Goal: Task Accomplishment & Management: Complete application form

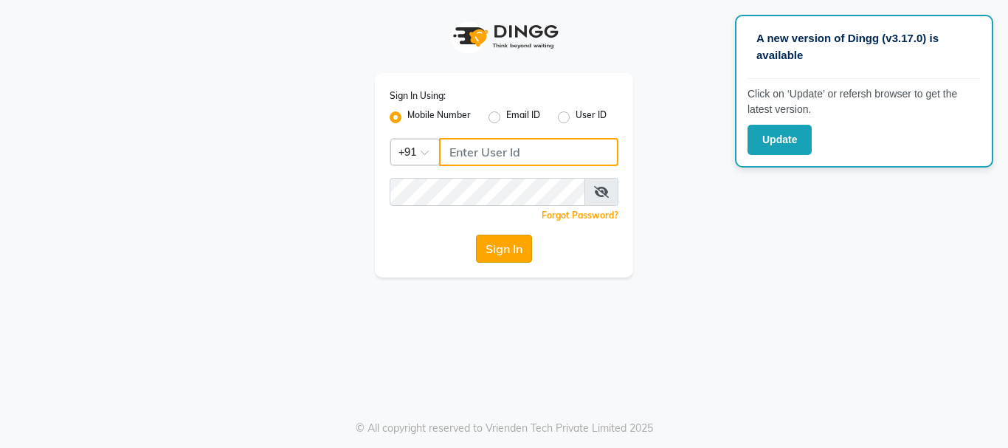
type input "9158581276"
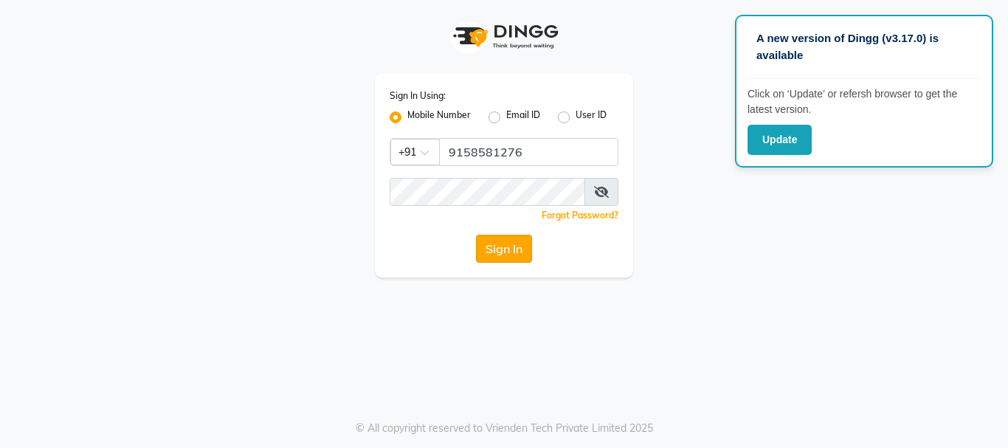
click at [514, 245] on button "Sign In" at bounding box center [504, 249] width 56 height 28
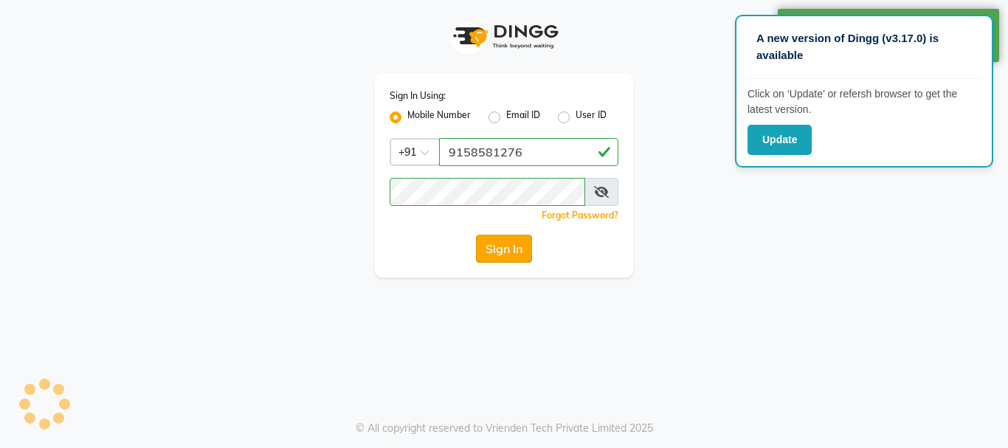
select select "service"
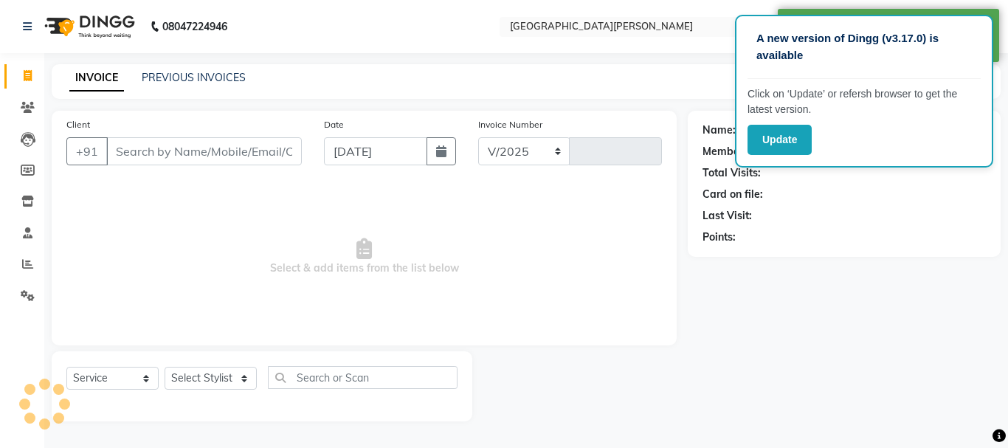
select select "911"
type input "2567"
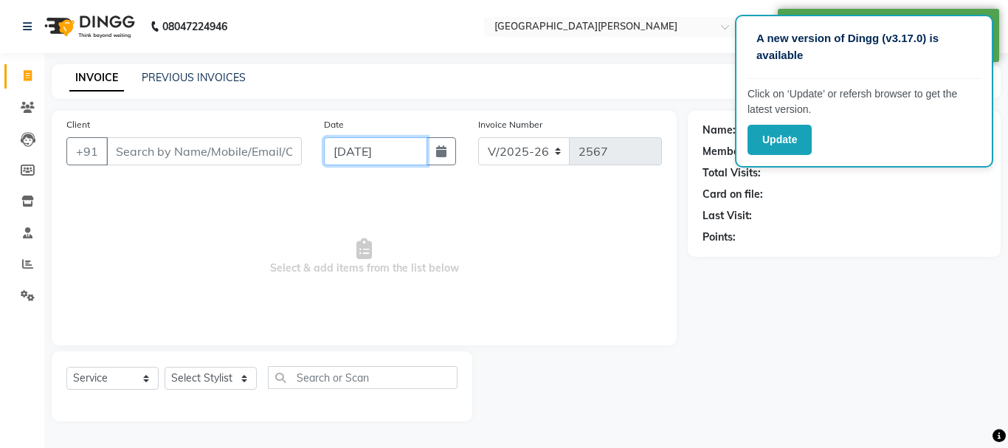
click at [350, 153] on input "[DATE]" at bounding box center [375, 151] width 103 height 28
select select "9"
select select "2025"
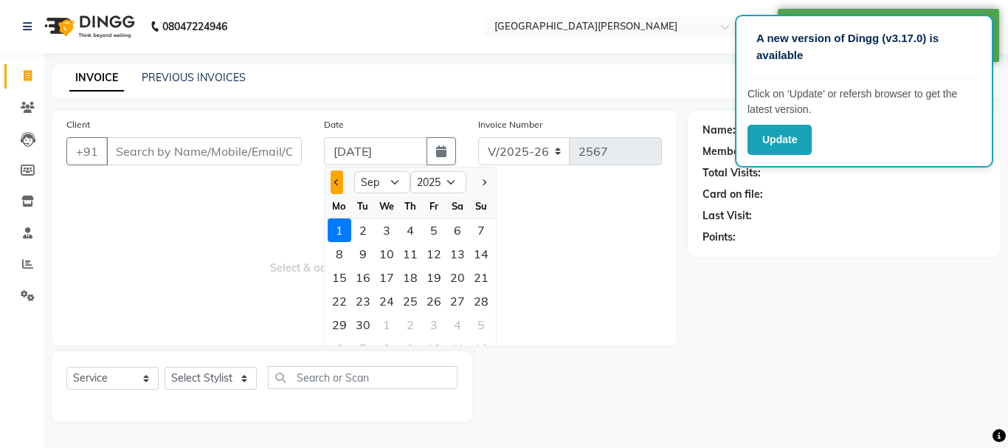
click at [339, 180] on span "Previous month" at bounding box center [337, 182] width 6 height 6
select select "8"
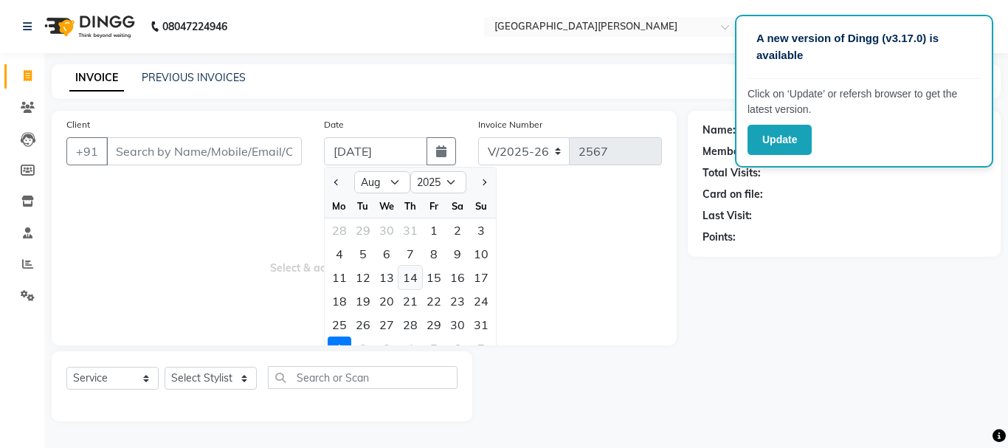
click at [413, 276] on div "14" at bounding box center [411, 278] width 24 height 24
type input "[DATE]"
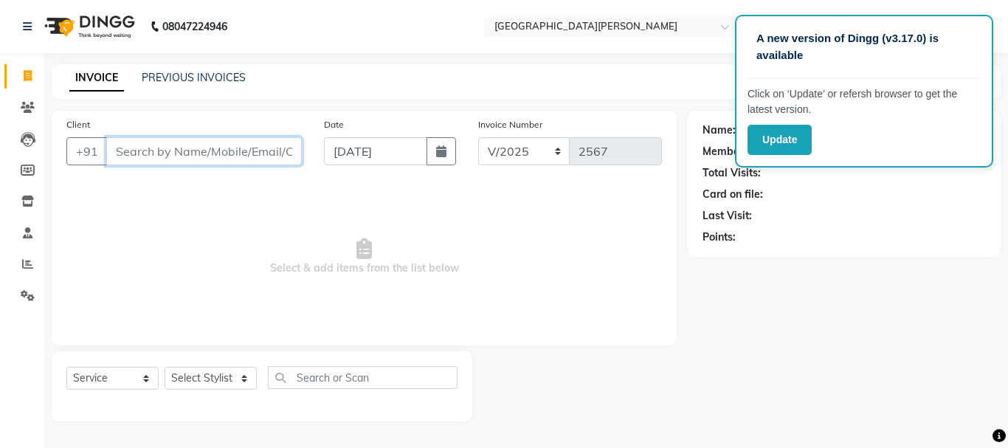
click at [204, 151] on input "Client" at bounding box center [204, 151] width 196 height 28
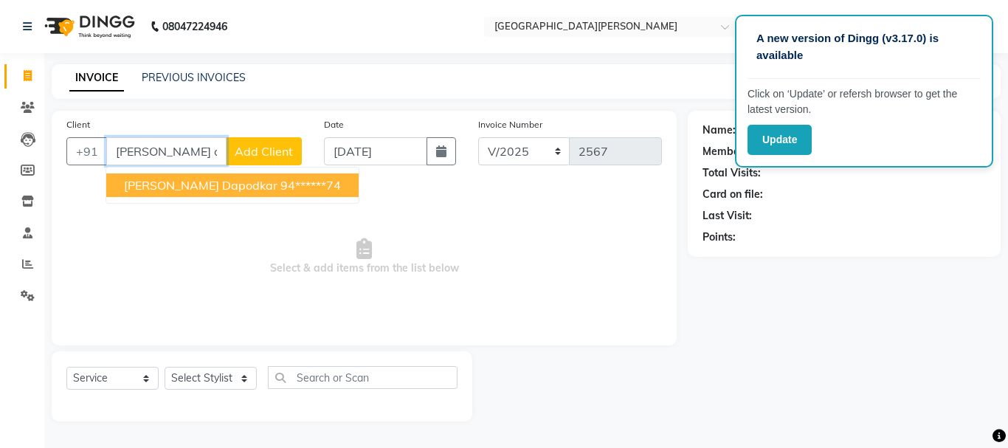
click at [147, 182] on span "[PERSON_NAME] dapodkar" at bounding box center [201, 185] width 154 height 15
type input "94******74"
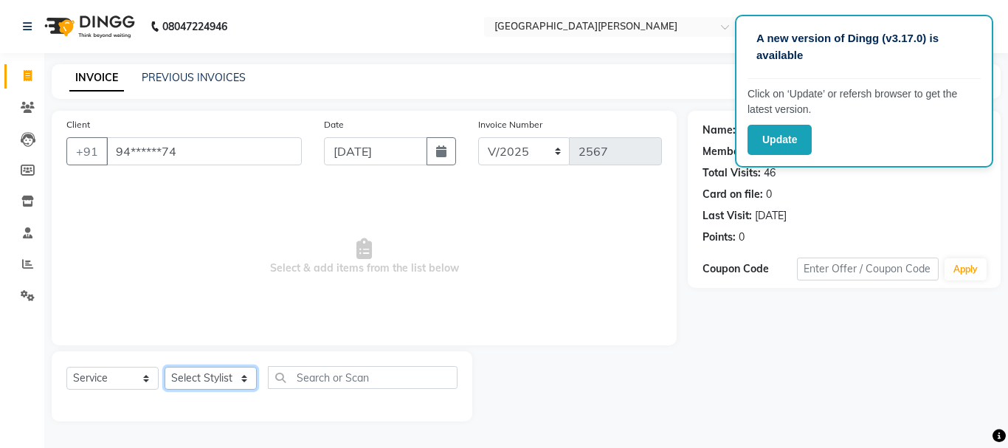
click at [241, 385] on select "Select Stylist [PERSON_NAME] [PERSON_NAME] [PERSON_NAME] [PERSON_NAME] [PERSON_…" at bounding box center [211, 378] width 92 height 23
select select "15252"
click at [165, 367] on select "Select Stylist [PERSON_NAME] [PERSON_NAME] [PERSON_NAME] [PERSON_NAME] [PERSON_…" at bounding box center [211, 378] width 92 height 23
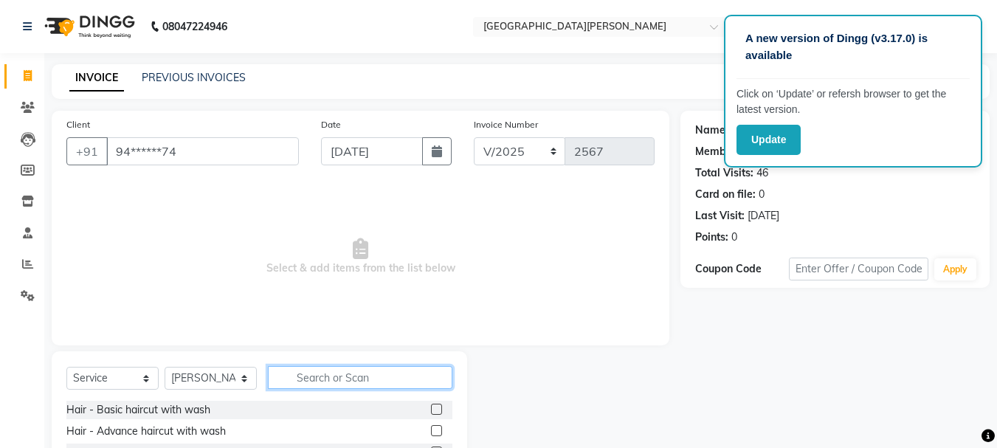
click at [323, 374] on input "text" at bounding box center [360, 377] width 185 height 23
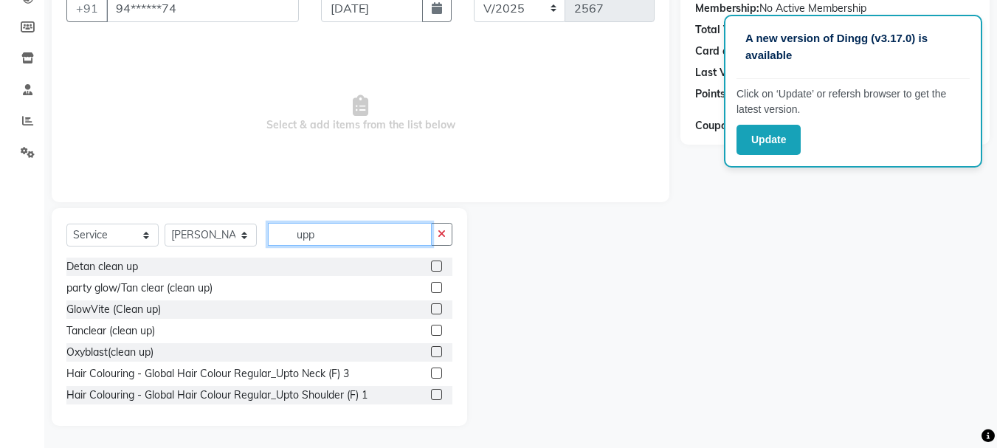
scroll to position [60, 0]
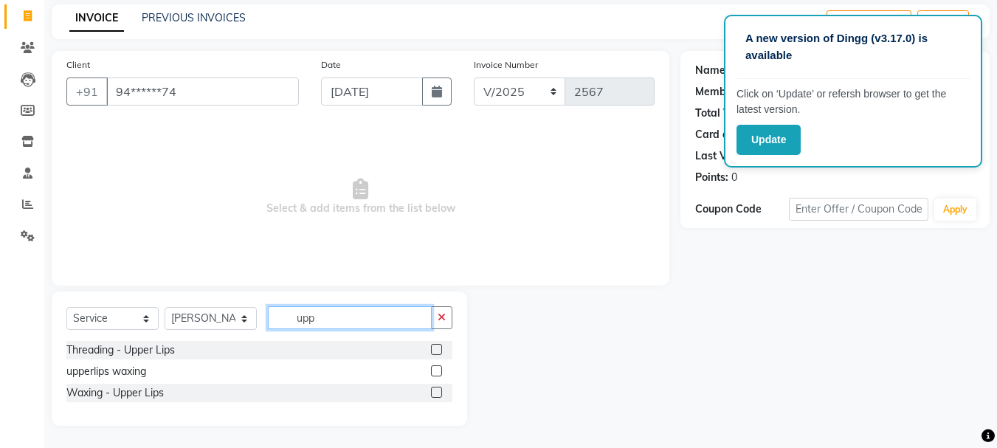
type input "upp"
click at [435, 369] on label at bounding box center [436, 370] width 11 height 11
click at [435, 369] on input "checkbox" at bounding box center [436, 372] width 10 height 10
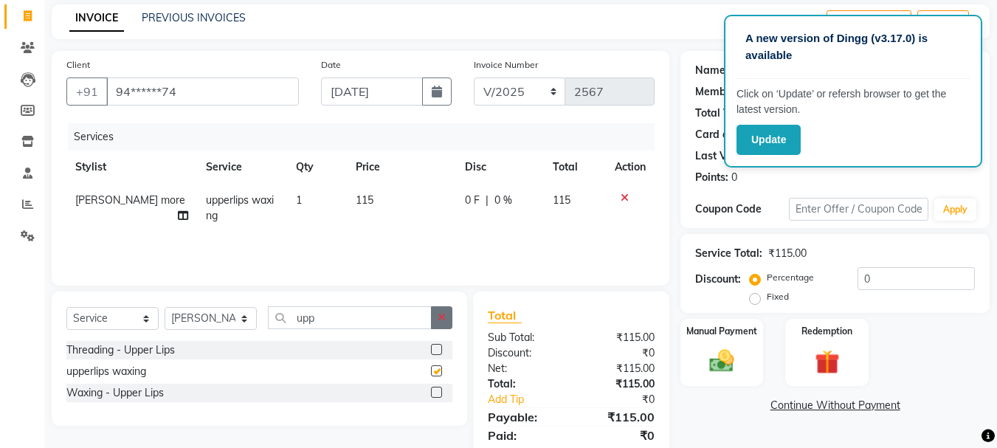
checkbox input "false"
click at [436, 317] on button "button" at bounding box center [441, 317] width 21 height 23
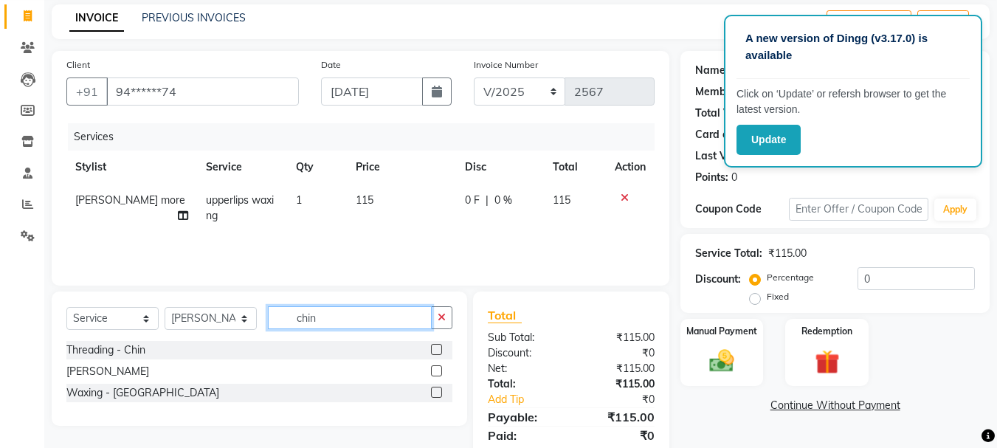
type input "chin"
click at [433, 369] on label at bounding box center [436, 370] width 11 height 11
click at [433, 369] on input "checkbox" at bounding box center [436, 372] width 10 height 10
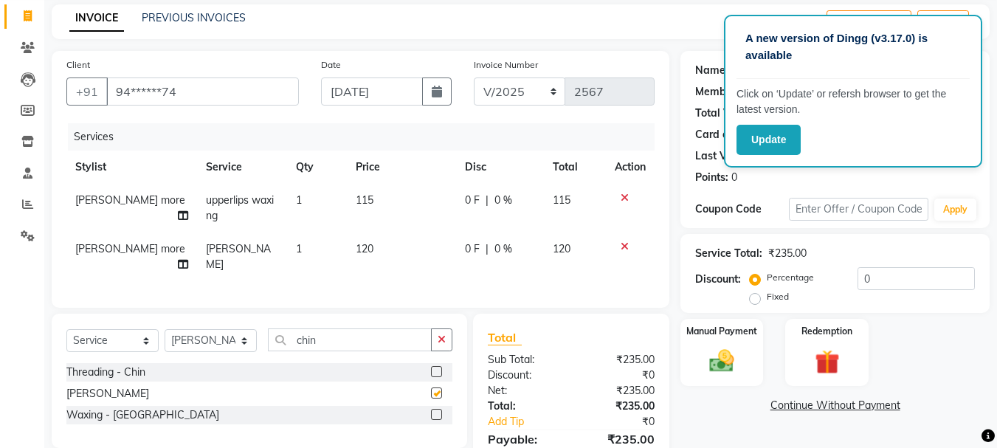
checkbox input "false"
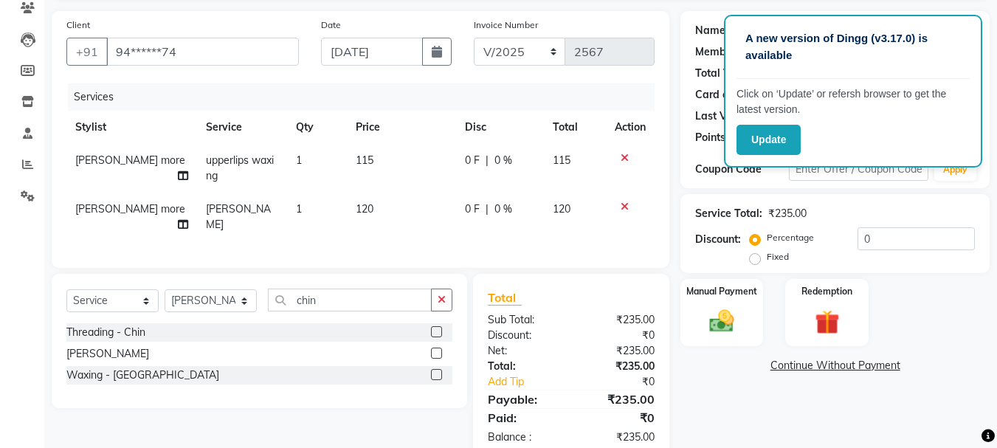
scroll to position [129, 0]
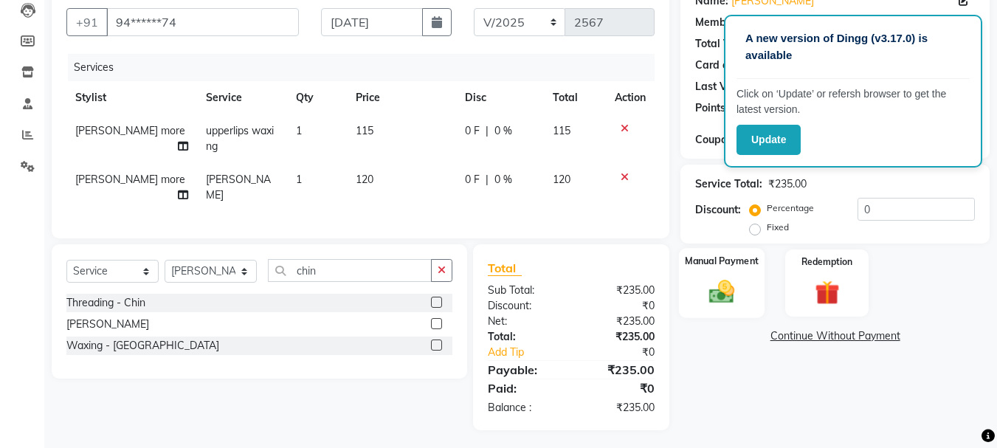
click at [755, 312] on div "Manual Payment" at bounding box center [722, 283] width 86 height 70
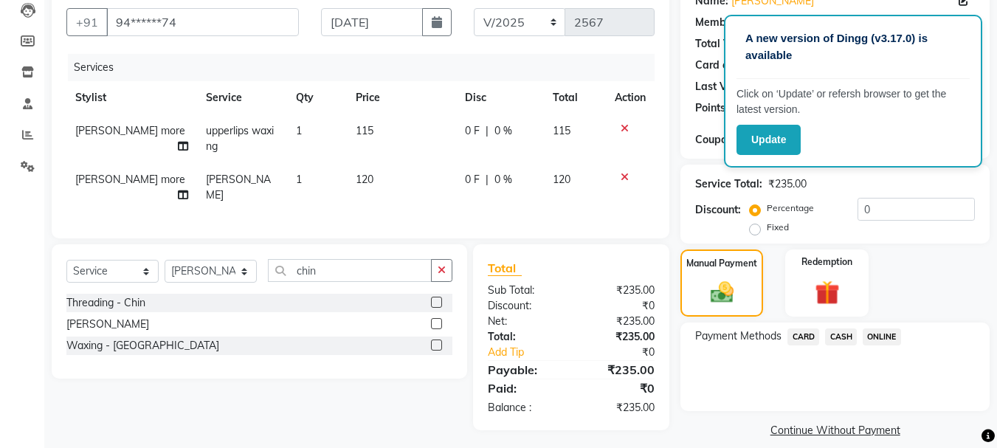
click at [840, 338] on span "CASH" at bounding box center [841, 336] width 32 height 17
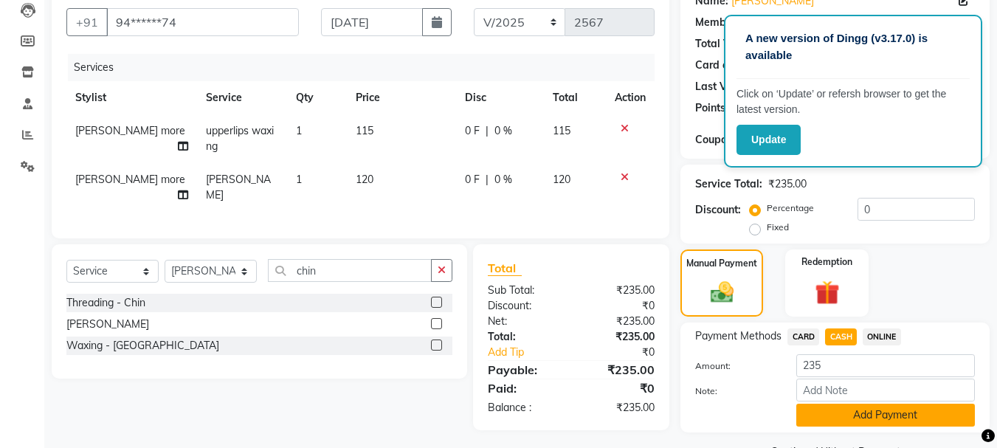
click at [819, 414] on button "Add Payment" at bounding box center [885, 415] width 179 height 23
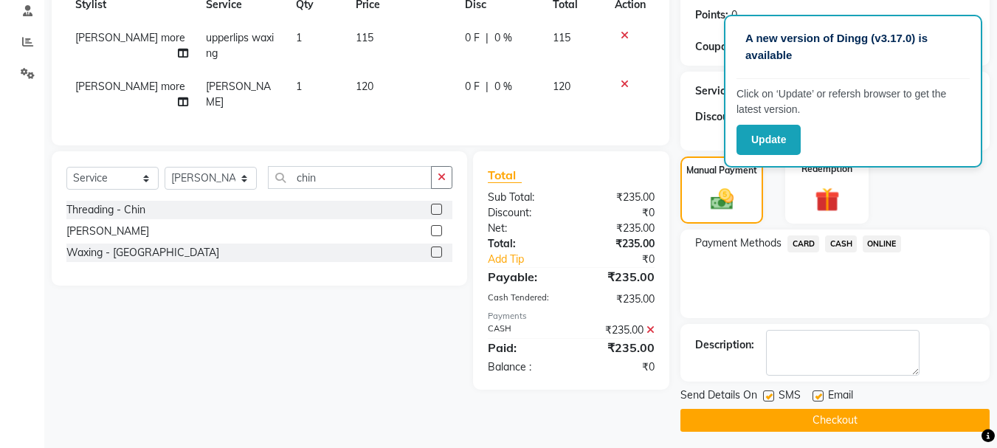
scroll to position [228, 0]
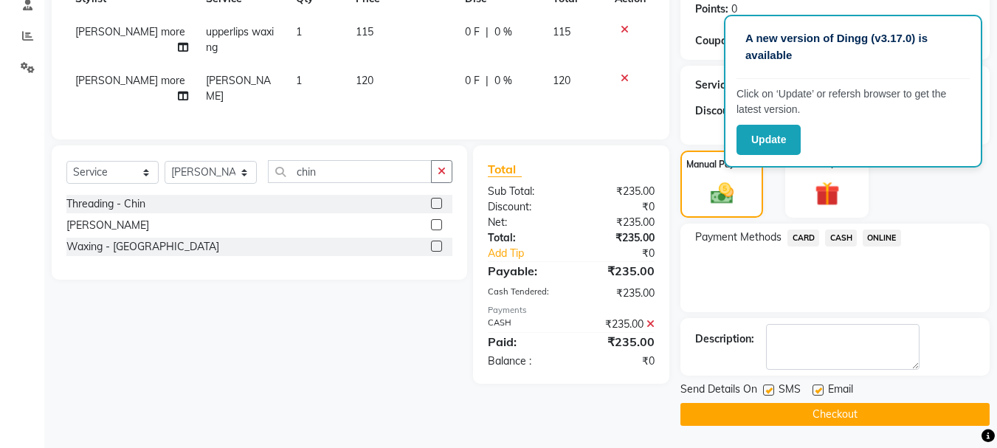
click at [807, 415] on button "Checkout" at bounding box center [834, 414] width 309 height 23
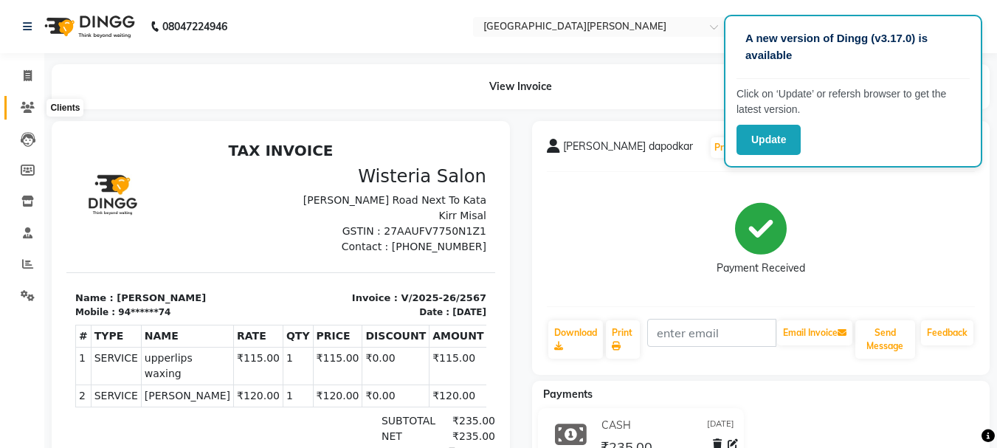
click at [29, 106] on icon at bounding box center [28, 107] width 14 height 11
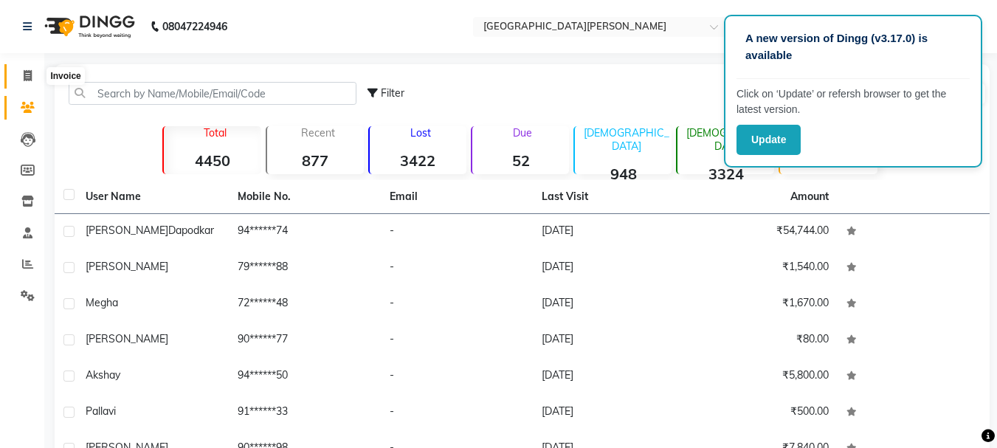
click at [24, 71] on icon at bounding box center [28, 75] width 8 height 11
select select "911"
select select "service"
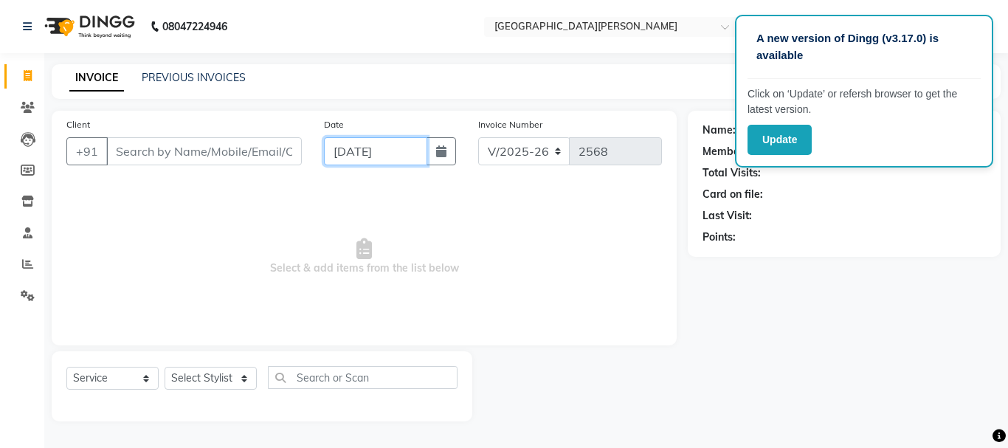
click at [351, 147] on input "[DATE]" at bounding box center [375, 151] width 103 height 28
select select "9"
select select "2025"
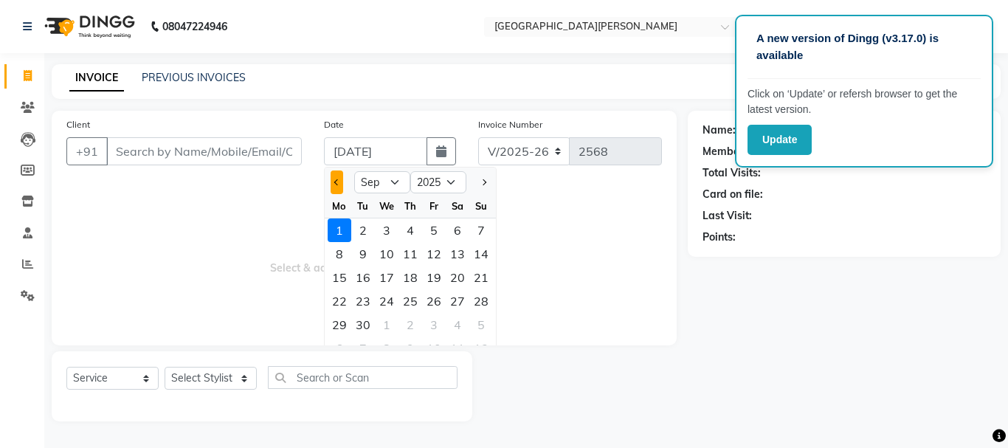
click at [340, 182] on span "Previous month" at bounding box center [337, 182] width 6 height 6
select select "8"
click at [482, 320] on div "31" at bounding box center [481, 325] width 24 height 24
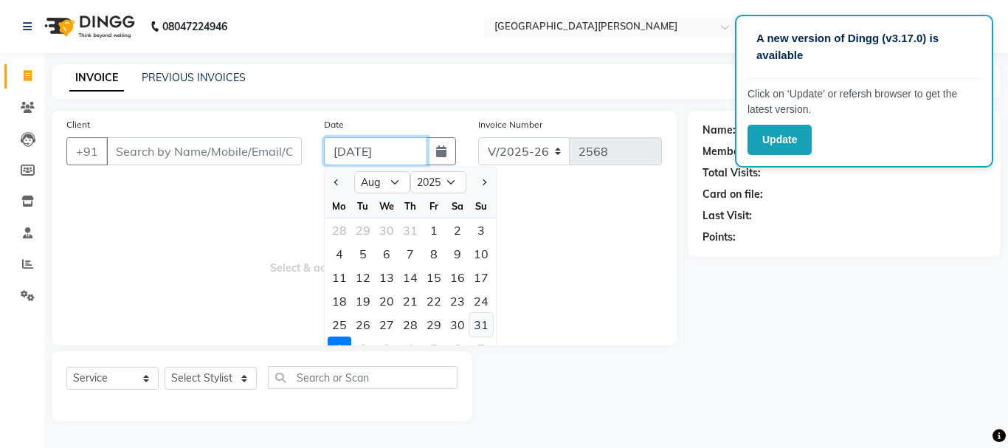
type input "[DATE]"
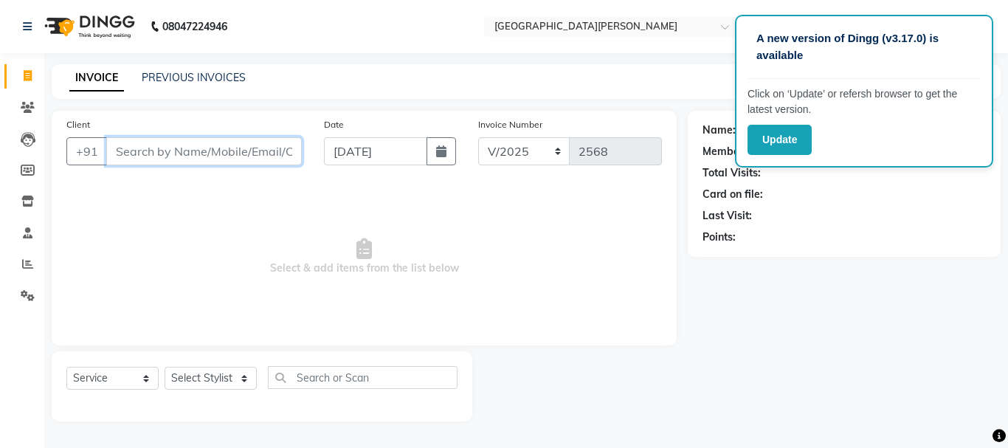
click at [214, 153] on input "Client" at bounding box center [204, 151] width 196 height 28
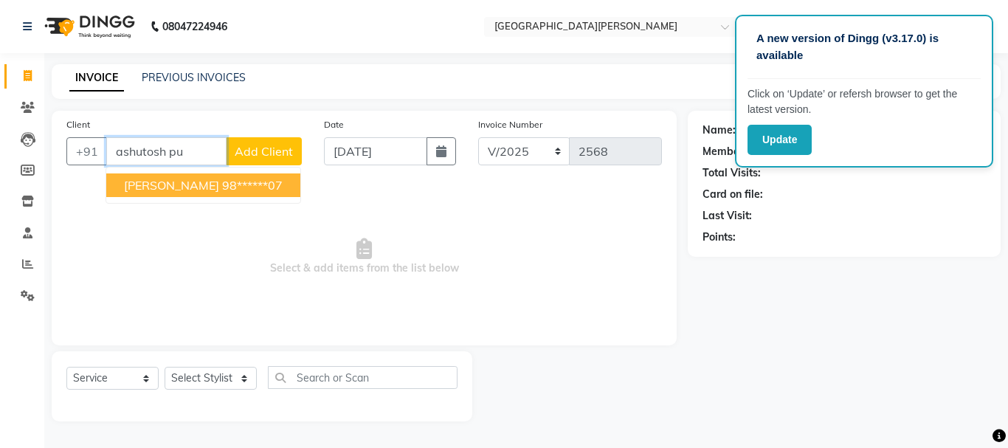
click at [214, 178] on span "[PERSON_NAME]" at bounding box center [171, 185] width 95 height 15
type input "98******07"
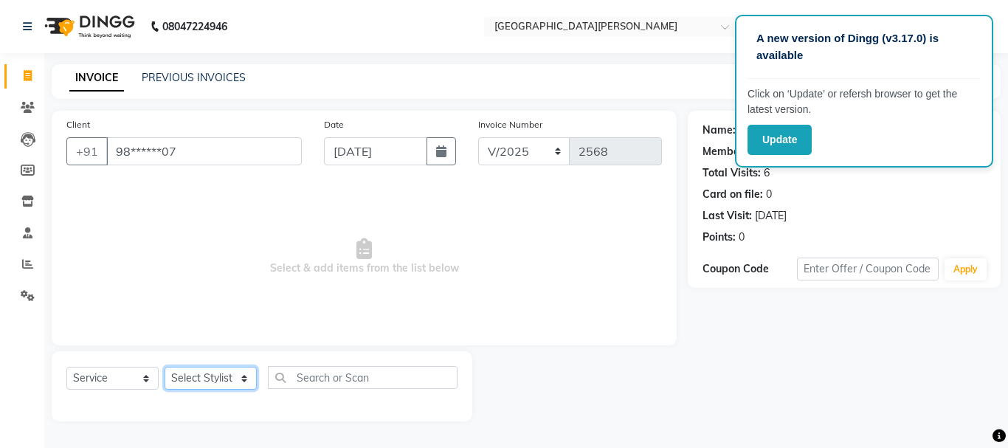
click at [235, 379] on select "Select Stylist [PERSON_NAME] [PERSON_NAME] [PERSON_NAME] [PERSON_NAME] [PERSON_…" at bounding box center [211, 378] width 92 height 23
select select "30889"
click at [165, 367] on select "Select Stylist [PERSON_NAME] [PERSON_NAME] [PERSON_NAME] [PERSON_NAME] [PERSON_…" at bounding box center [211, 378] width 92 height 23
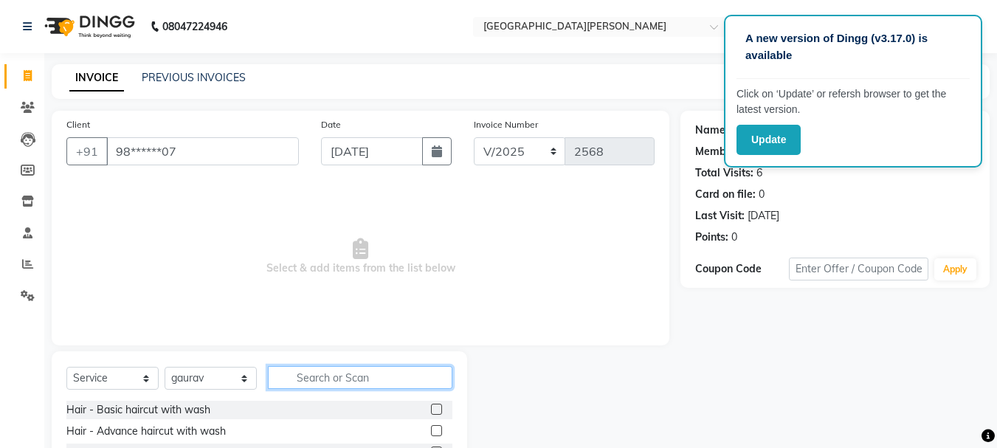
click at [314, 378] on input "text" at bounding box center [360, 377] width 185 height 23
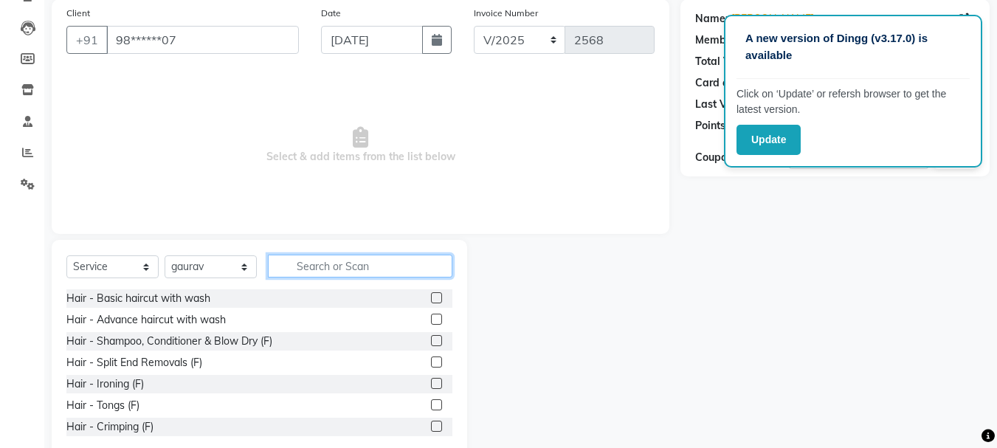
scroll to position [143, 0]
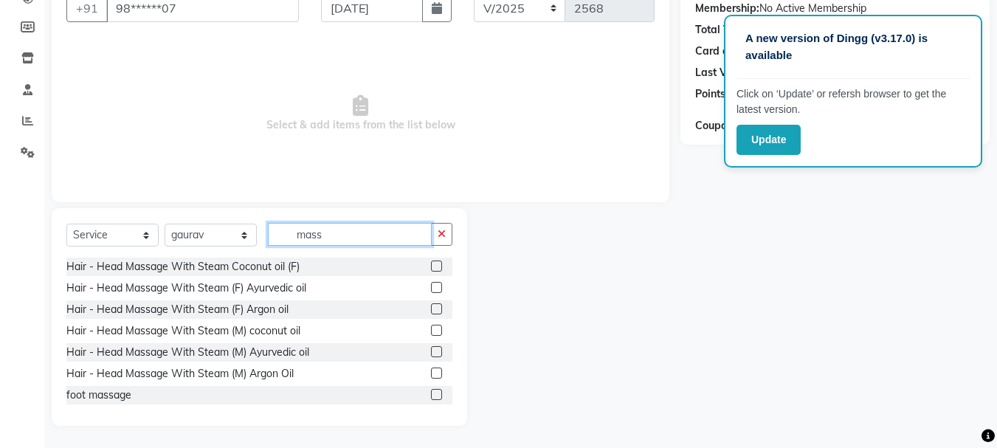
type input "mass"
click at [431, 268] on label at bounding box center [436, 266] width 11 height 11
click at [431, 268] on input "checkbox" at bounding box center [436, 267] width 10 height 10
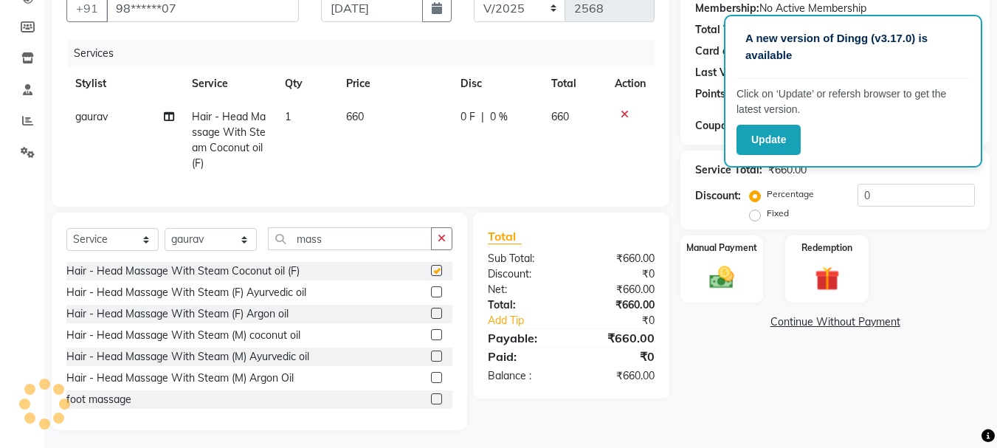
checkbox input "false"
click at [442, 244] on icon "button" at bounding box center [442, 238] width 8 height 10
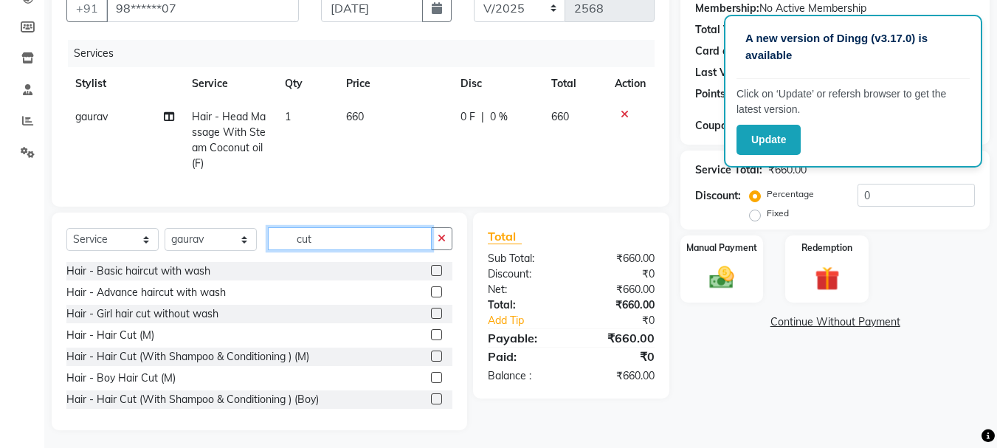
type input "cut"
click at [431, 340] on label at bounding box center [436, 334] width 11 height 11
click at [431, 340] on input "checkbox" at bounding box center [436, 336] width 10 height 10
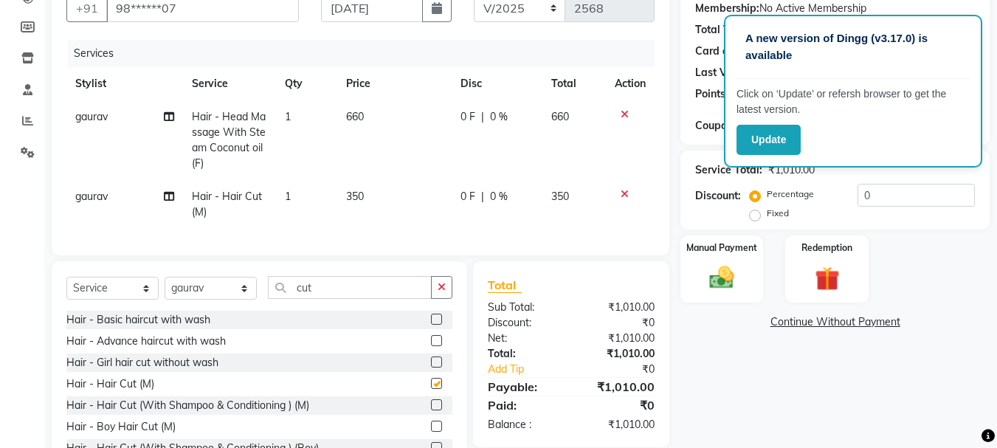
checkbox input "false"
click at [381, 137] on td "660" at bounding box center [394, 140] width 114 height 80
select select "30889"
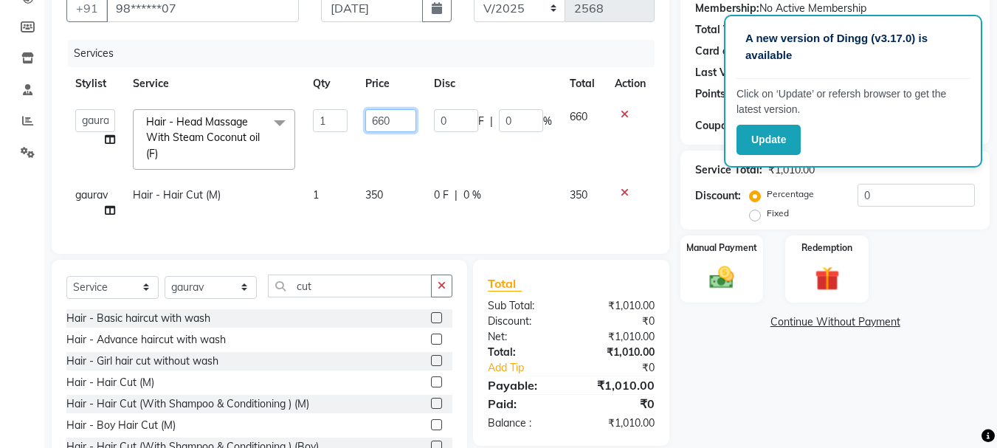
click at [385, 124] on input "660" at bounding box center [390, 120] width 51 height 23
type input "650"
click at [374, 157] on td "650" at bounding box center [390, 139] width 69 height 78
select select "30889"
click at [753, 269] on div "Manual Payment" at bounding box center [722, 269] width 86 height 70
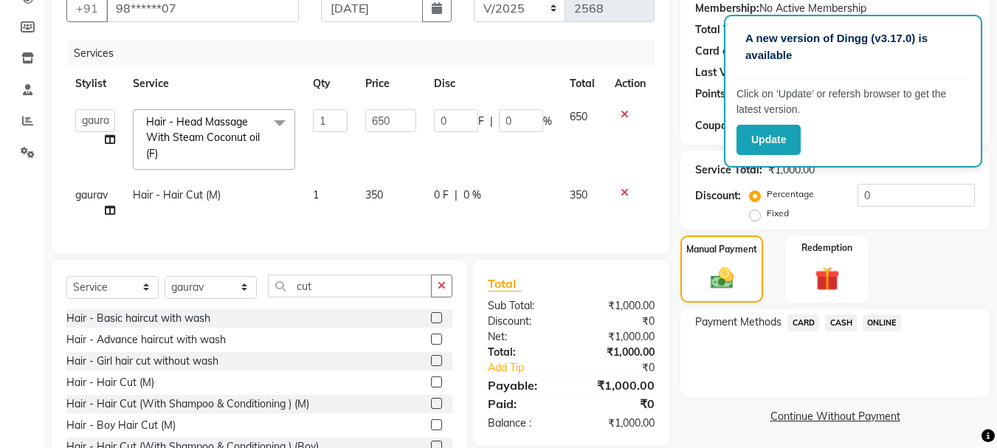
click at [878, 320] on span "ONLINE" at bounding box center [882, 322] width 38 height 17
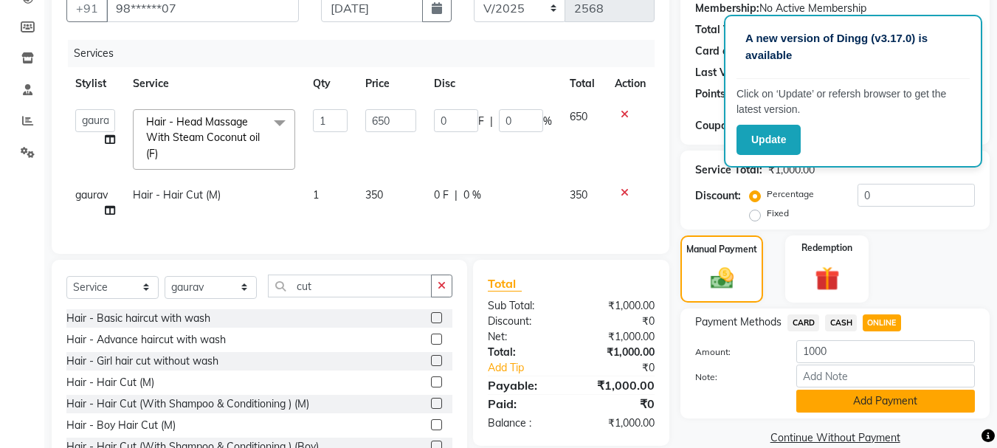
click at [847, 398] on button "Add Payment" at bounding box center [885, 401] width 179 height 23
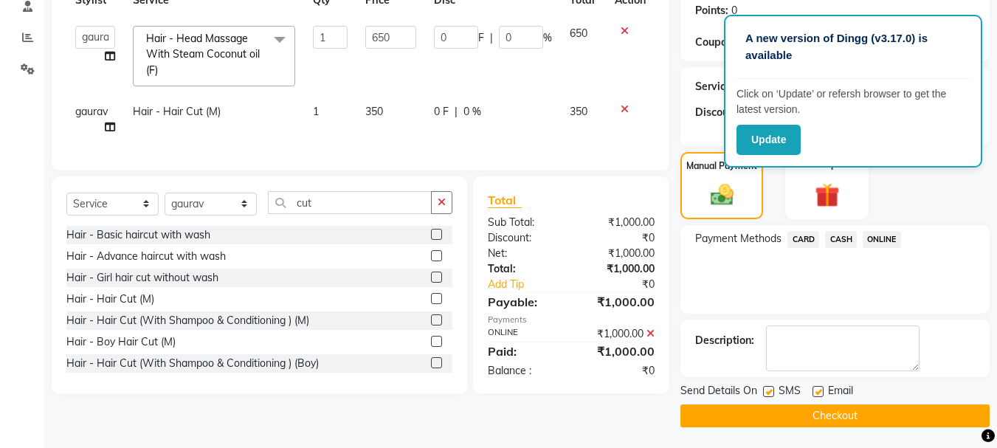
scroll to position [228, 0]
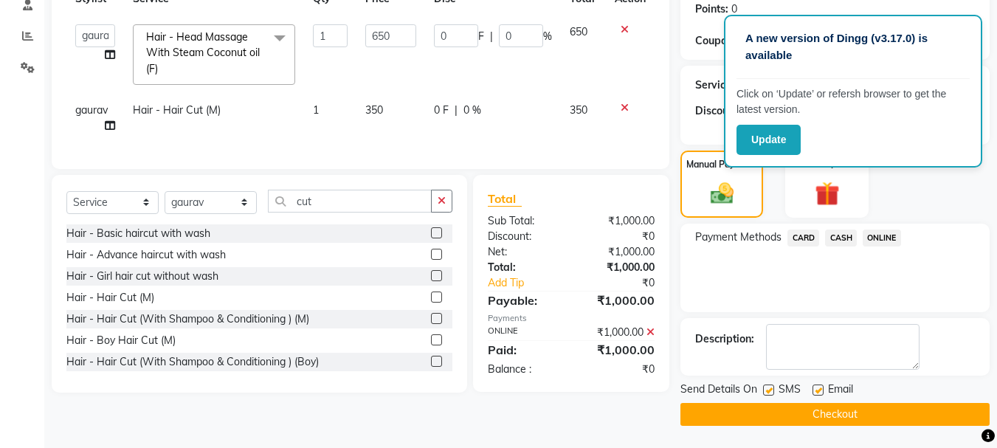
click at [808, 416] on button "Checkout" at bounding box center [834, 414] width 309 height 23
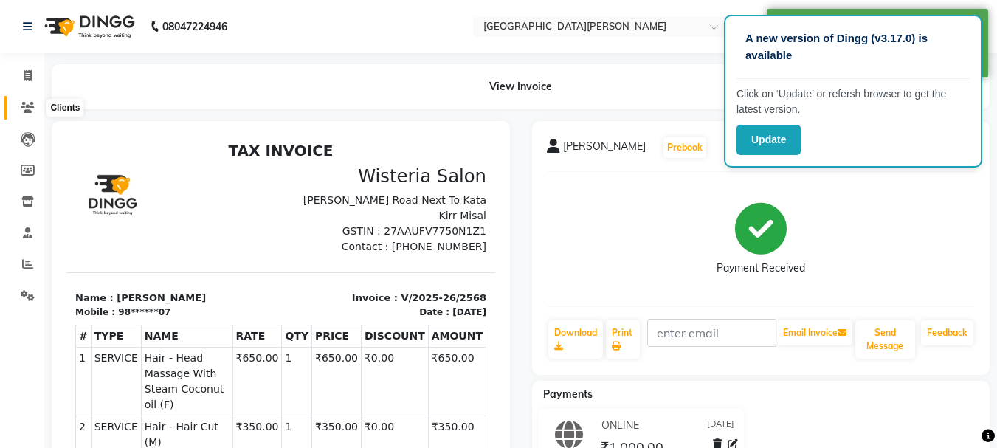
click at [28, 109] on icon at bounding box center [28, 107] width 14 height 11
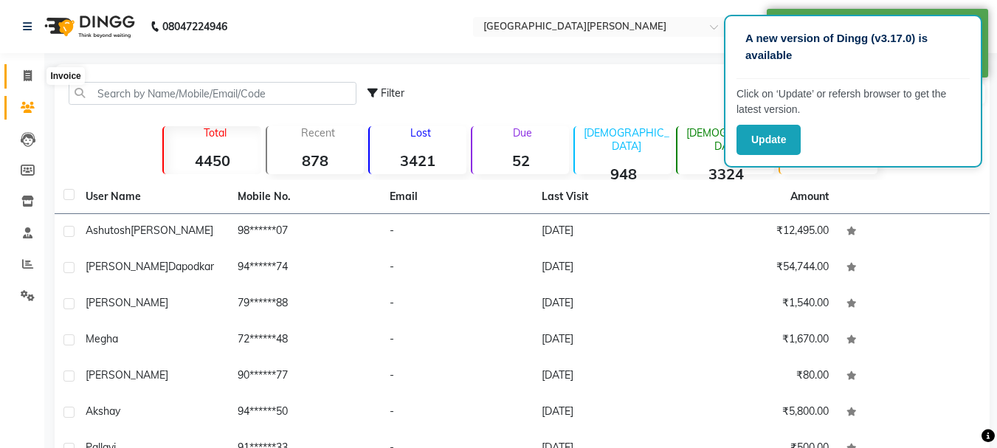
click at [25, 81] on span at bounding box center [28, 76] width 26 height 17
select select "911"
select select "service"
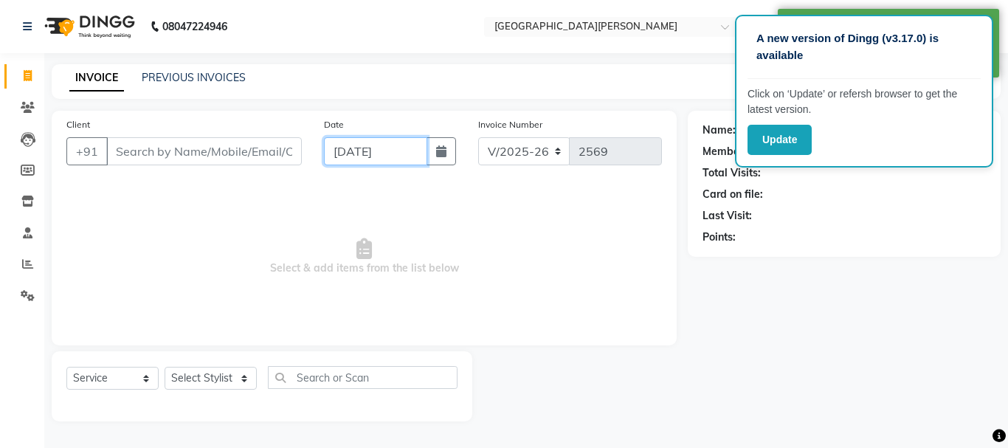
click at [341, 148] on input "[DATE]" at bounding box center [375, 151] width 103 height 28
select select "9"
select select "2025"
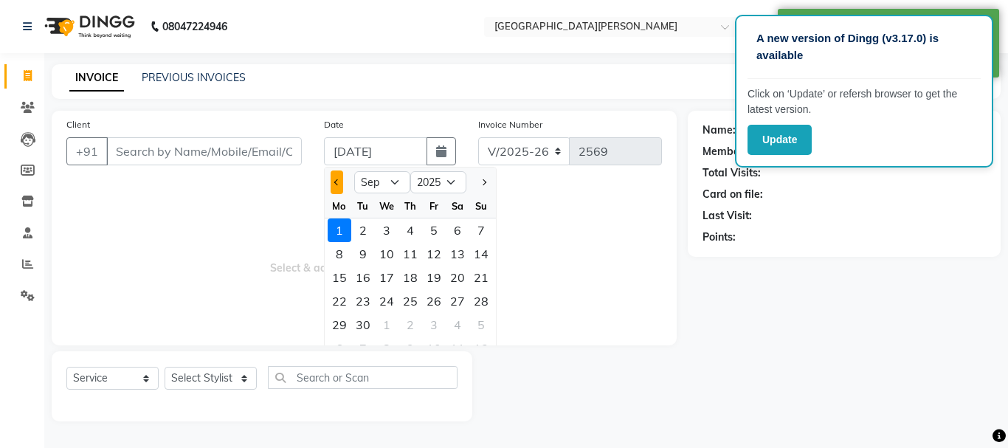
click at [341, 186] on button "Previous month" at bounding box center [337, 182] width 13 height 24
select select "8"
click at [483, 324] on div "31" at bounding box center [481, 325] width 24 height 24
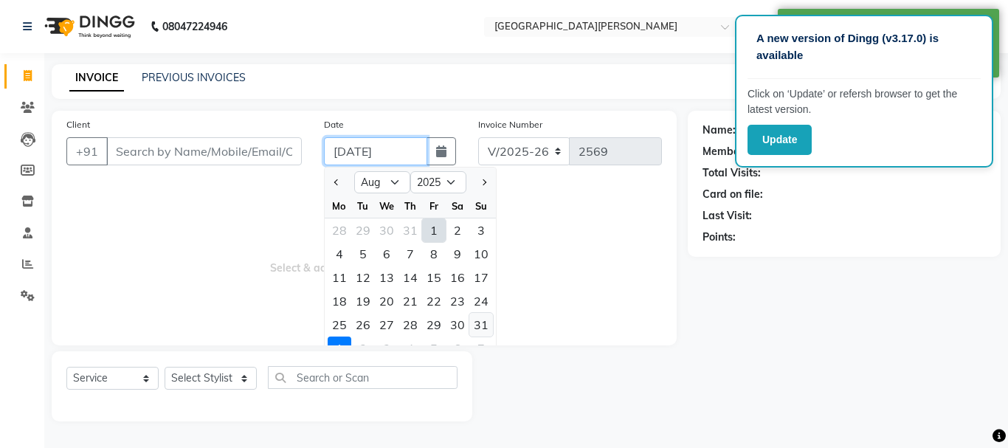
type input "[DATE]"
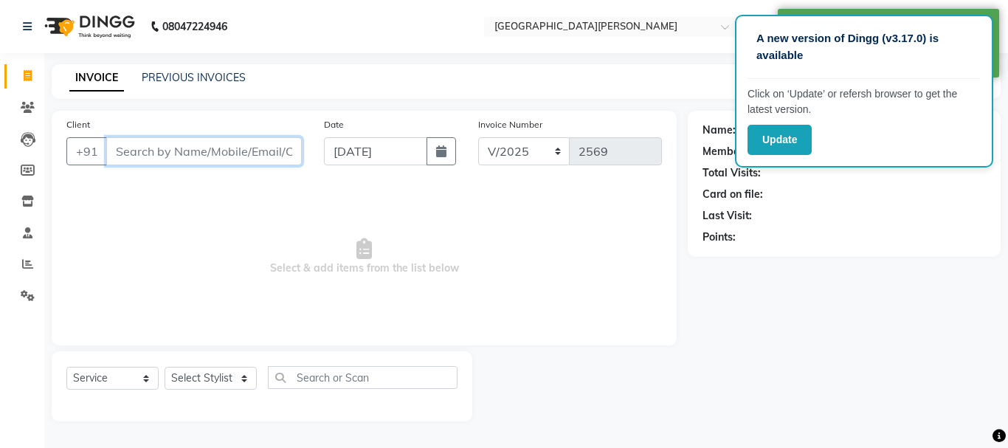
click at [156, 145] on input "Client" at bounding box center [204, 151] width 196 height 28
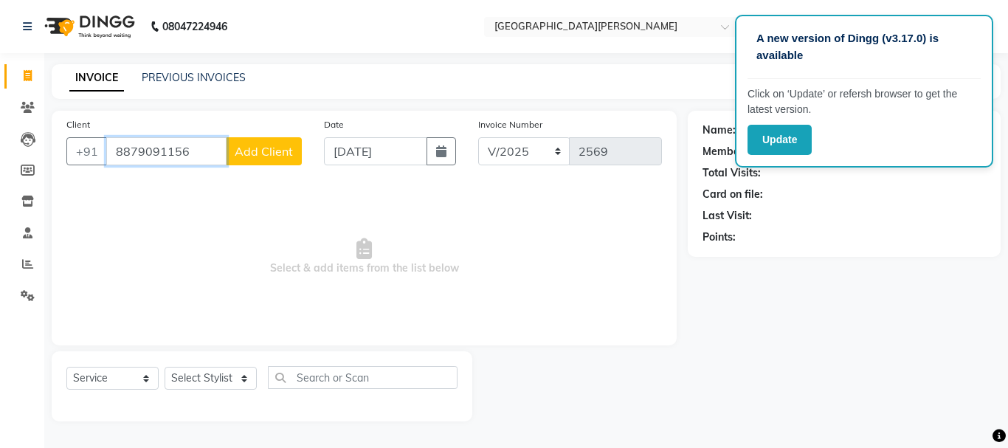
type input "8879091156"
click at [255, 154] on span "Add Client" at bounding box center [264, 151] width 58 height 15
select select "22"
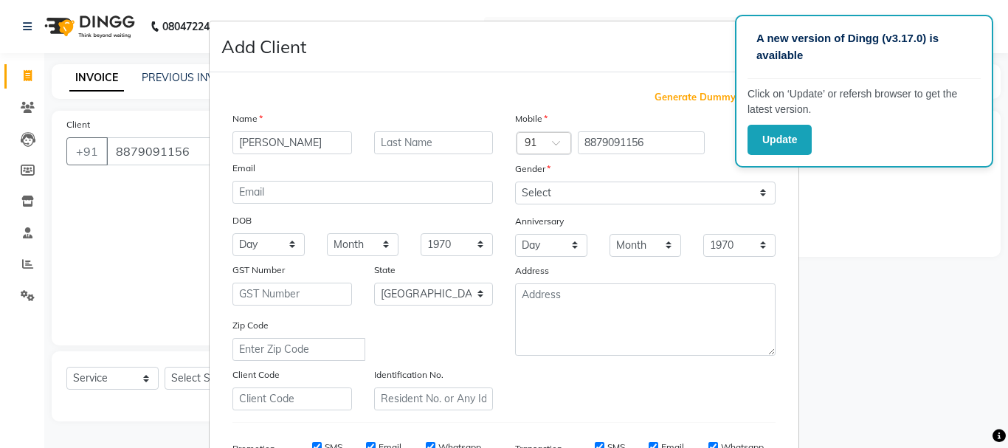
type input "[PERSON_NAME]"
click at [386, 142] on input "text" at bounding box center [434, 142] width 120 height 23
type input "pwetar"
click at [562, 183] on select "Select [DEMOGRAPHIC_DATA] [DEMOGRAPHIC_DATA] Other Prefer Not To Say" at bounding box center [645, 193] width 261 height 23
select select "[DEMOGRAPHIC_DATA]"
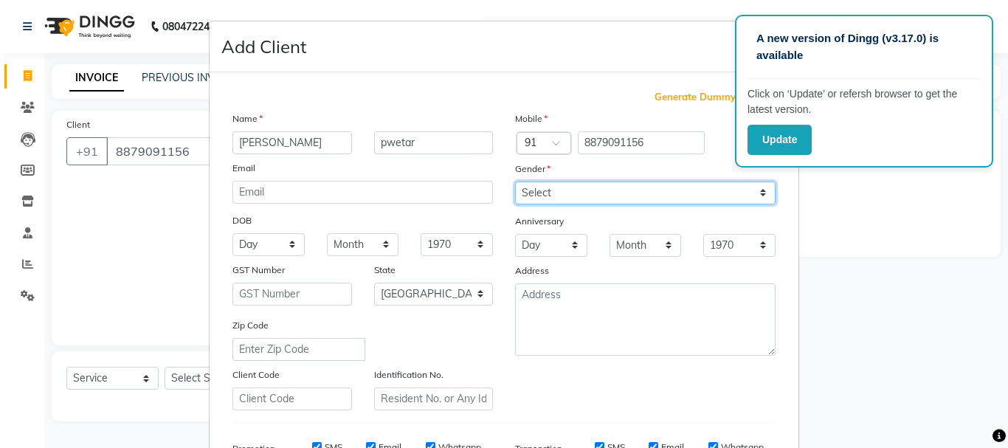
click at [515, 182] on select "Select [DEMOGRAPHIC_DATA] [DEMOGRAPHIC_DATA] Other Prefer Not To Say" at bounding box center [645, 193] width 261 height 23
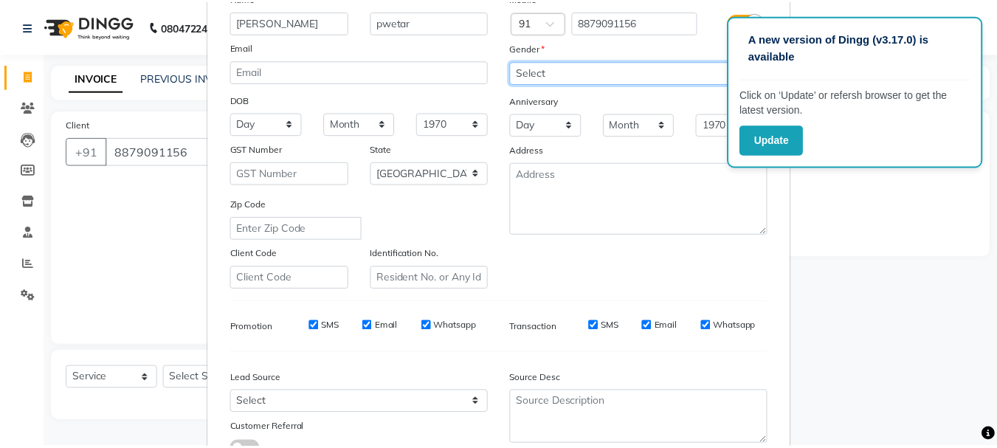
scroll to position [233, 0]
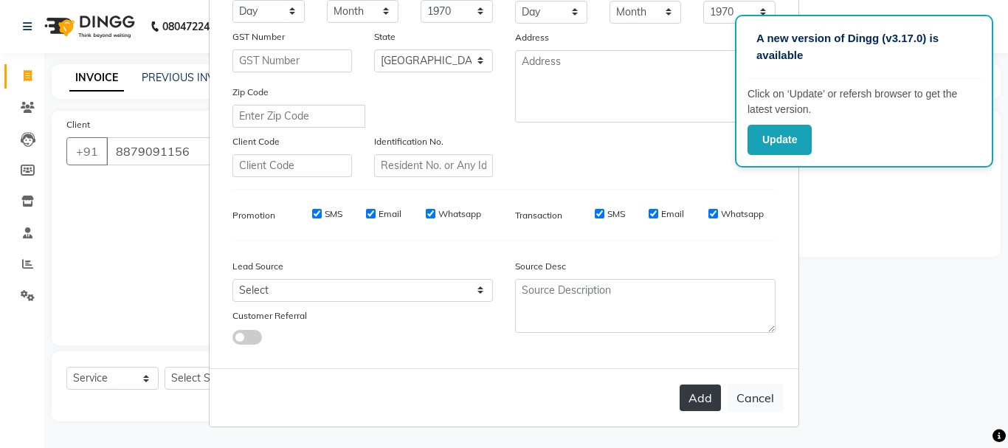
click at [696, 399] on button "Add" at bounding box center [700, 398] width 41 height 27
type input "88******56"
select select
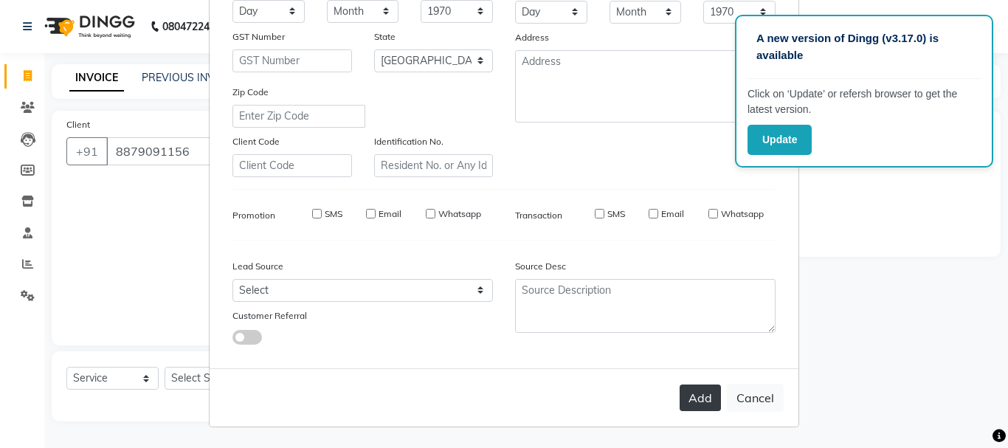
select select "null"
select select
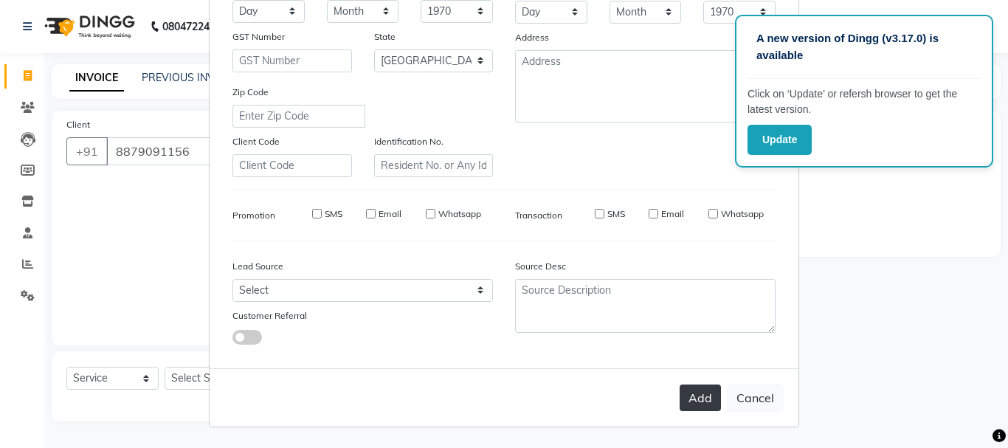
checkbox input "false"
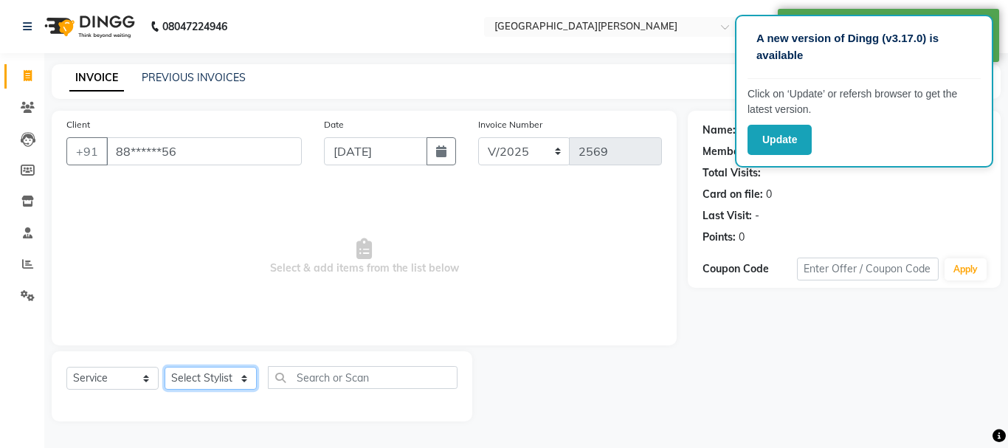
click at [227, 379] on select "Select Stylist [PERSON_NAME] [PERSON_NAME] [PERSON_NAME] [PERSON_NAME] [PERSON_…" at bounding box center [211, 378] width 92 height 23
select select "53875"
click at [165, 367] on select "Select Stylist [PERSON_NAME] [PERSON_NAME] [PERSON_NAME] [PERSON_NAME] [PERSON_…" at bounding box center [211, 378] width 92 height 23
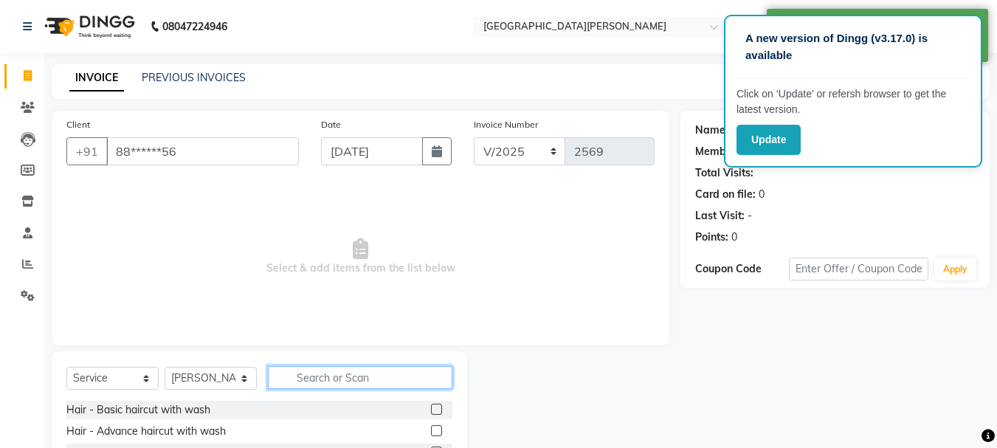
click at [308, 371] on input "text" at bounding box center [360, 377] width 185 height 23
type input "bea"
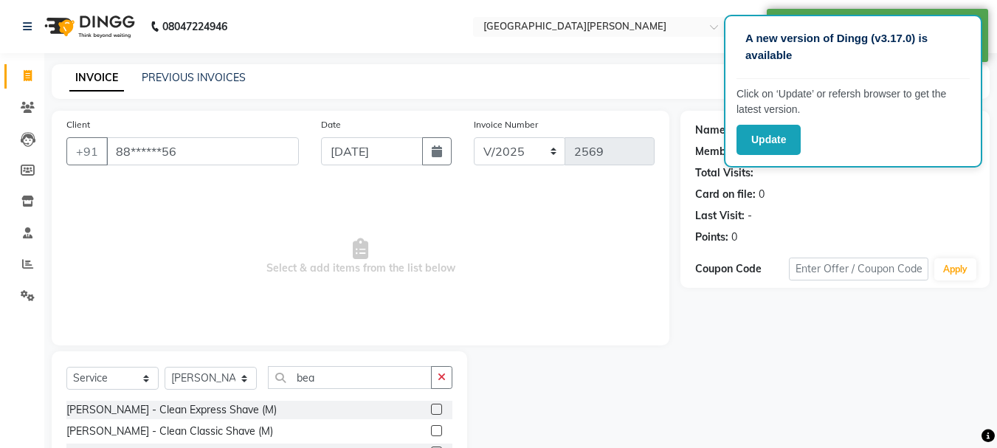
click at [431, 410] on label at bounding box center [436, 409] width 11 height 11
click at [431, 410] on input "checkbox" at bounding box center [436, 410] width 10 height 10
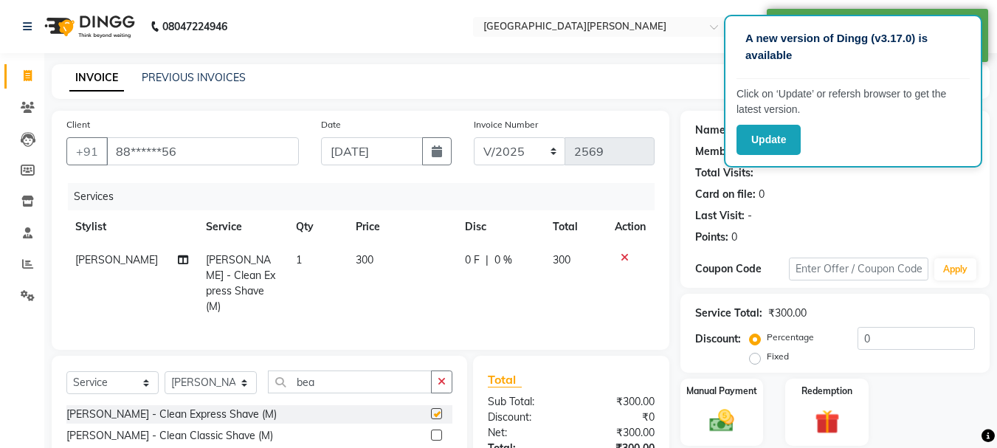
checkbox input "false"
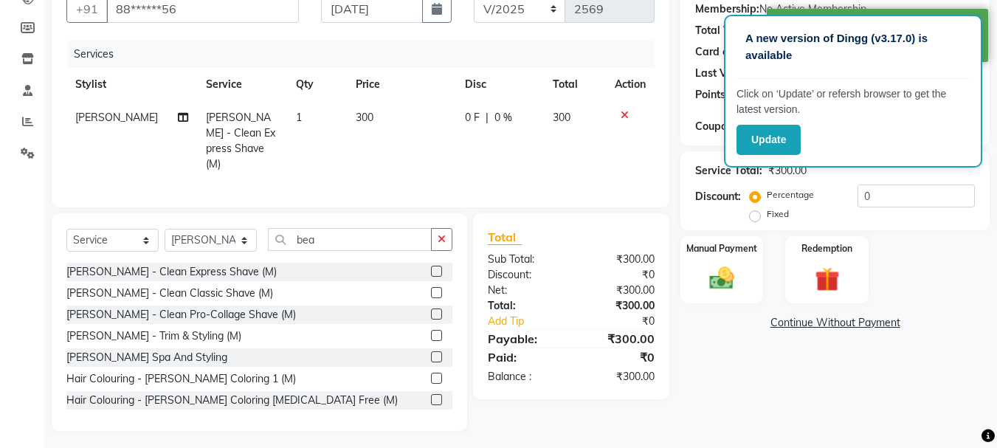
scroll to position [143, 0]
click at [713, 290] on img at bounding box center [721, 278] width 41 height 30
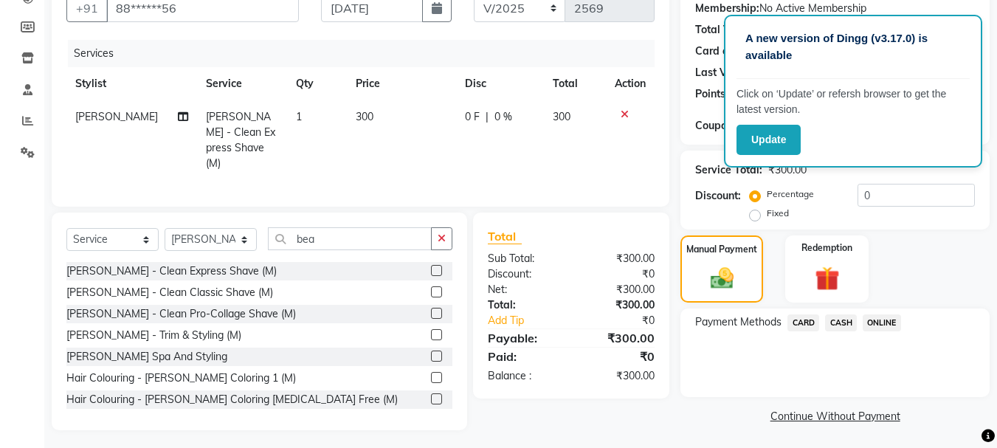
click at [886, 324] on span "ONLINE" at bounding box center [882, 322] width 38 height 17
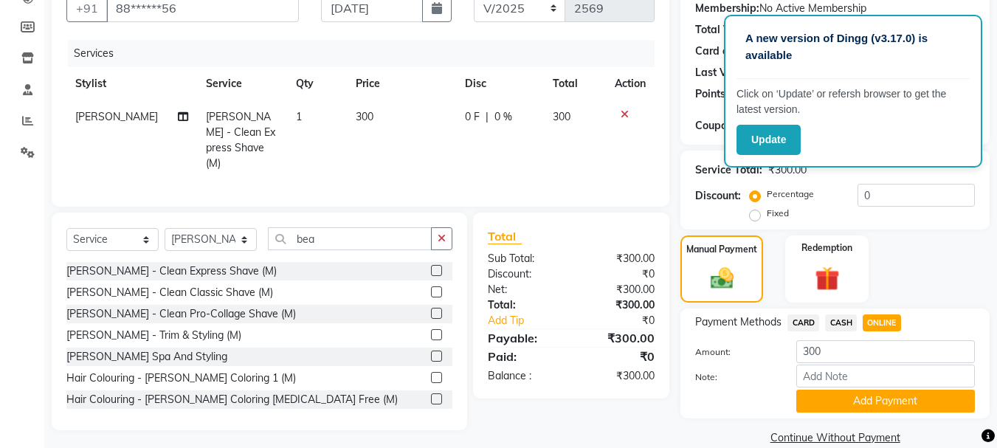
drag, startPoint x: 824, startPoint y: 396, endPoint x: 816, endPoint y: 368, distance: 28.5
click at [822, 392] on button "Add Payment" at bounding box center [885, 401] width 179 height 23
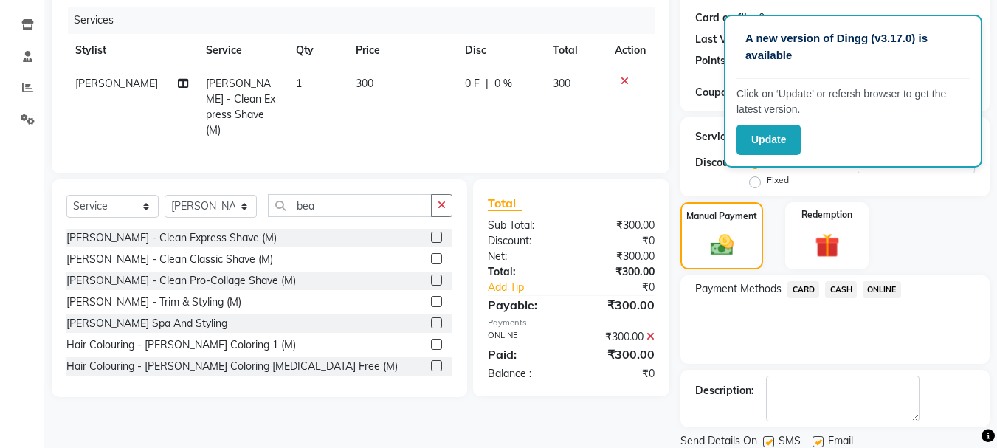
scroll to position [228, 0]
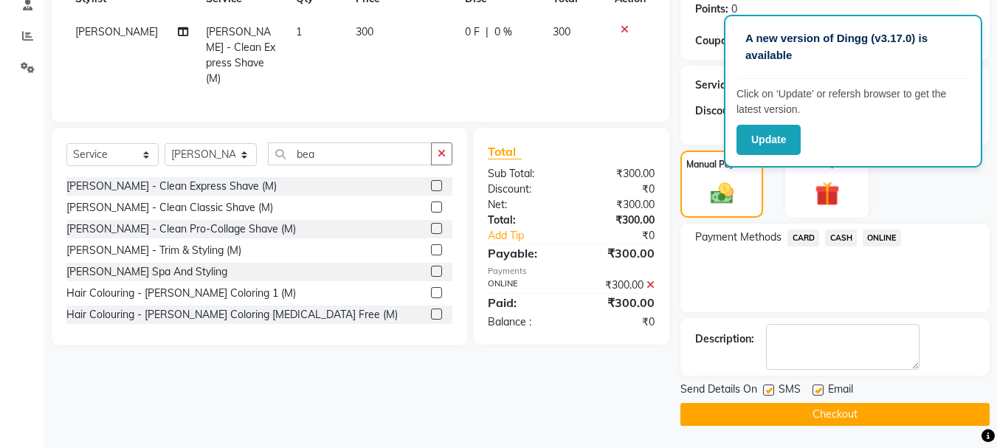
click at [780, 416] on button "Checkout" at bounding box center [834, 414] width 309 height 23
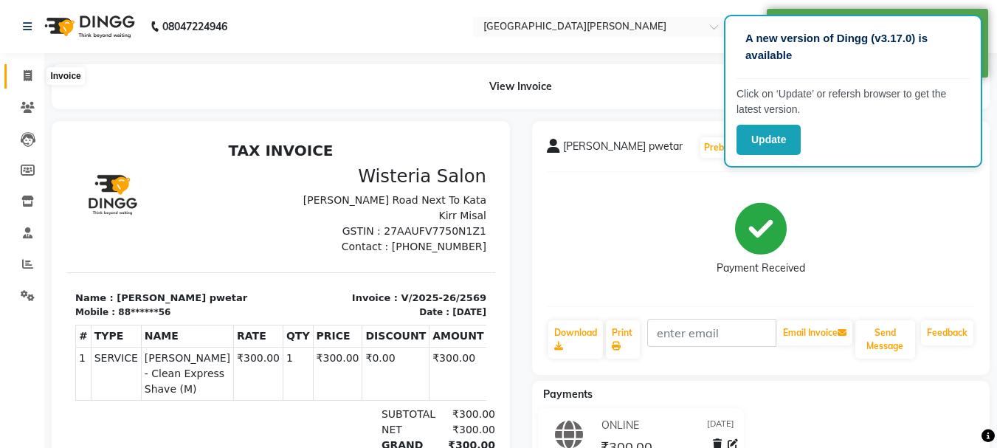
click at [28, 75] on icon at bounding box center [28, 75] width 8 height 11
select select "911"
select select "service"
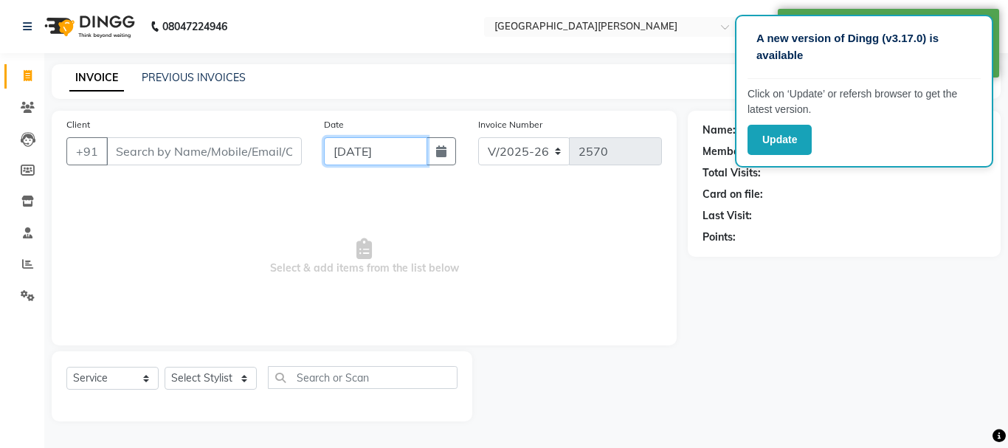
click at [339, 148] on input "[DATE]" at bounding box center [375, 151] width 103 height 28
select select "9"
select select "2025"
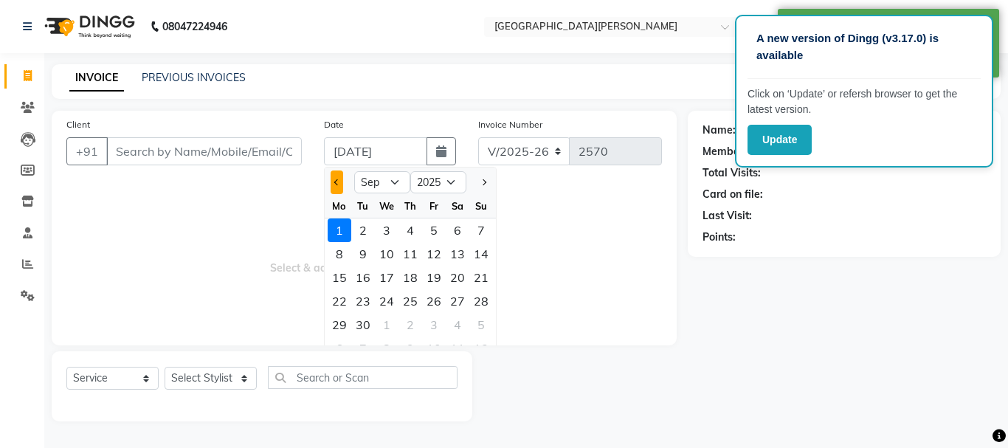
click at [337, 180] on span "Previous month" at bounding box center [337, 182] width 6 height 6
select select "8"
click at [482, 321] on div "31" at bounding box center [481, 325] width 24 height 24
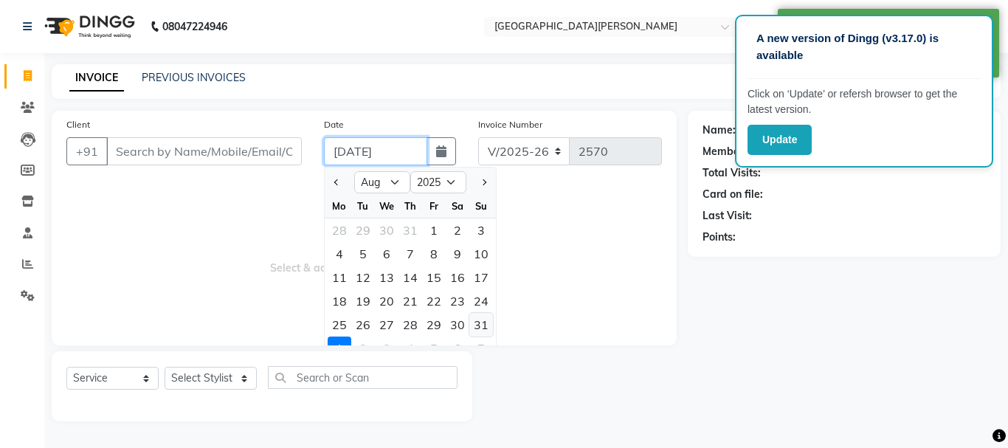
type input "[DATE]"
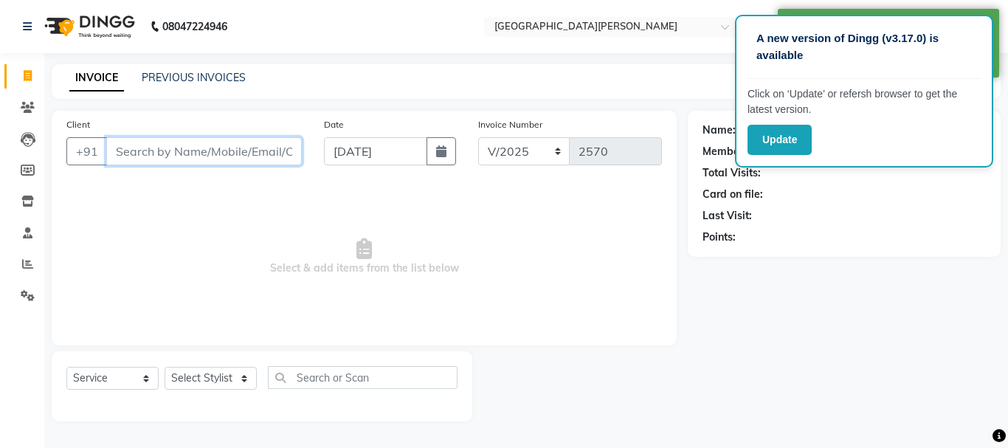
click at [169, 151] on input "Client" at bounding box center [204, 151] width 196 height 28
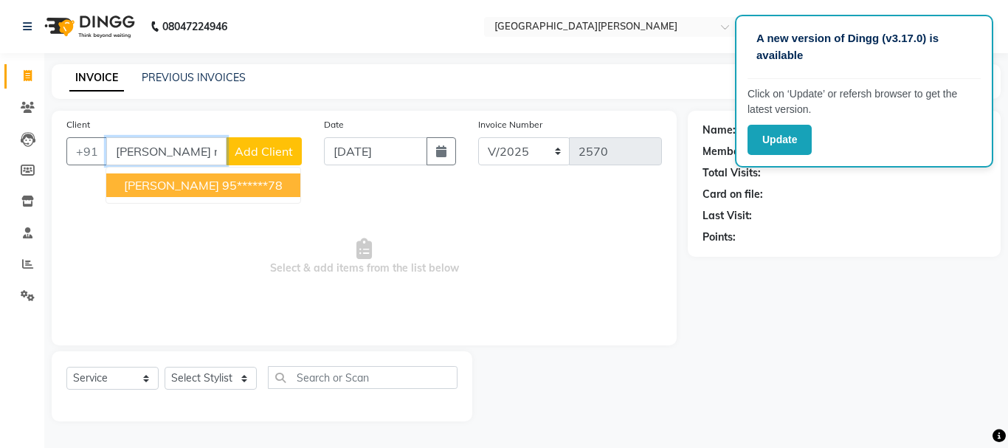
click at [164, 186] on span "[PERSON_NAME]" at bounding box center [171, 185] width 95 height 15
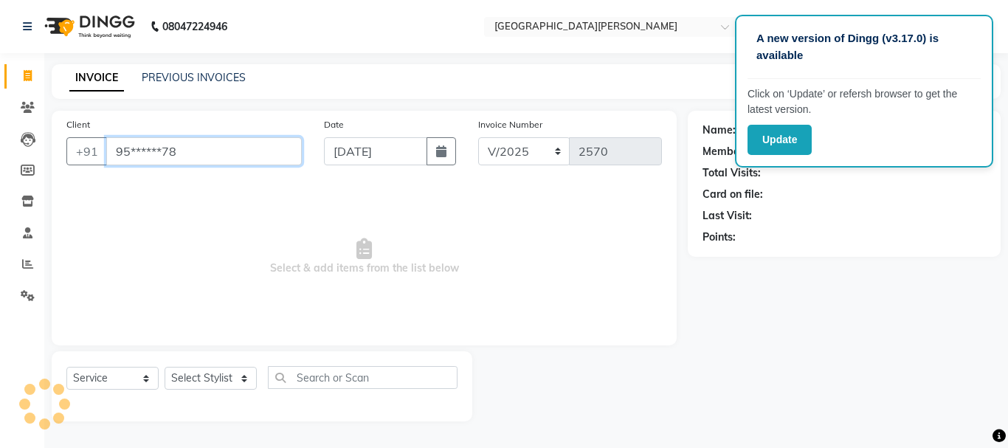
type input "95******78"
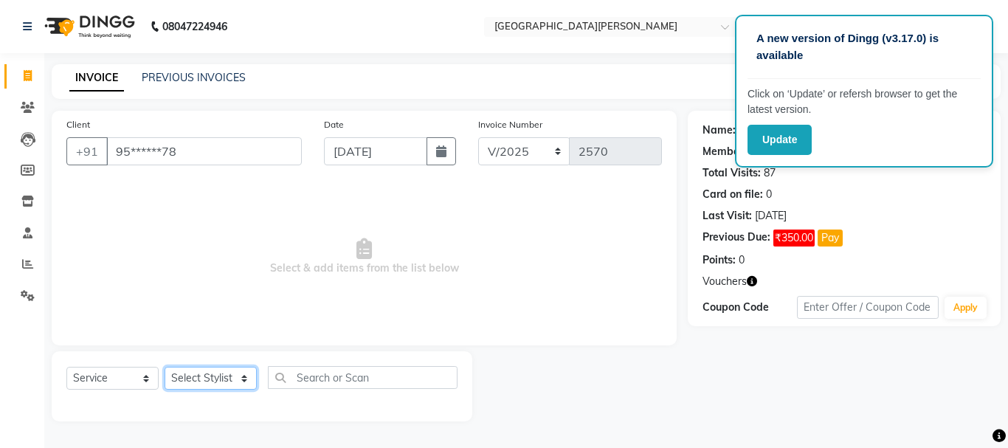
click at [208, 373] on select "Select Stylist [PERSON_NAME] [PERSON_NAME] [PERSON_NAME] [PERSON_NAME] [PERSON_…" at bounding box center [211, 378] width 92 height 23
select select "60169"
click at [165, 367] on select "Select Stylist [PERSON_NAME] [PERSON_NAME] [PERSON_NAME] [PERSON_NAME] [PERSON_…" at bounding box center [211, 378] width 92 height 23
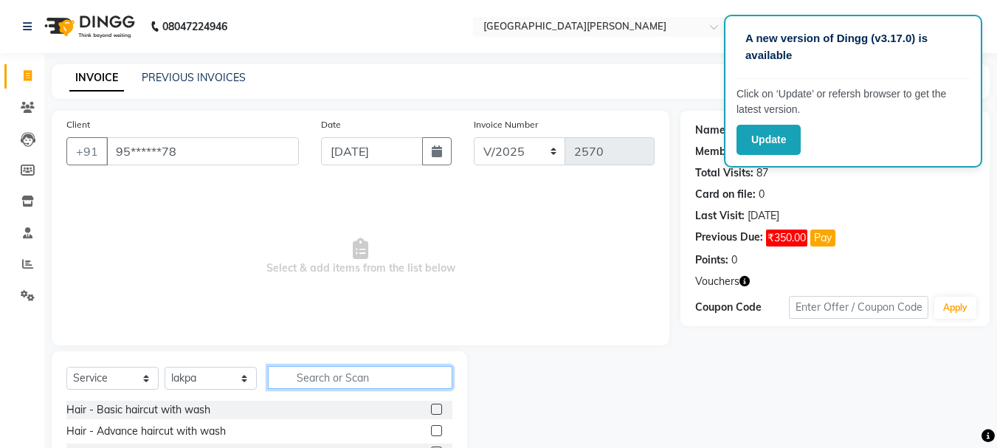
drag, startPoint x: 314, startPoint y: 379, endPoint x: 311, endPoint y: 369, distance: 11.0
click at [311, 375] on input "text" at bounding box center [360, 377] width 185 height 23
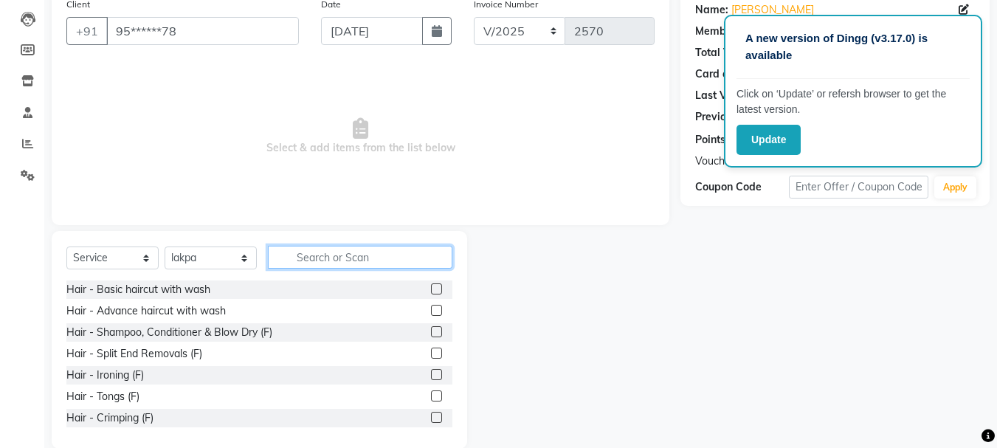
scroll to position [143, 0]
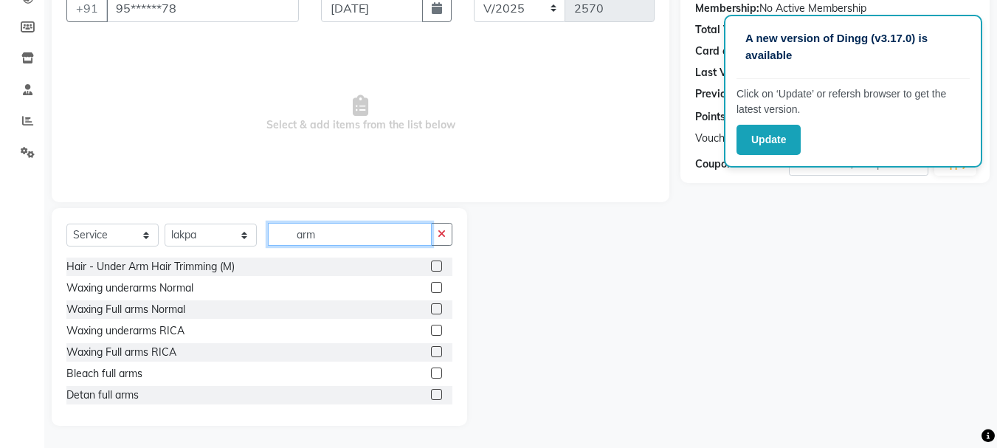
type input "arm"
click at [431, 355] on label at bounding box center [436, 351] width 11 height 11
click at [431, 355] on input "checkbox" at bounding box center [436, 353] width 10 height 10
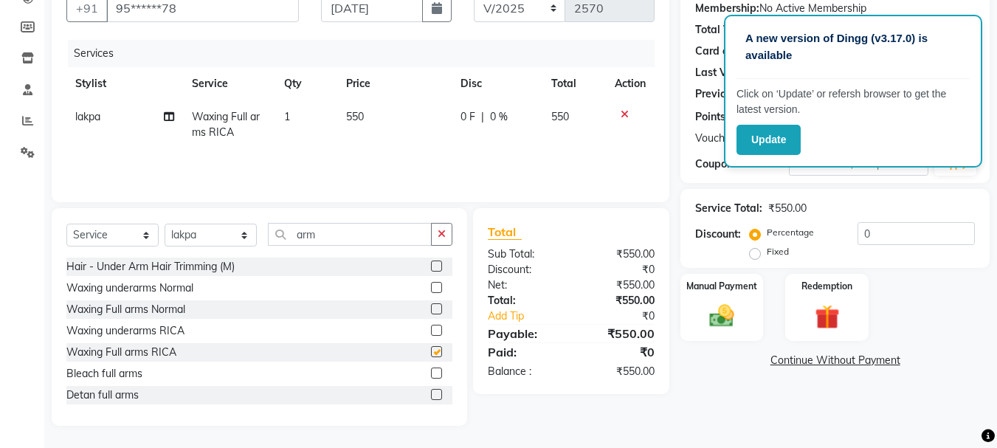
checkbox input "false"
click at [443, 232] on icon "button" at bounding box center [442, 234] width 8 height 10
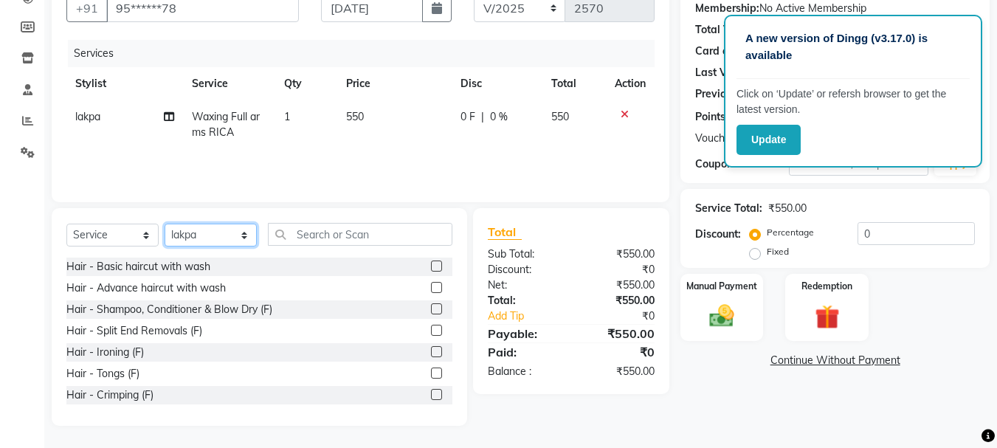
click at [238, 237] on select "Select Stylist [PERSON_NAME] [PERSON_NAME] [PERSON_NAME] [PERSON_NAME] [PERSON_…" at bounding box center [211, 235] width 92 height 23
select select "15252"
click at [165, 224] on select "Select Stylist [PERSON_NAME] [PERSON_NAME] [PERSON_NAME] [PERSON_NAME] [PERSON_…" at bounding box center [211, 235] width 92 height 23
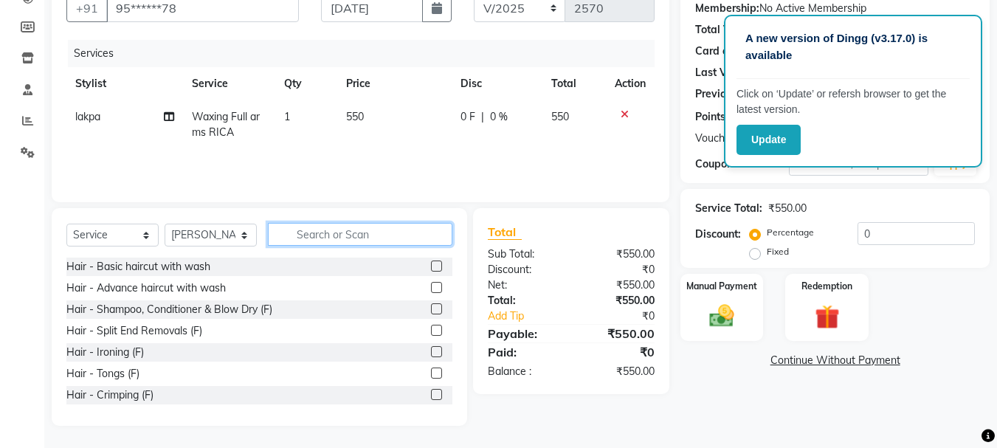
click at [322, 232] on input "text" at bounding box center [360, 234] width 185 height 23
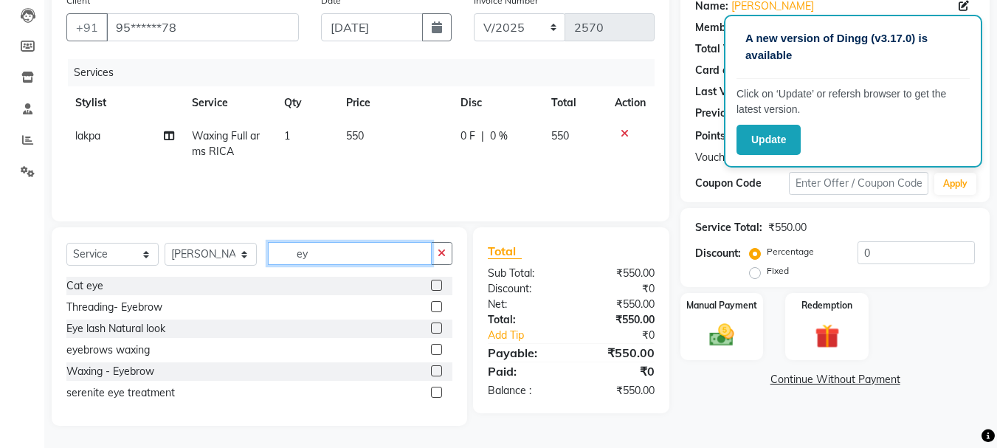
scroll to position [124, 0]
type input "ey"
click at [437, 309] on label at bounding box center [436, 306] width 11 height 11
click at [437, 309] on input "checkbox" at bounding box center [436, 308] width 10 height 10
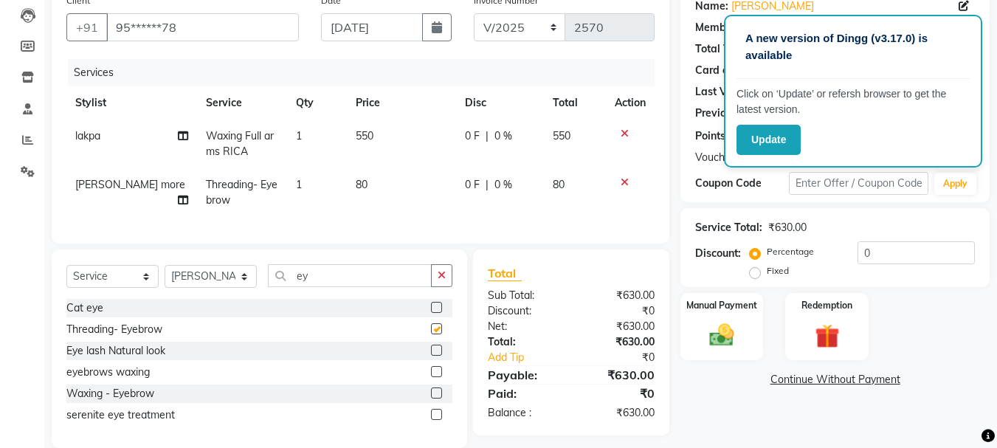
checkbox input "false"
click at [444, 280] on icon "button" at bounding box center [442, 275] width 8 height 10
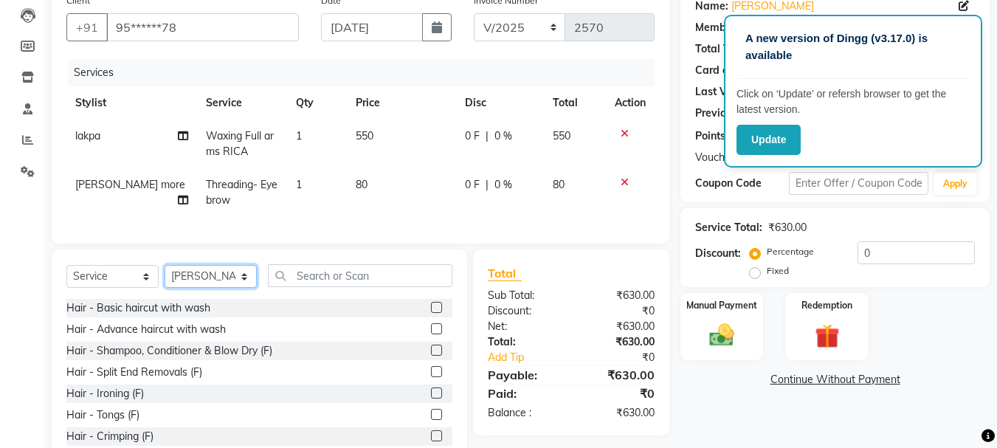
click at [245, 288] on select "Select Stylist [PERSON_NAME] [PERSON_NAME] [PERSON_NAME] [PERSON_NAME] [PERSON_…" at bounding box center [211, 276] width 92 height 23
select select "60169"
click at [165, 276] on select "Select Stylist [PERSON_NAME] [PERSON_NAME] [PERSON_NAME] [PERSON_NAME] [PERSON_…" at bounding box center [211, 276] width 92 height 23
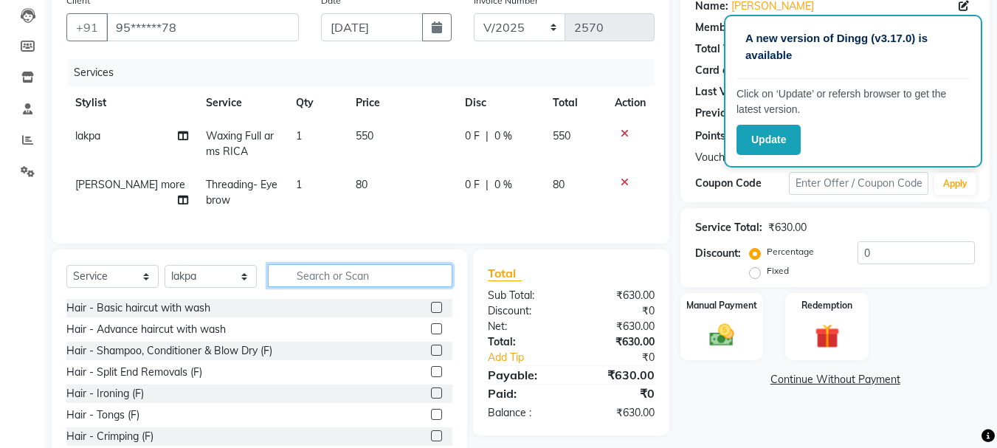
click at [326, 284] on input "text" at bounding box center [360, 275] width 185 height 23
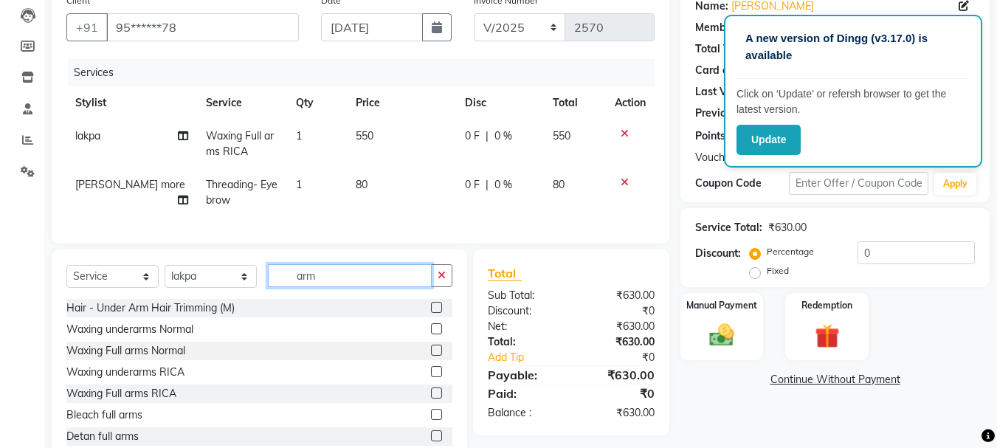
type input "arm"
click at [431, 377] on label at bounding box center [436, 371] width 11 height 11
click at [431, 377] on input "checkbox" at bounding box center [436, 373] width 10 height 10
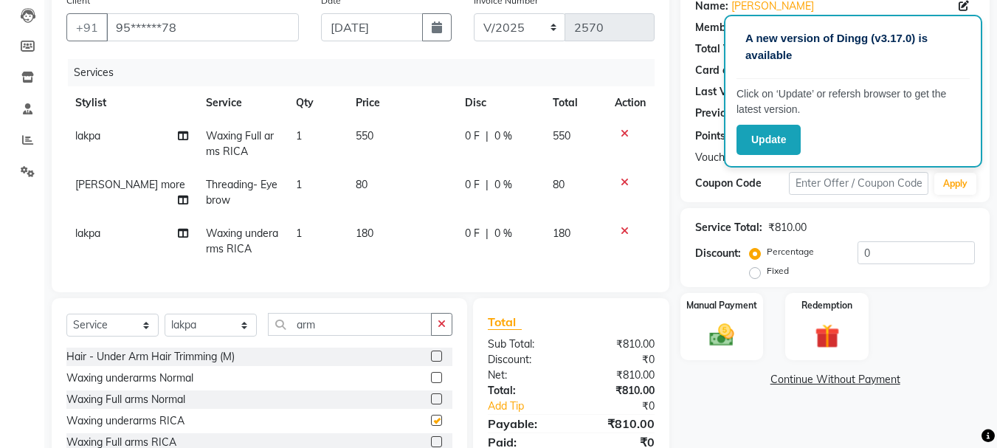
checkbox input "false"
click at [699, 347] on div "Manual Payment" at bounding box center [722, 327] width 86 height 70
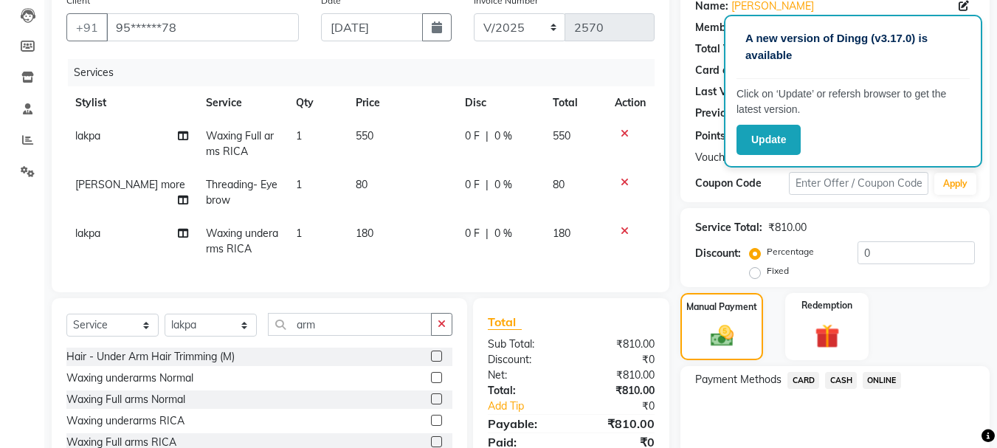
click at [875, 377] on span "ONLINE" at bounding box center [882, 380] width 38 height 17
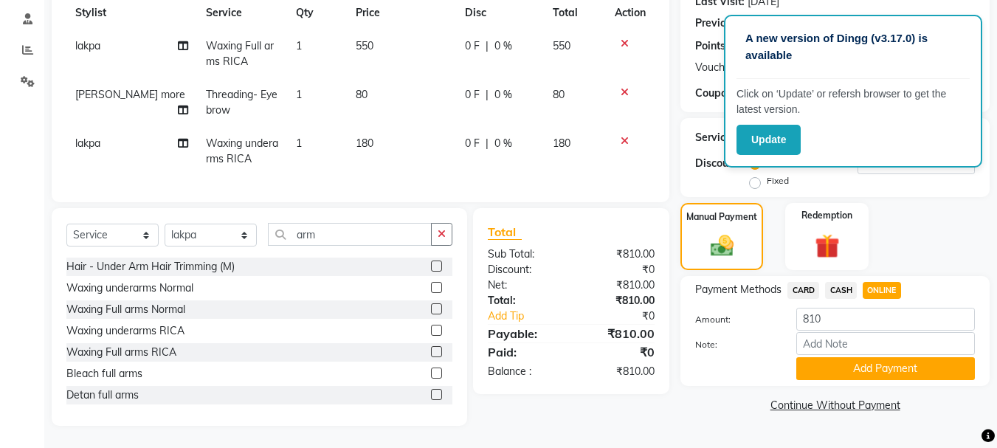
scroll to position [225, 0]
click at [860, 362] on button "Add Payment" at bounding box center [885, 368] width 179 height 23
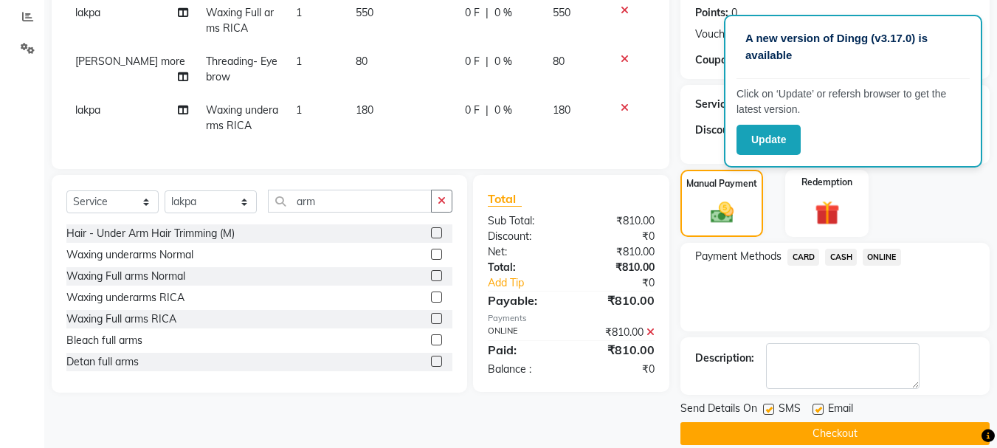
scroll to position [266, 0]
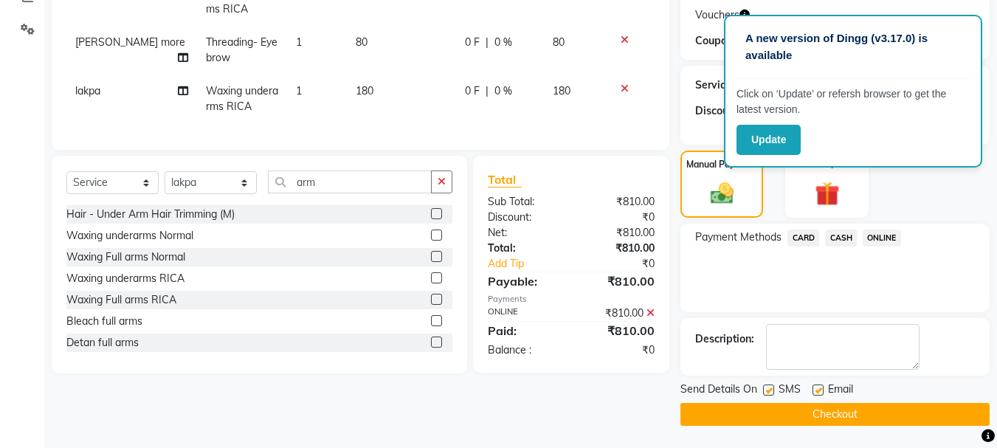
click at [782, 416] on button "Checkout" at bounding box center [834, 414] width 309 height 23
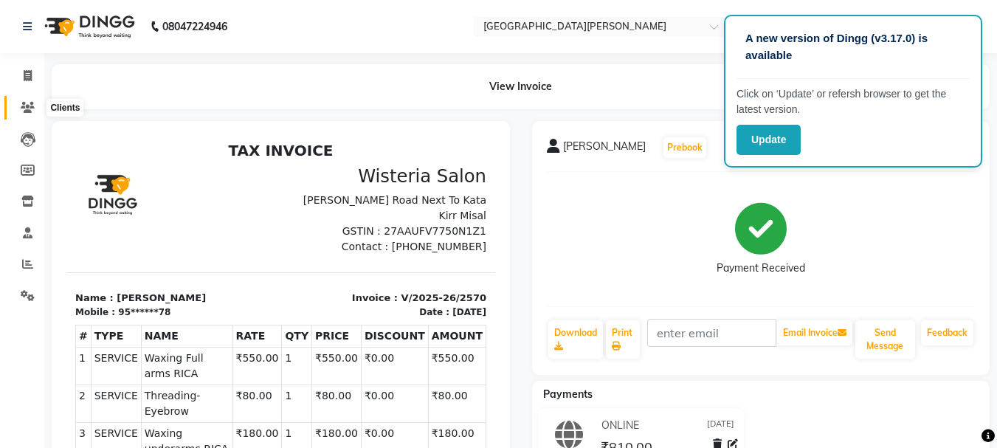
click at [27, 111] on icon at bounding box center [28, 107] width 14 height 11
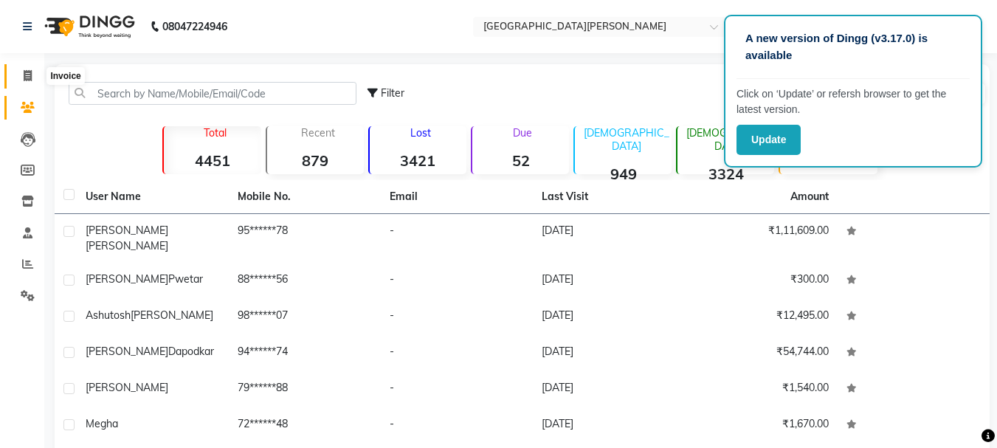
click at [28, 80] on icon at bounding box center [28, 75] width 8 height 11
select select "service"
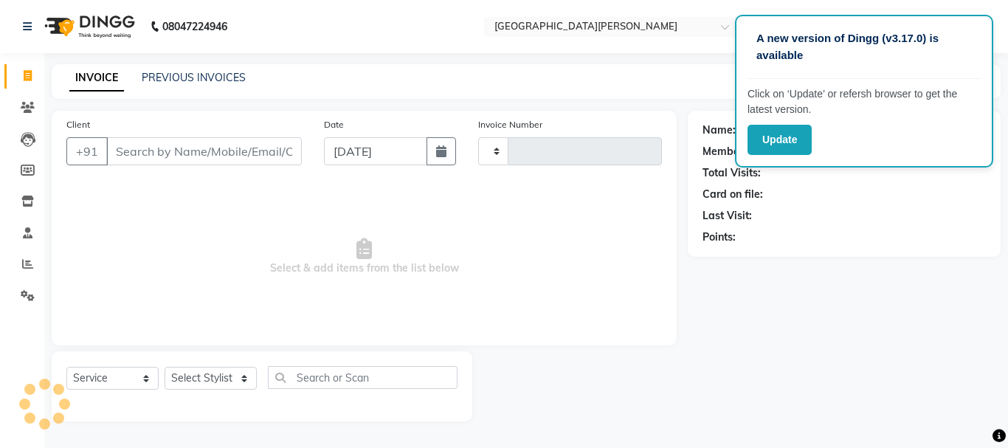
type input "2571"
select select "911"
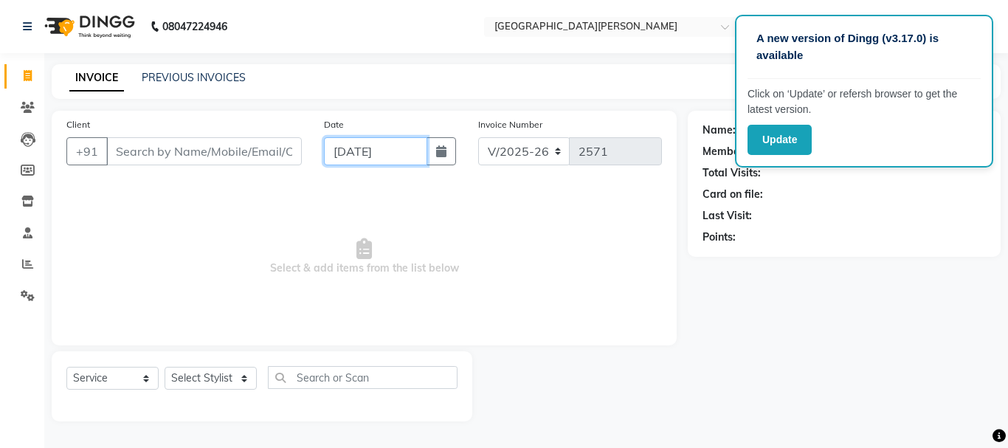
click at [335, 144] on input "[DATE]" at bounding box center [375, 151] width 103 height 28
select select "9"
select select "2025"
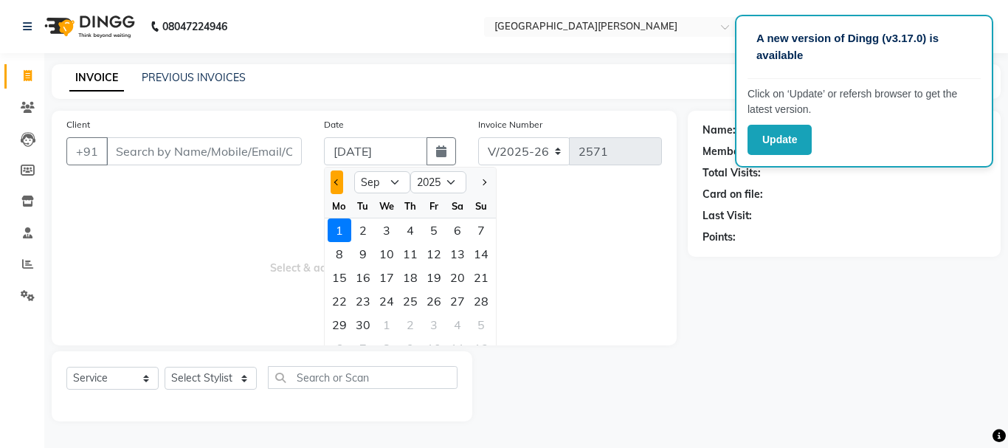
click at [331, 180] on button "Previous month" at bounding box center [337, 182] width 13 height 24
click at [480, 182] on span "Next month" at bounding box center [483, 182] width 6 height 6
select select "8"
click at [479, 323] on div "31" at bounding box center [481, 325] width 24 height 24
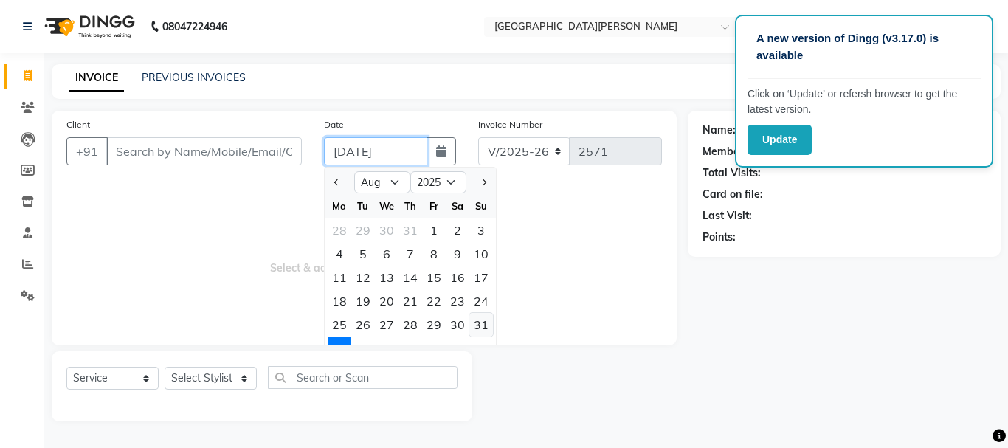
type input "[DATE]"
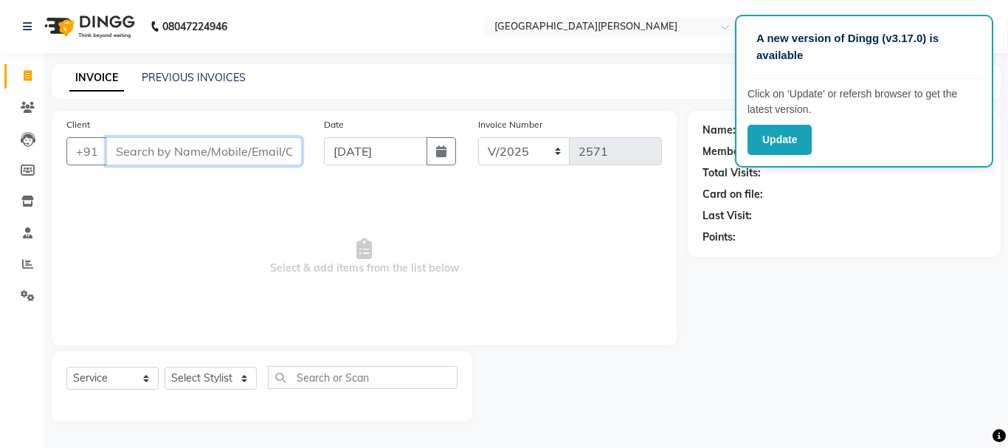
click at [193, 154] on input "Client" at bounding box center [204, 151] width 196 height 28
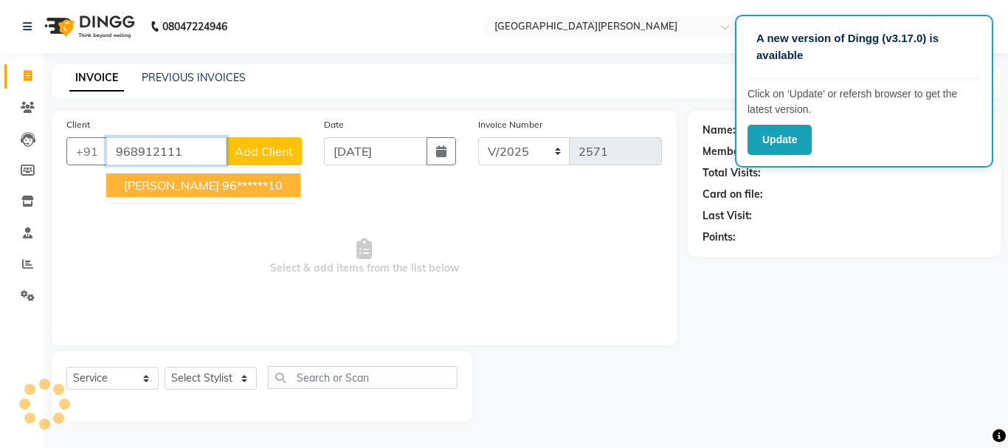
click at [222, 184] on ngb-highlight "96******10" at bounding box center [252, 185] width 61 height 15
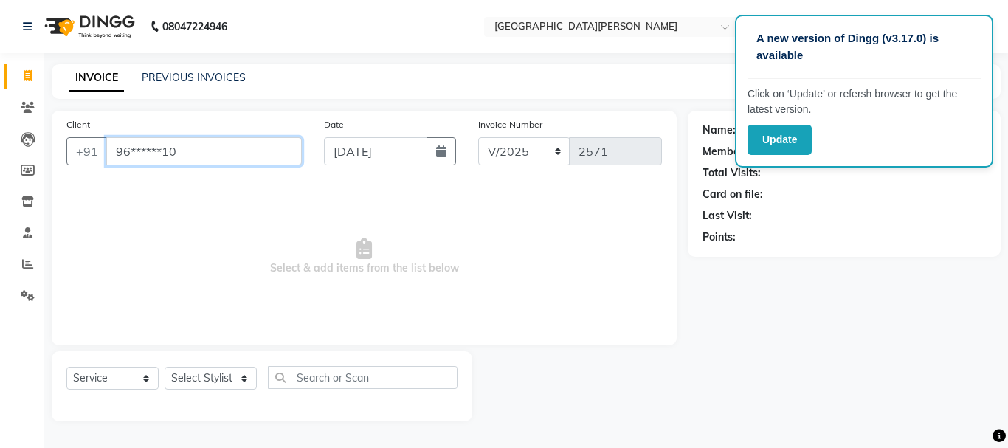
type input "96******10"
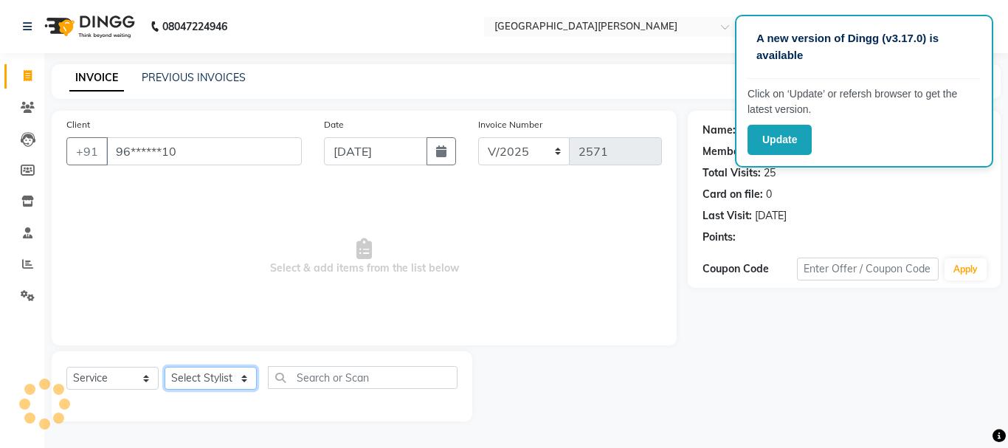
click at [232, 379] on select "Select Stylist [PERSON_NAME] [PERSON_NAME] [PERSON_NAME] [PERSON_NAME] [PERSON_…" at bounding box center [211, 378] width 92 height 23
select select "90283"
click at [165, 367] on select "Select Stylist [PERSON_NAME] [PERSON_NAME] [PERSON_NAME] [PERSON_NAME] [PERSON_…" at bounding box center [211, 378] width 92 height 23
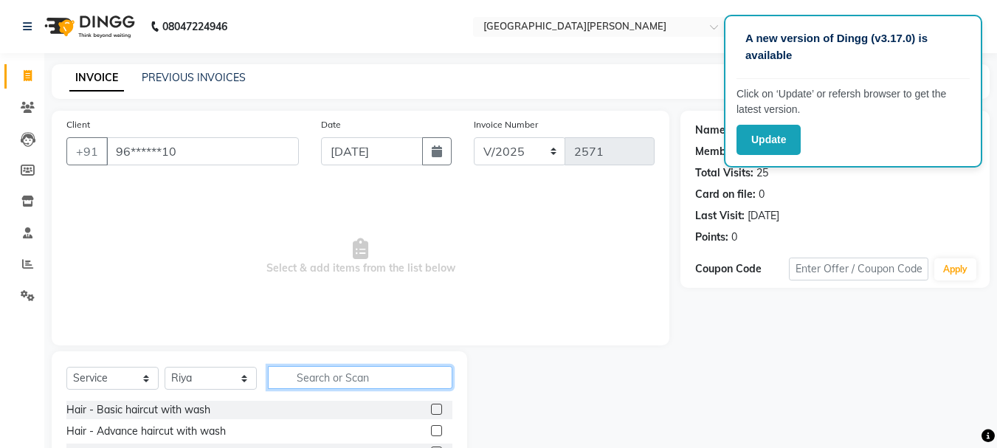
click at [313, 375] on input "text" at bounding box center [360, 377] width 185 height 23
type input "gel"
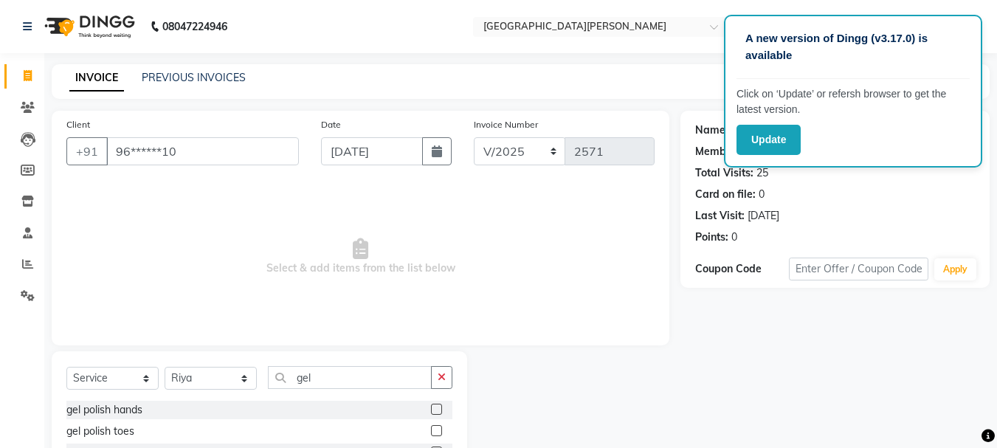
click at [430, 408] on div "gel polish hands" at bounding box center [259, 410] width 386 height 18
click at [438, 407] on label at bounding box center [436, 409] width 11 height 11
click at [438, 407] on input "checkbox" at bounding box center [436, 410] width 10 height 10
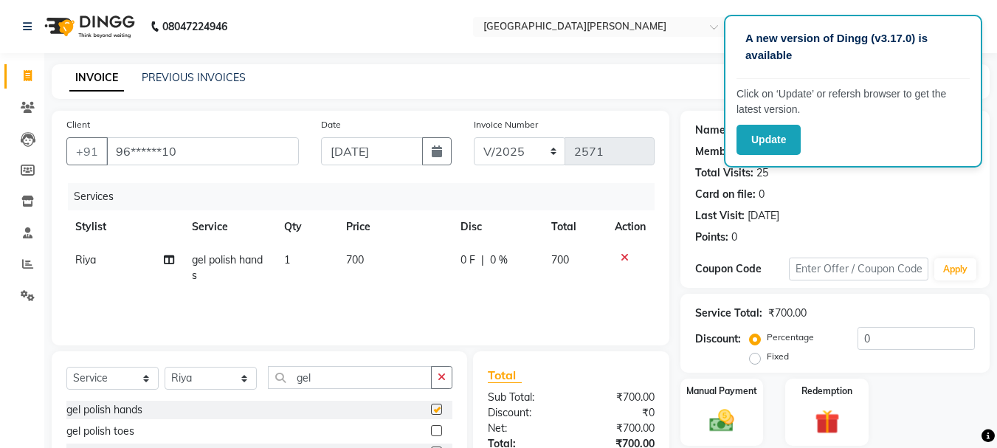
checkbox input "false"
click at [362, 259] on span "700" at bounding box center [355, 259] width 18 height 13
select select "90283"
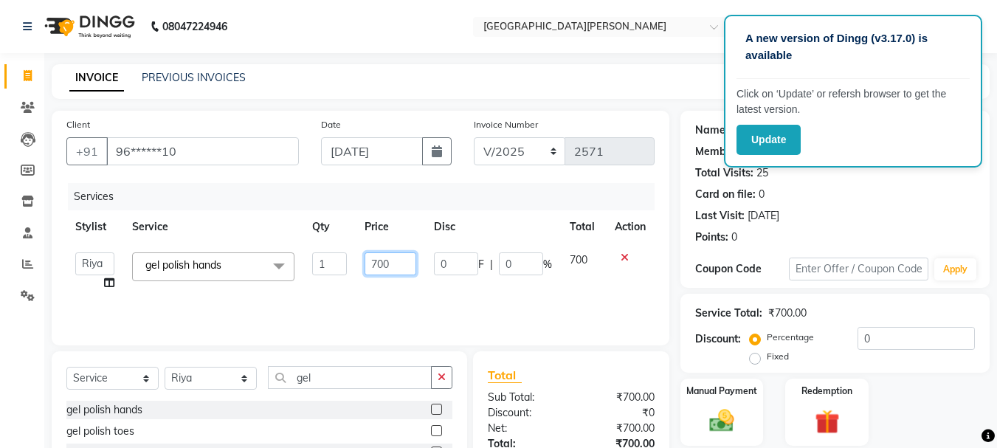
click at [381, 264] on input "700" at bounding box center [390, 263] width 51 height 23
click at [379, 264] on input "700" at bounding box center [390, 263] width 51 height 23
type input "800"
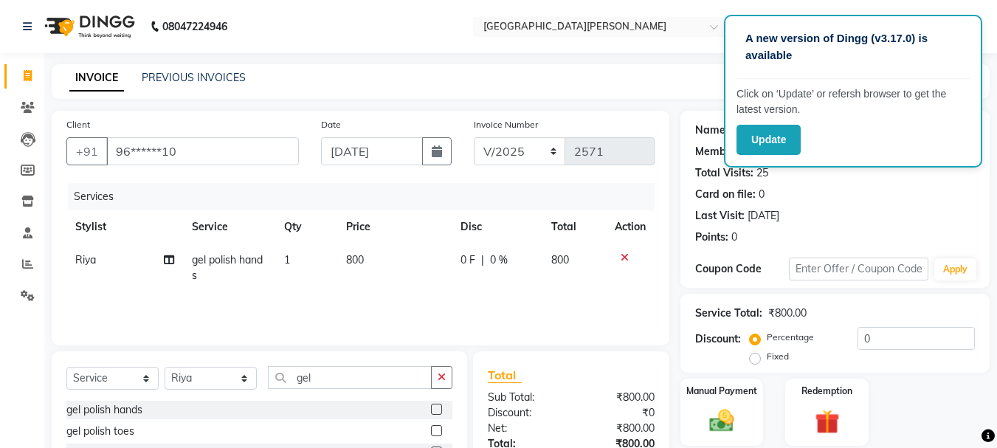
click at [369, 306] on div "Services Stylist Service Qty Price Disc Total Action [PERSON_NAME] gel polish h…" at bounding box center [360, 257] width 588 height 148
click at [731, 420] on img at bounding box center [721, 421] width 41 height 30
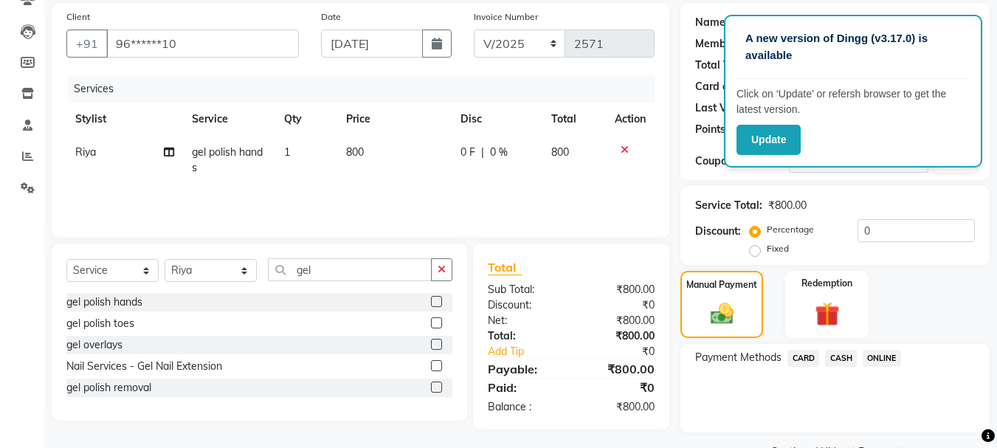
scroll to position [145, 0]
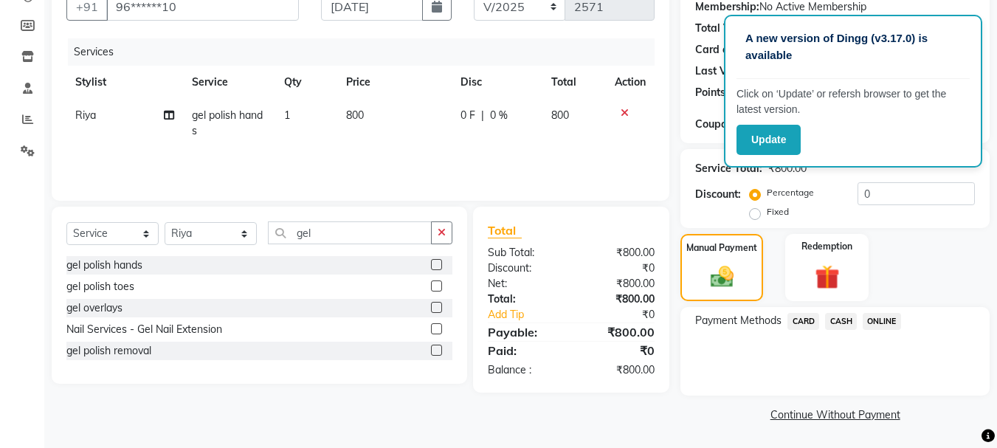
click at [869, 314] on span "ONLINE" at bounding box center [882, 321] width 38 height 17
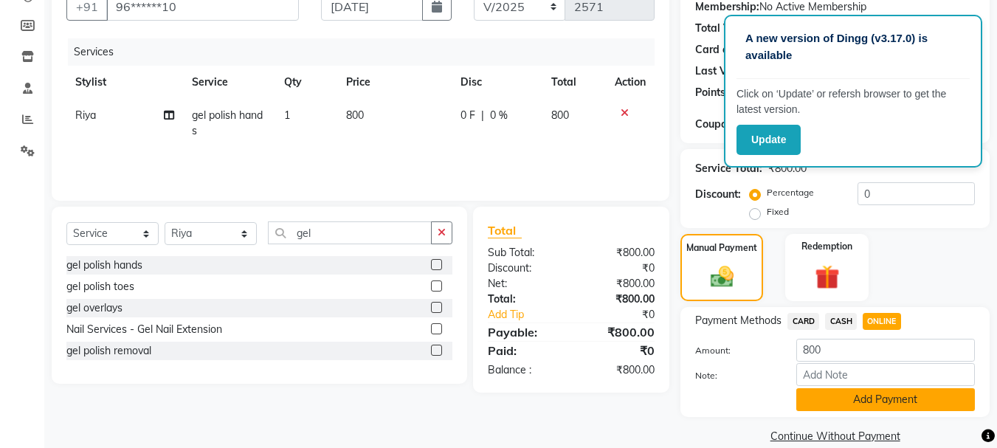
click at [839, 399] on button "Add Payment" at bounding box center [885, 399] width 179 height 23
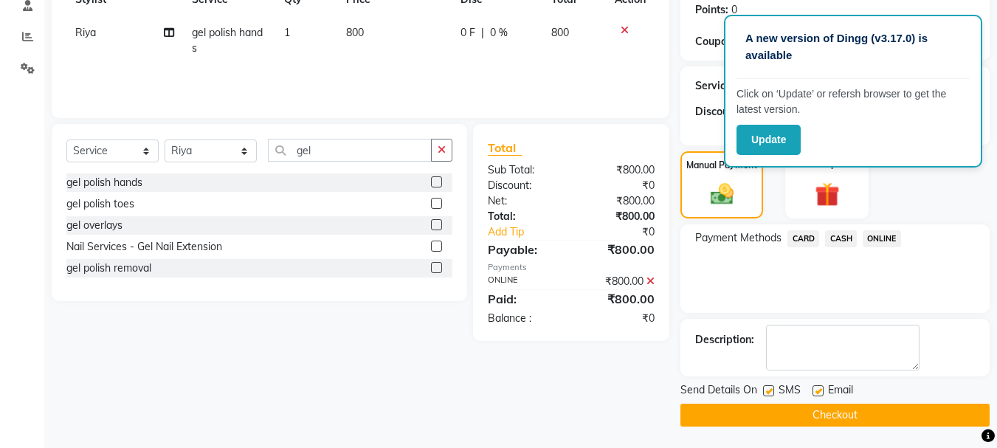
scroll to position [228, 0]
click at [807, 415] on button "Checkout" at bounding box center [834, 414] width 309 height 23
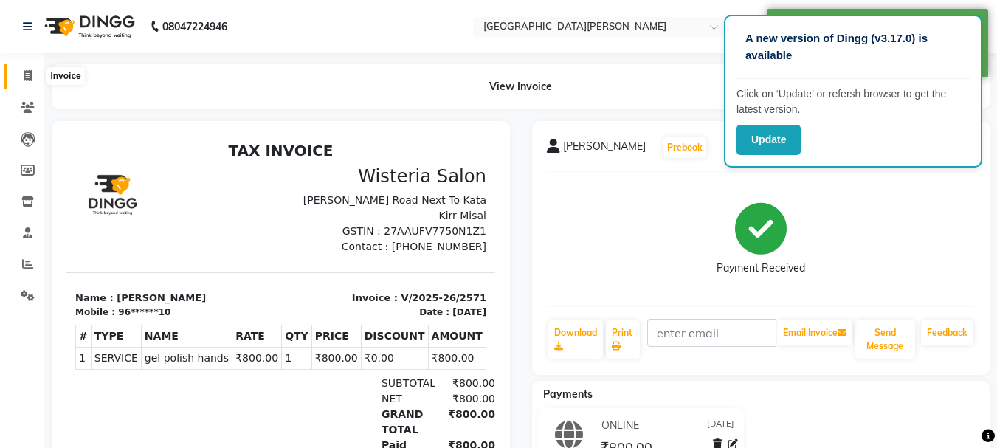
click at [21, 72] on span at bounding box center [28, 76] width 26 height 17
select select "service"
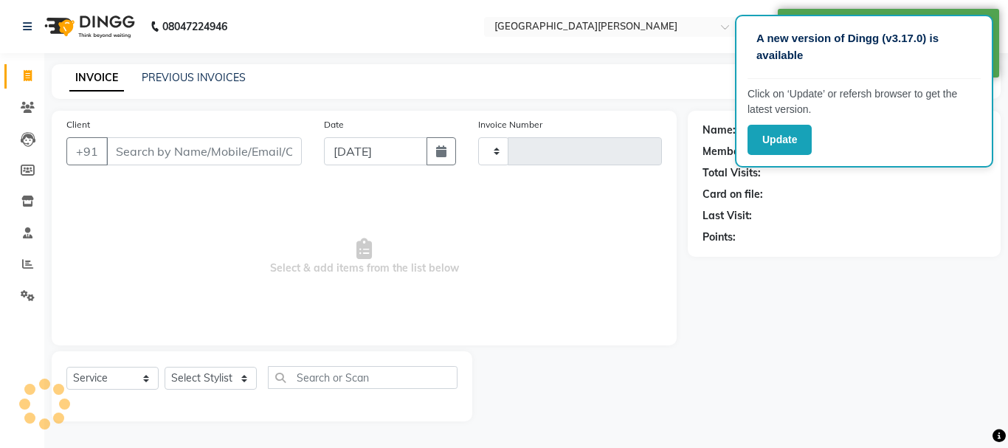
type input "2572"
select select "911"
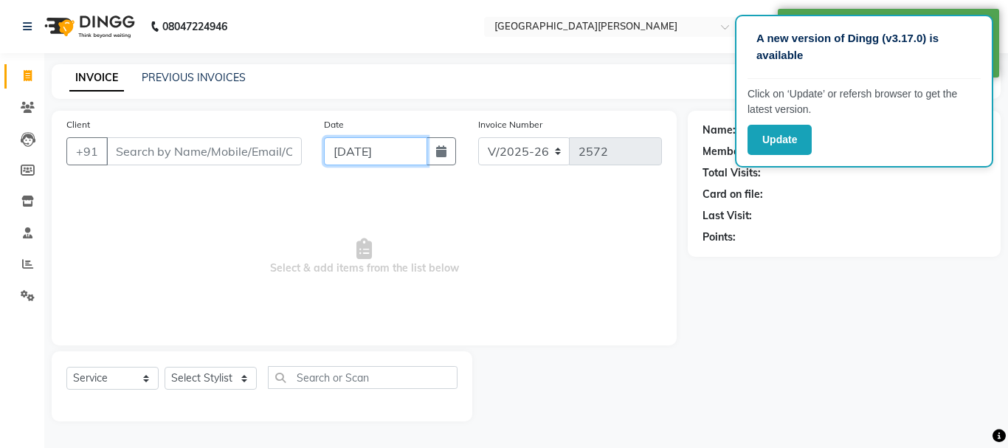
click at [329, 156] on input "[DATE]" at bounding box center [375, 151] width 103 height 28
select select "9"
select select "2025"
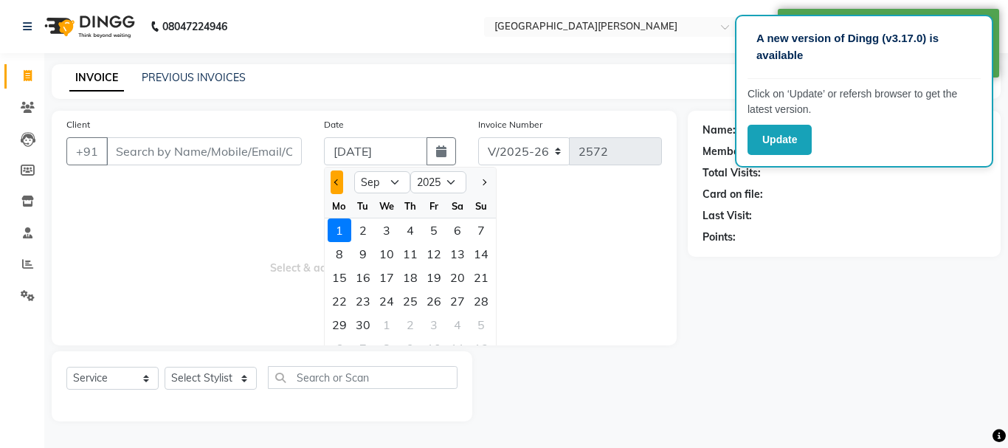
click at [334, 185] on button "Previous month" at bounding box center [337, 182] width 13 height 24
select select "8"
click at [478, 325] on div "31" at bounding box center [481, 325] width 24 height 24
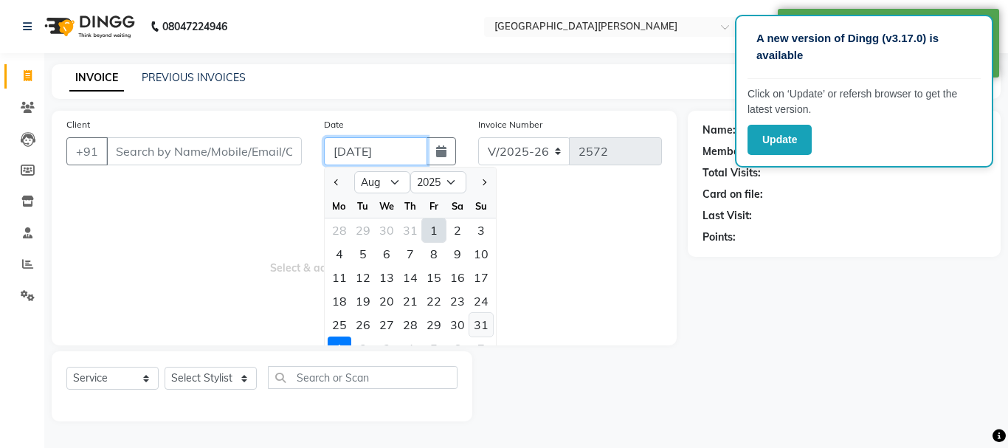
type input "[DATE]"
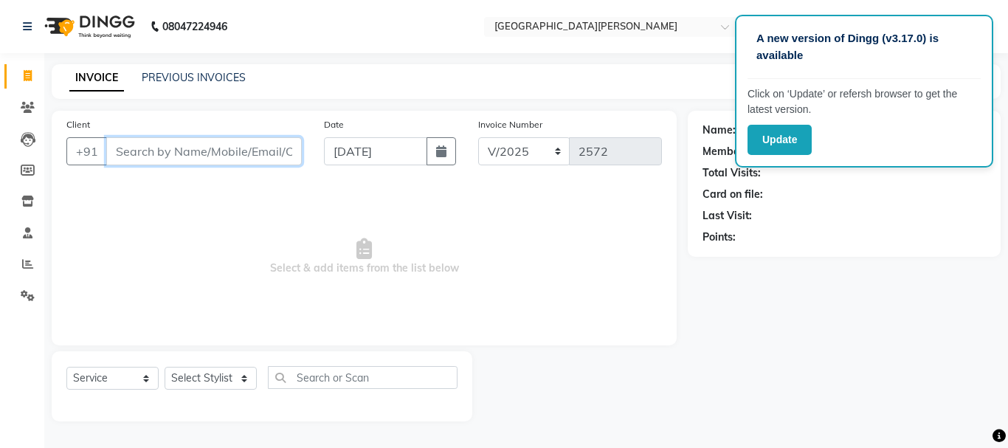
click at [185, 149] on input "Client" at bounding box center [204, 151] width 196 height 28
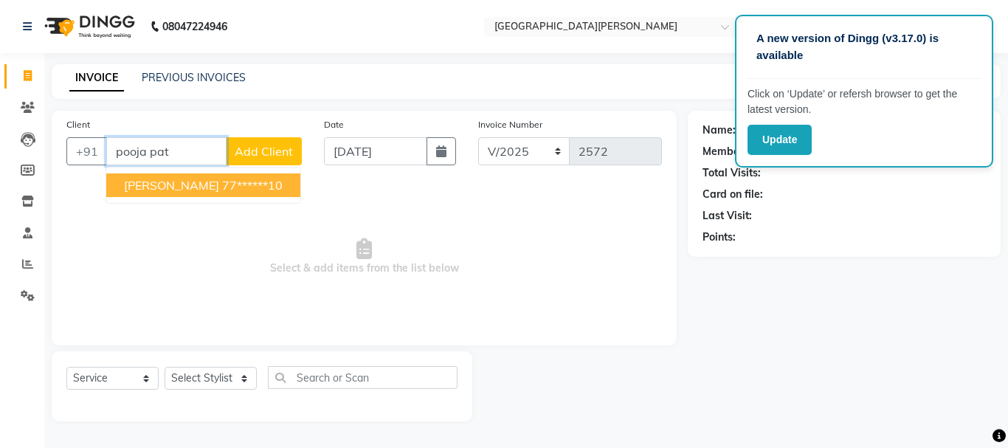
click at [179, 185] on span "[PERSON_NAME]" at bounding box center [171, 185] width 95 height 15
type input "77******10"
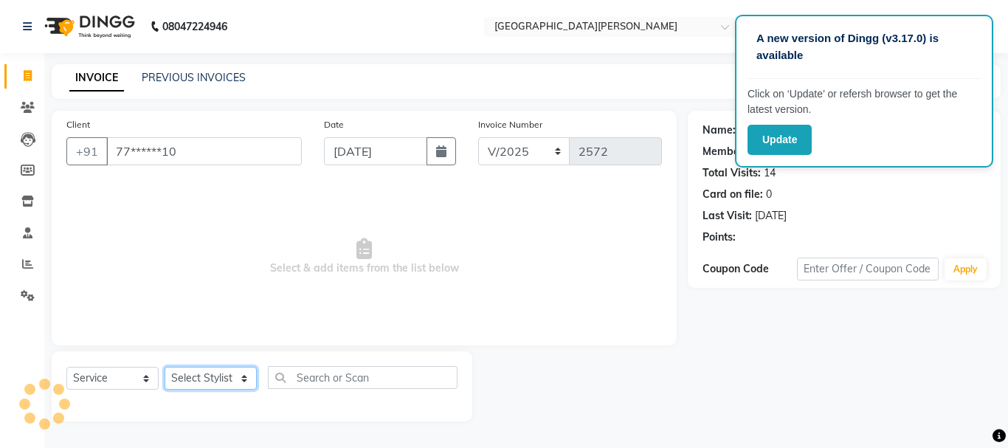
click at [232, 373] on select "Select Stylist [PERSON_NAME] [PERSON_NAME] [PERSON_NAME] [PERSON_NAME] [PERSON_…" at bounding box center [211, 378] width 92 height 23
select select "15252"
click at [165, 367] on select "Select Stylist [PERSON_NAME] [PERSON_NAME] [PERSON_NAME] [PERSON_NAME] [PERSON_…" at bounding box center [211, 378] width 92 height 23
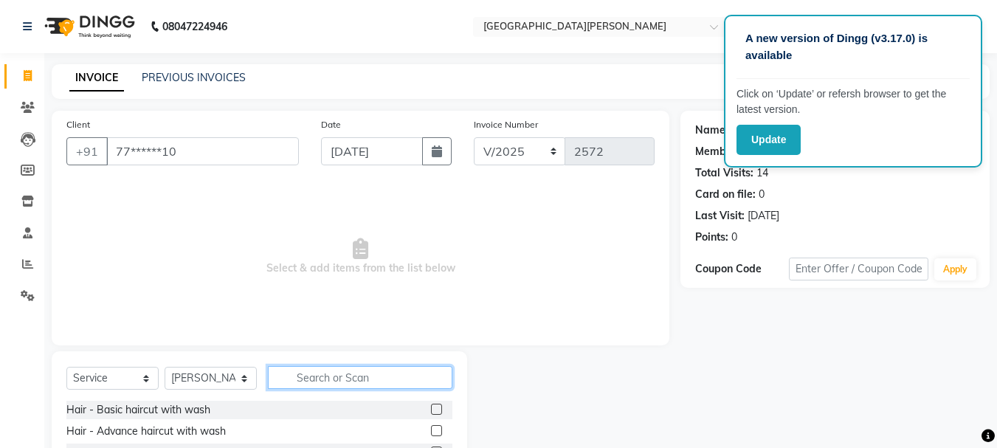
click at [335, 371] on input "text" at bounding box center [360, 377] width 185 height 23
type input "tong"
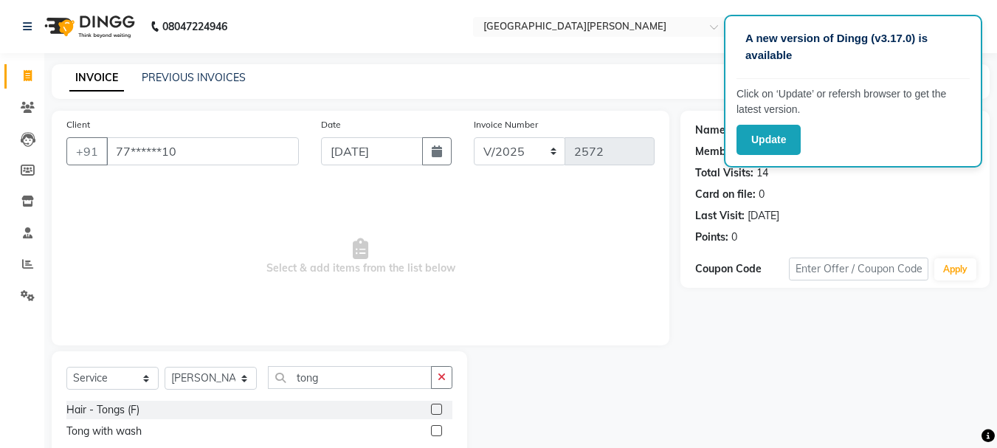
click at [435, 431] on label at bounding box center [436, 430] width 11 height 11
click at [435, 431] on input "checkbox" at bounding box center [436, 432] width 10 height 10
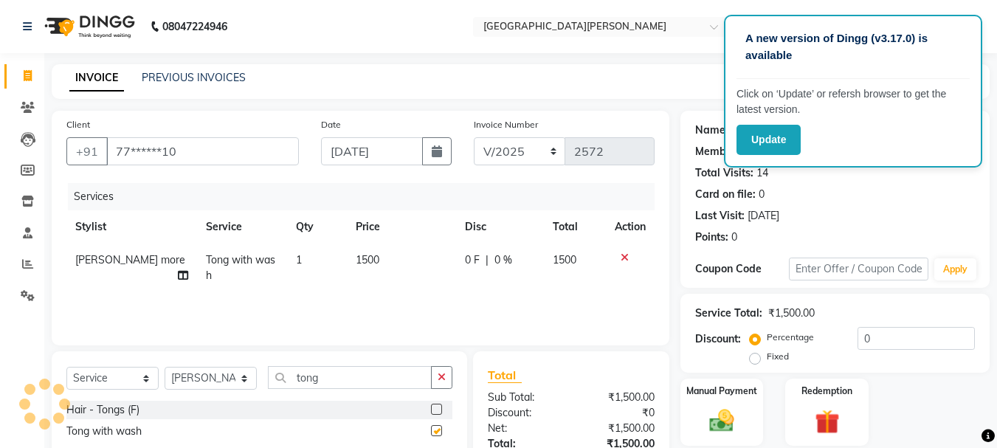
checkbox input "false"
click at [743, 413] on div "Manual Payment" at bounding box center [722, 412] width 86 height 70
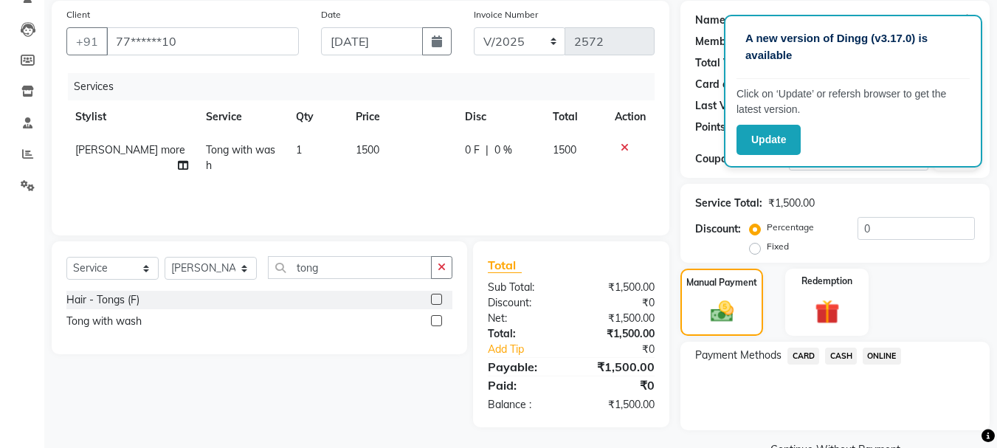
scroll to position [121, 0]
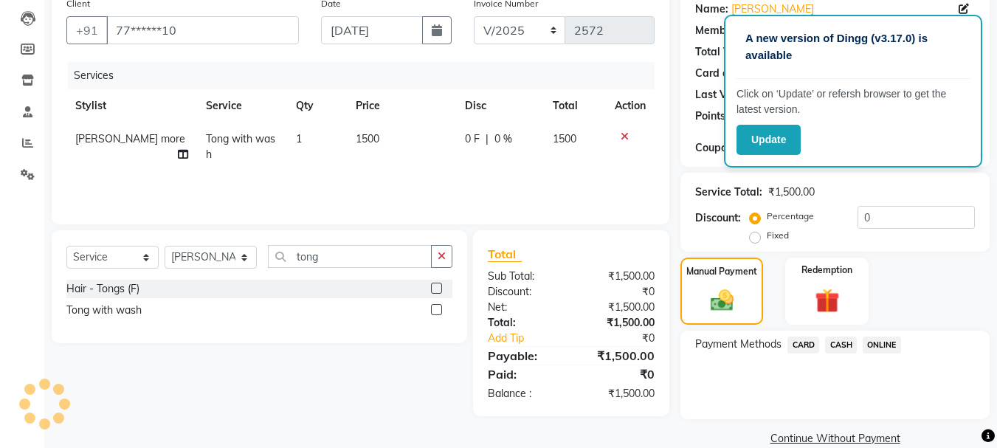
click at [883, 338] on span "ONLINE" at bounding box center [882, 345] width 38 height 17
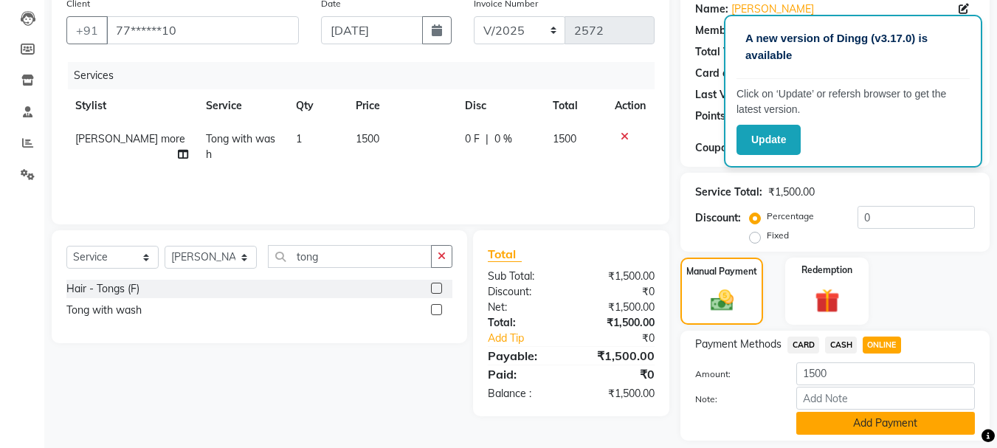
click at [828, 421] on button "Add Payment" at bounding box center [885, 423] width 179 height 23
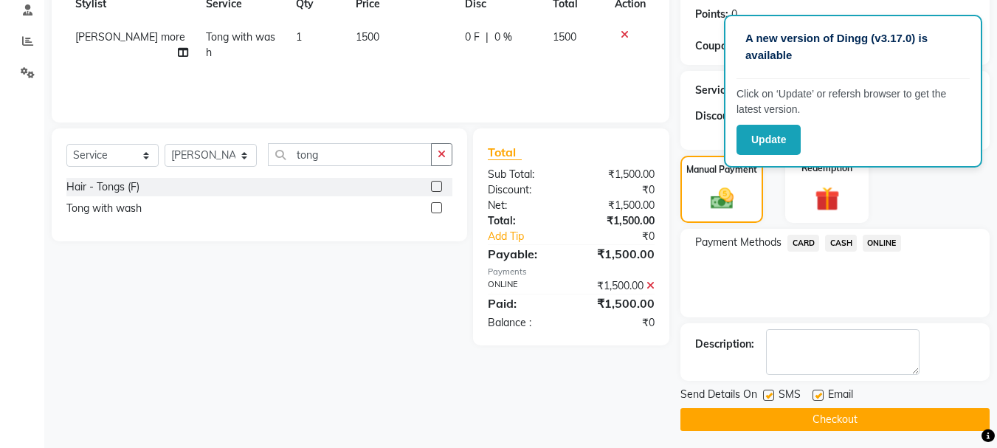
scroll to position [228, 0]
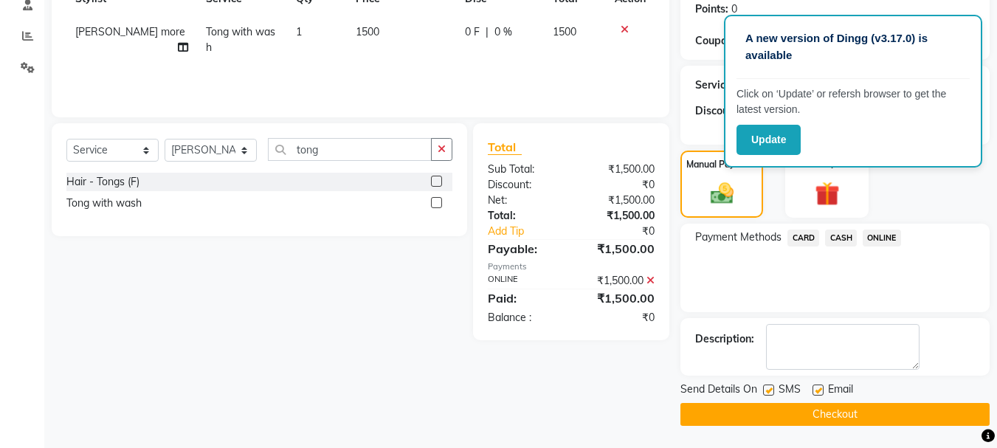
click at [805, 418] on button "Checkout" at bounding box center [834, 414] width 309 height 23
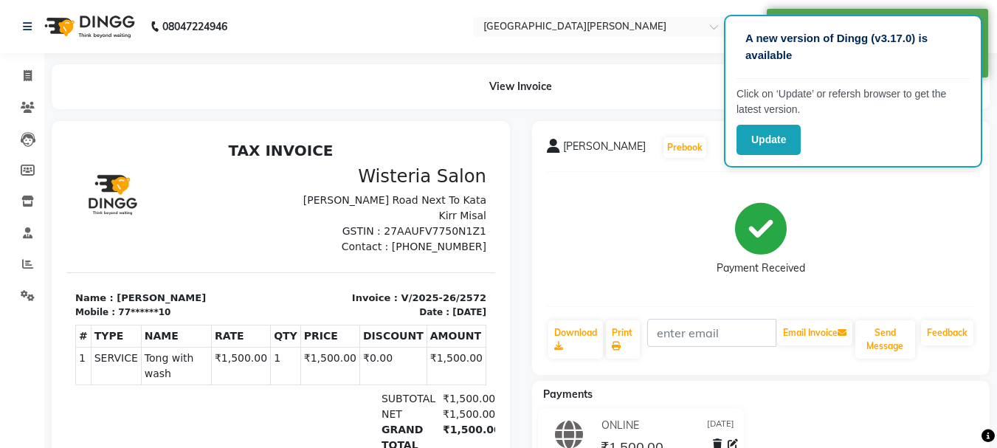
click at [41, 111] on li "Clients" at bounding box center [22, 108] width 44 height 32
click at [30, 102] on icon at bounding box center [28, 107] width 14 height 11
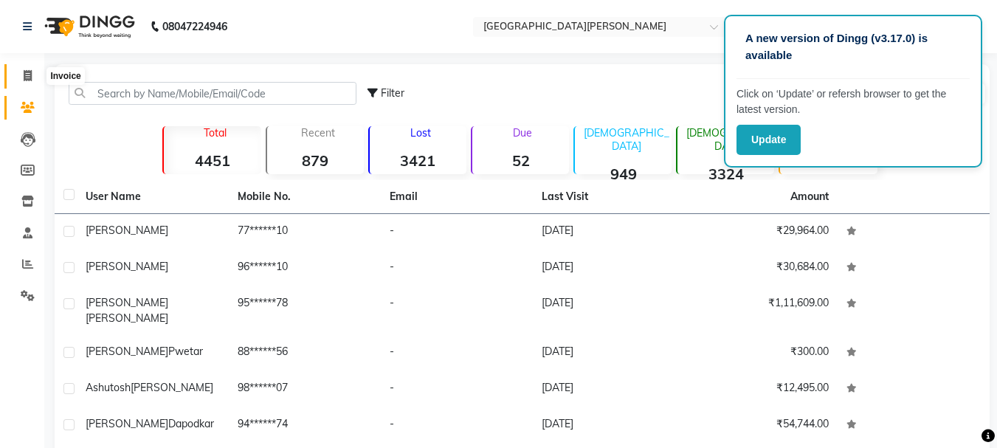
click at [30, 77] on icon at bounding box center [28, 75] width 8 height 11
select select "service"
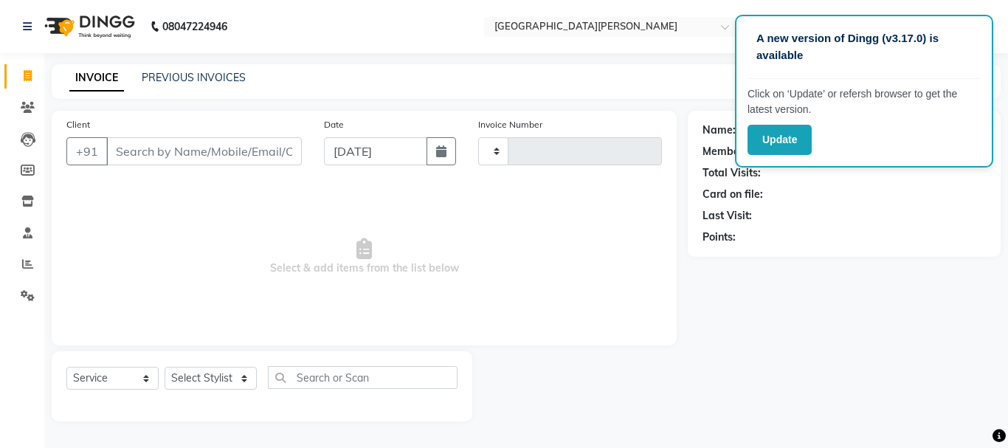
type input "2573"
select select "911"
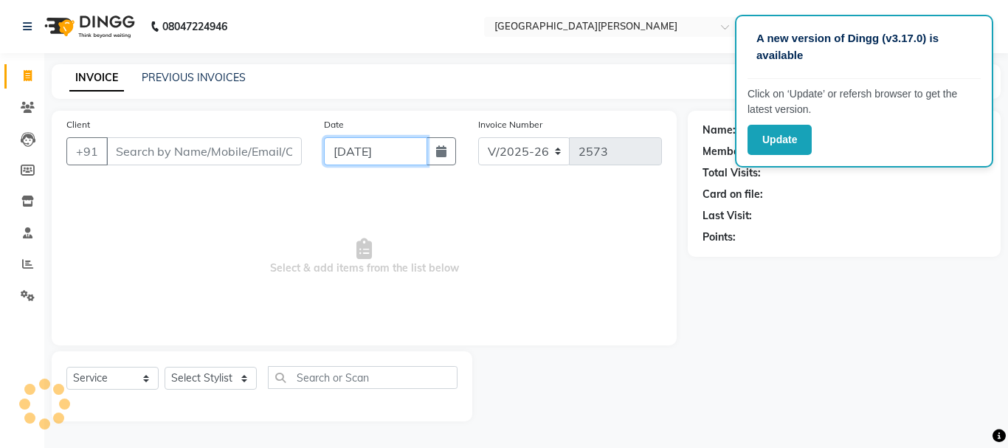
click at [342, 151] on input "[DATE]" at bounding box center [375, 151] width 103 height 28
select select "9"
select select "2025"
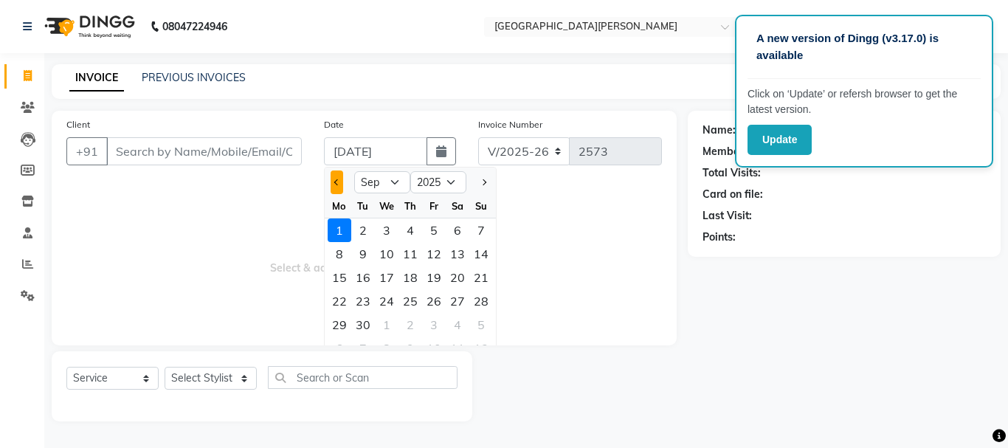
click at [337, 180] on span "Previous month" at bounding box center [337, 182] width 6 height 6
select select "8"
click at [480, 320] on div "31" at bounding box center [481, 325] width 24 height 24
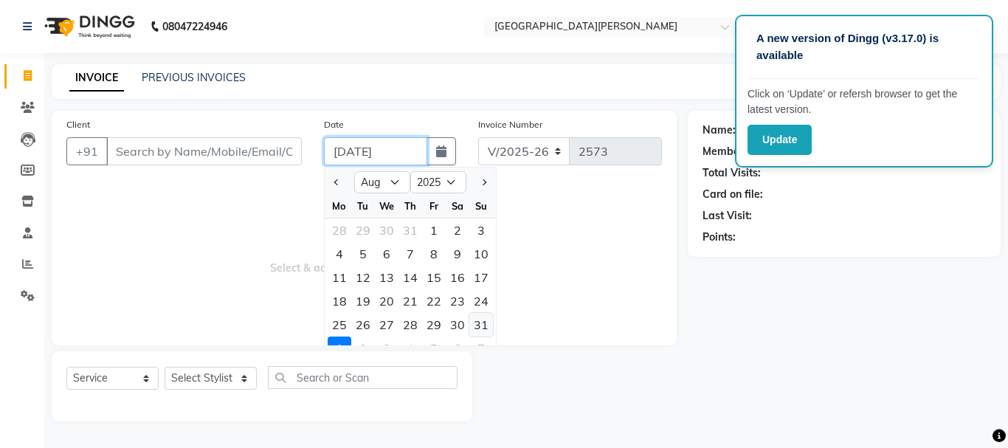
type input "[DATE]"
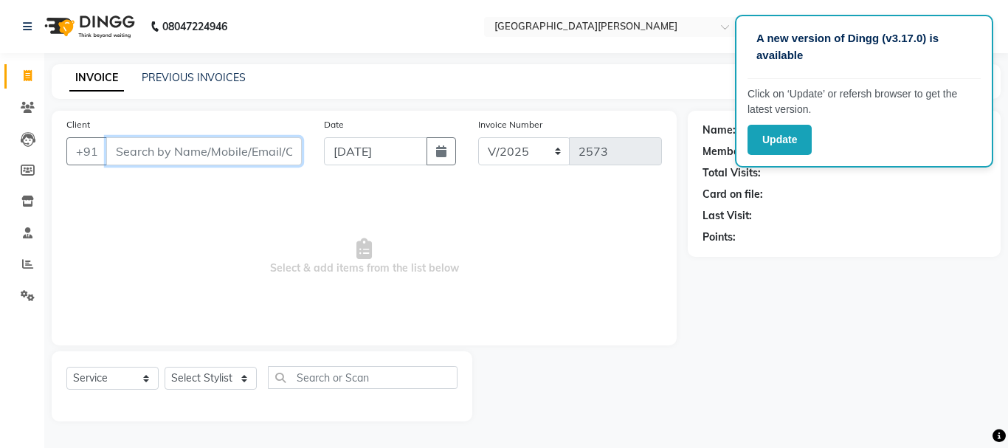
click at [139, 154] on input "Client" at bounding box center [204, 151] width 196 height 28
type input "8329363886"
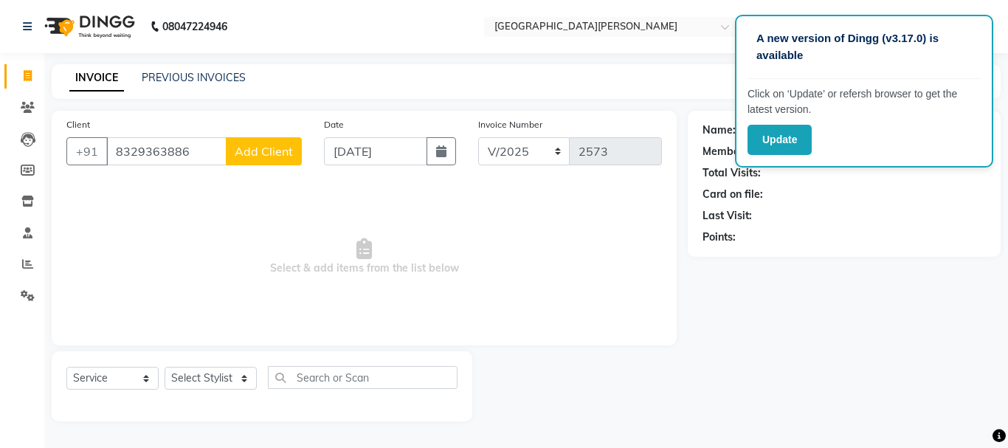
click at [253, 151] on span "Add Client" at bounding box center [264, 151] width 58 height 15
select select "22"
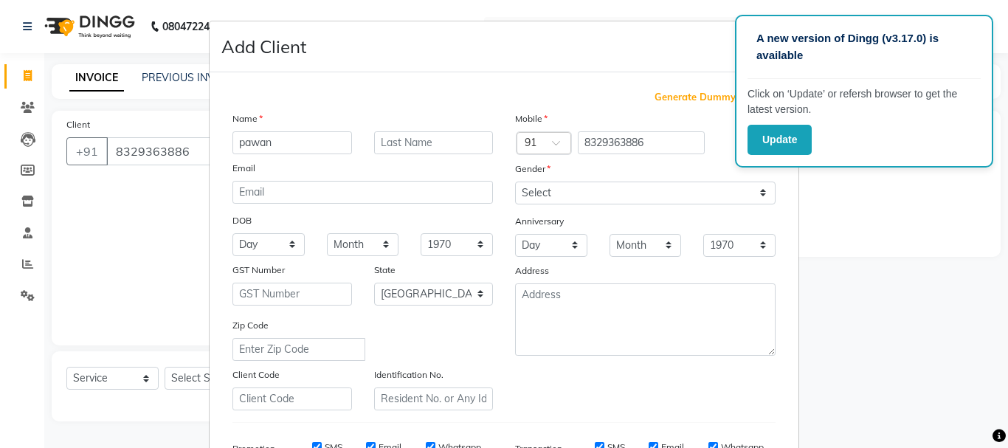
type input "pawan"
click at [382, 145] on input "text" at bounding box center [434, 142] width 120 height 23
type input "[PERSON_NAME]"
click at [517, 185] on select "Select [DEMOGRAPHIC_DATA] [DEMOGRAPHIC_DATA] Other Prefer Not To Say" at bounding box center [645, 193] width 261 height 23
select select "[DEMOGRAPHIC_DATA]"
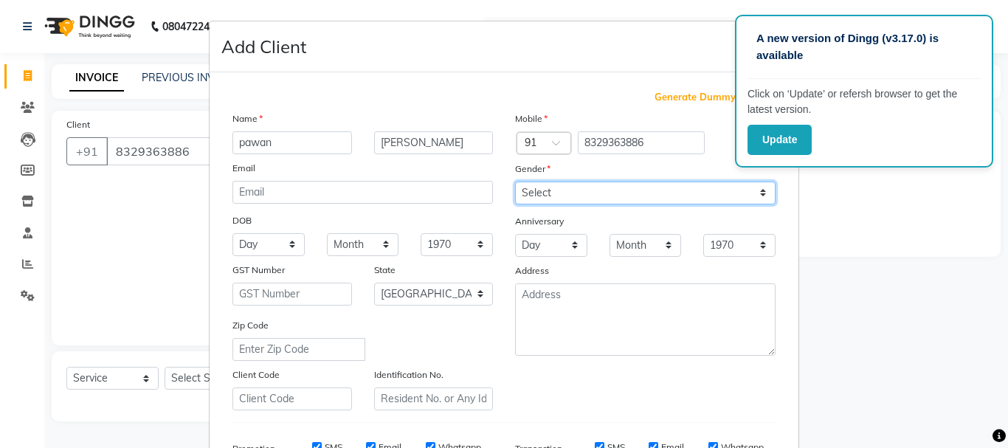
click at [515, 182] on select "Select [DEMOGRAPHIC_DATA] [DEMOGRAPHIC_DATA] Other Prefer Not To Say" at bounding box center [645, 193] width 261 height 23
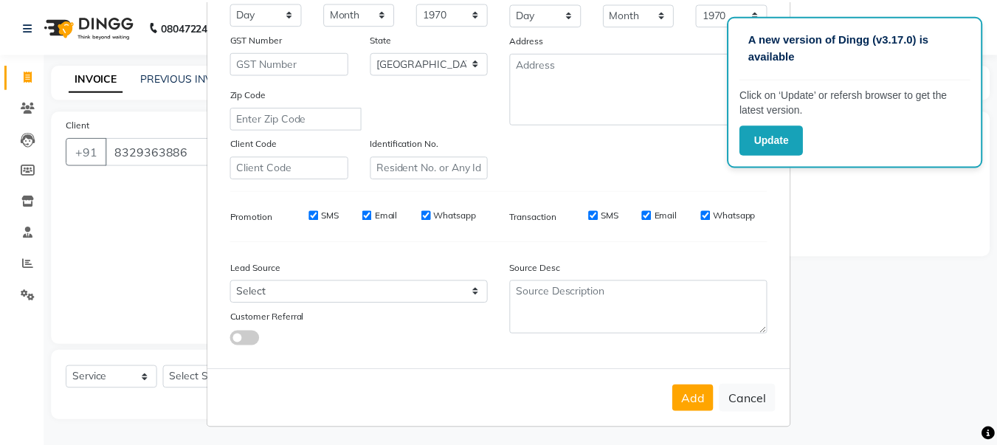
scroll to position [233, 0]
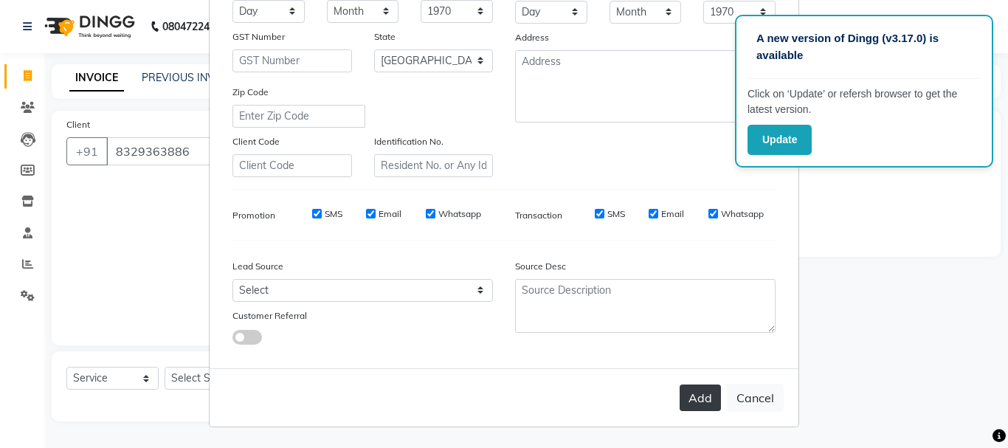
click at [705, 391] on button "Add" at bounding box center [700, 398] width 41 height 27
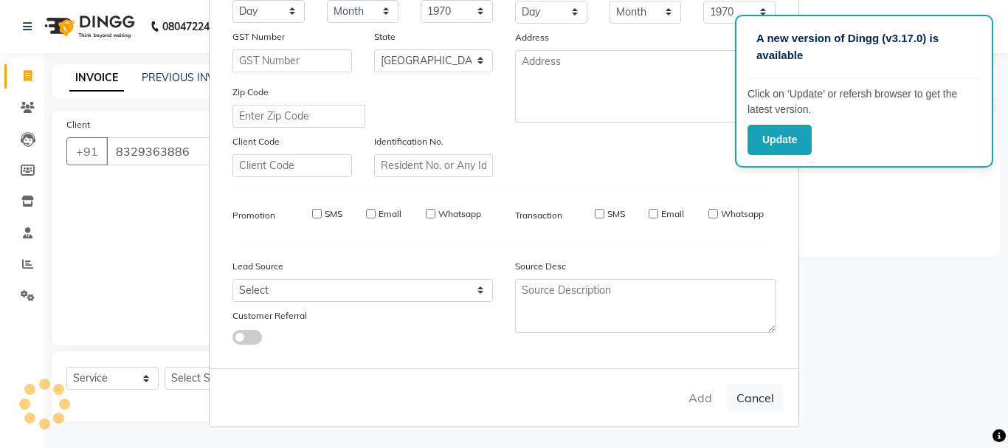
type input "83******86"
select select
select select "null"
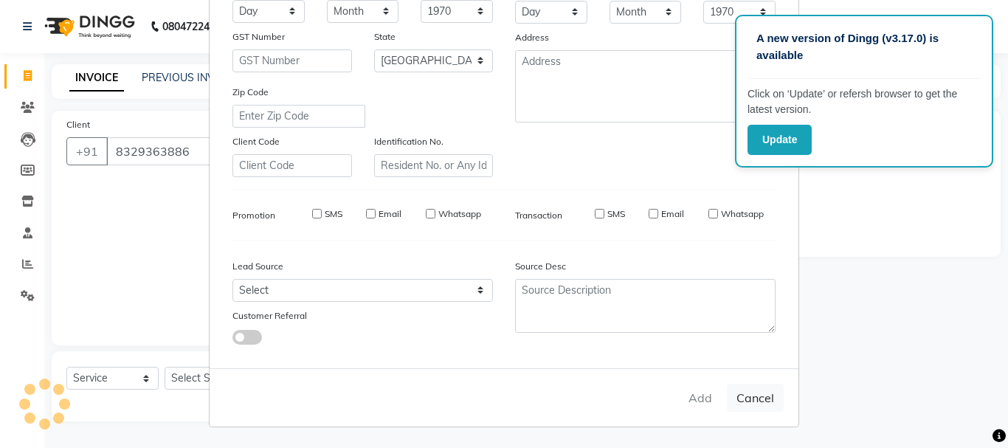
select select
checkbox input "false"
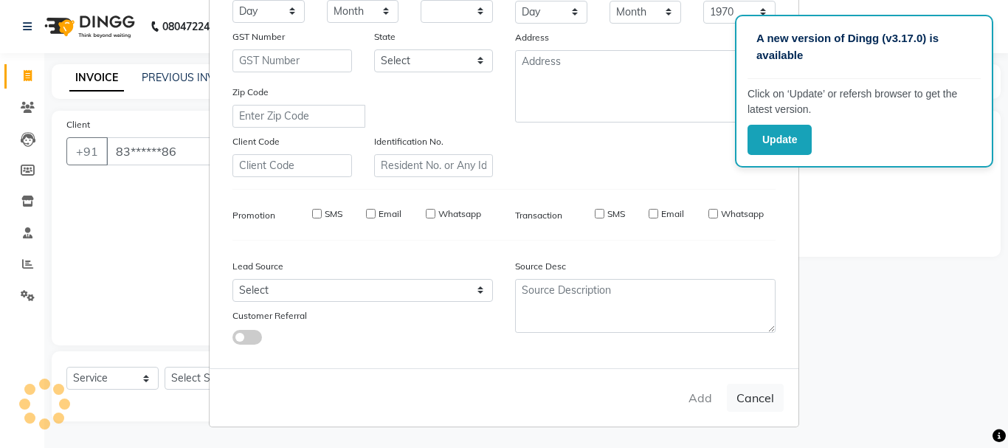
checkbox input "false"
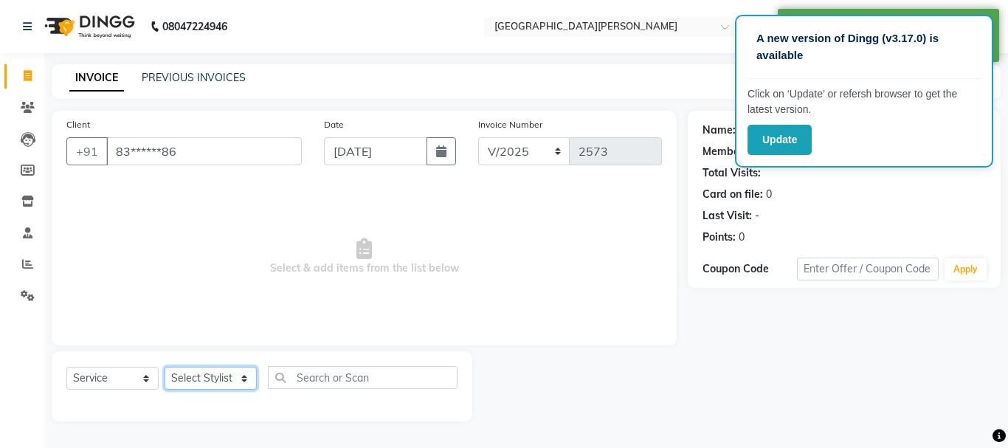
click at [242, 376] on select "Select Stylist [PERSON_NAME] [PERSON_NAME] [PERSON_NAME] [PERSON_NAME] [PERSON_…" at bounding box center [211, 378] width 92 height 23
select select "76881"
click at [165, 367] on select "Select Stylist [PERSON_NAME] [PERSON_NAME] [PERSON_NAME] [PERSON_NAME] [PERSON_…" at bounding box center [211, 378] width 92 height 23
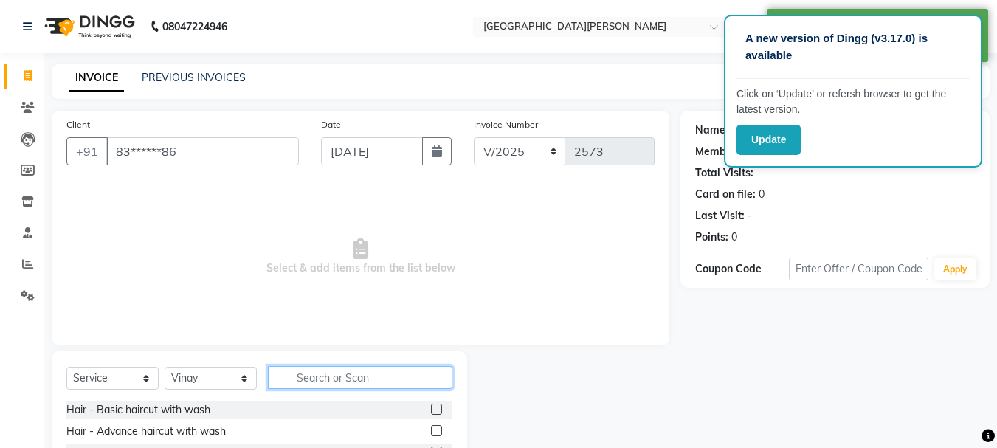
click at [343, 374] on input "text" at bounding box center [360, 377] width 185 height 23
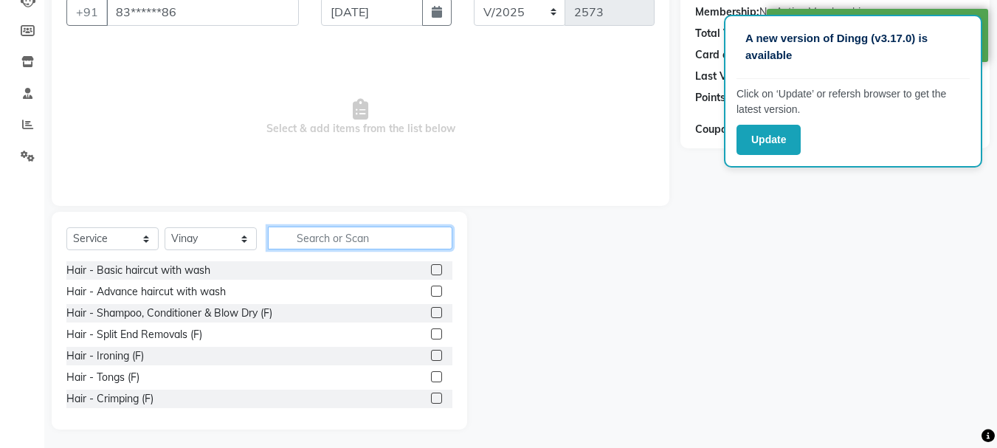
scroll to position [143, 0]
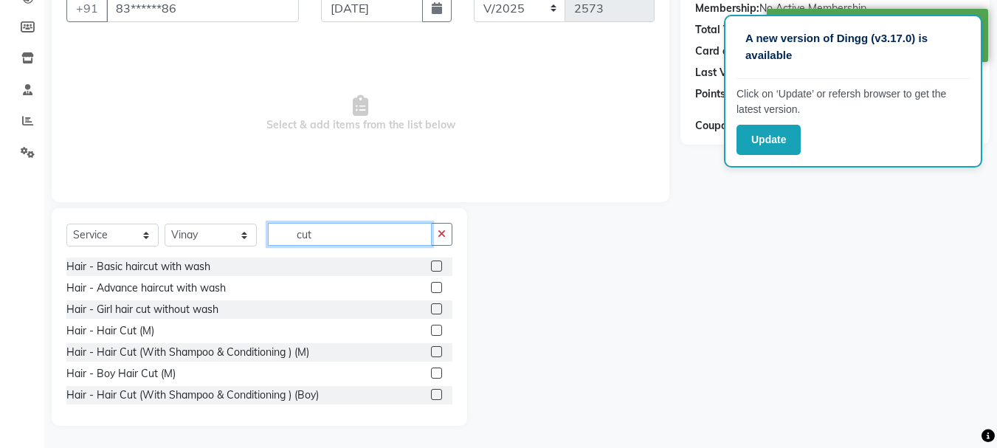
type input "cut"
click at [431, 331] on label at bounding box center [436, 330] width 11 height 11
click at [431, 331] on input "checkbox" at bounding box center [436, 331] width 10 height 10
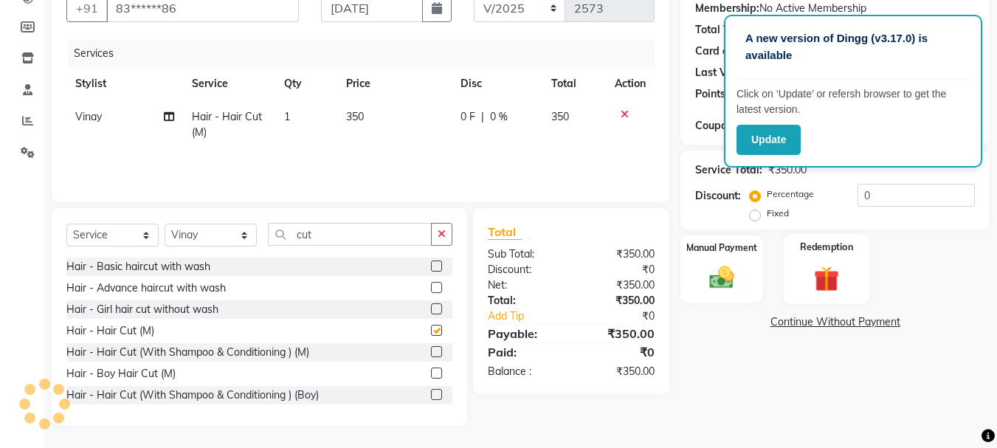
checkbox input "false"
click at [746, 283] on div "Manual Payment" at bounding box center [722, 269] width 86 height 70
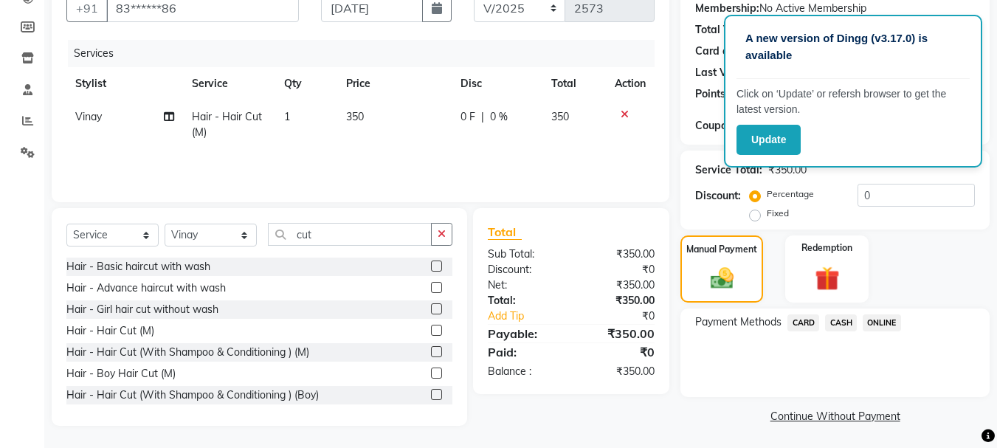
click at [880, 319] on span "ONLINE" at bounding box center [882, 322] width 38 height 17
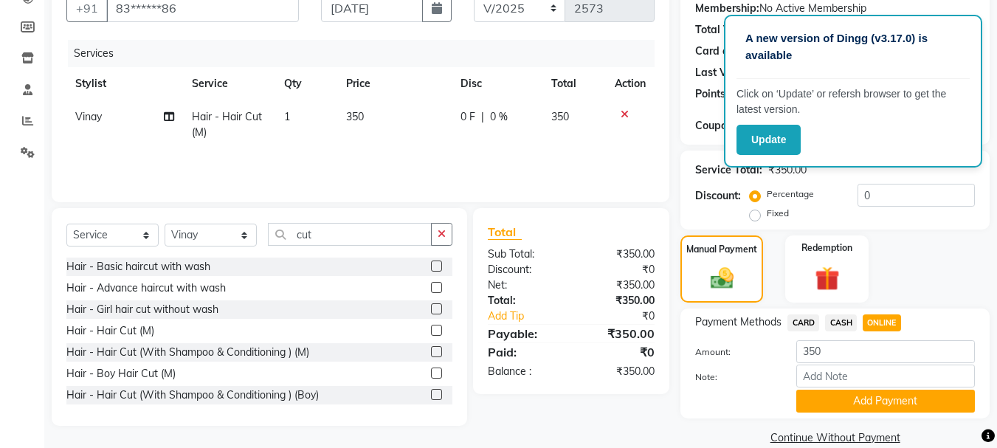
click at [826, 405] on button "Add Payment" at bounding box center [885, 401] width 179 height 23
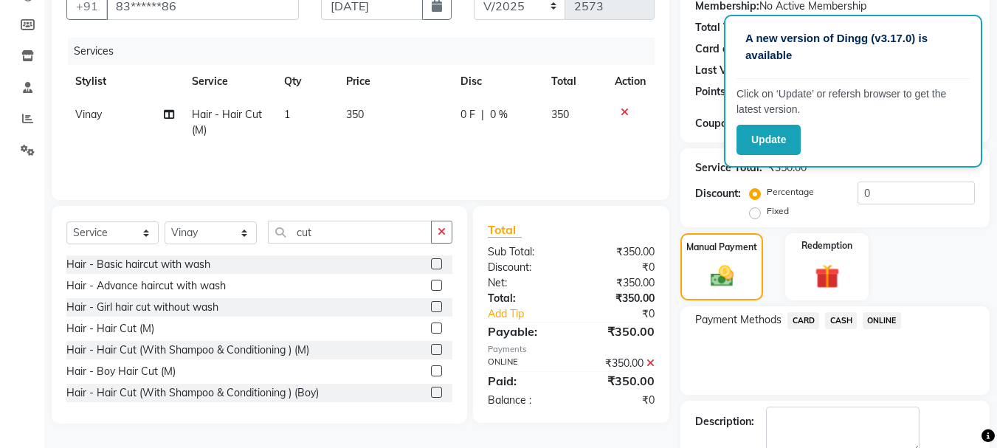
scroll to position [228, 0]
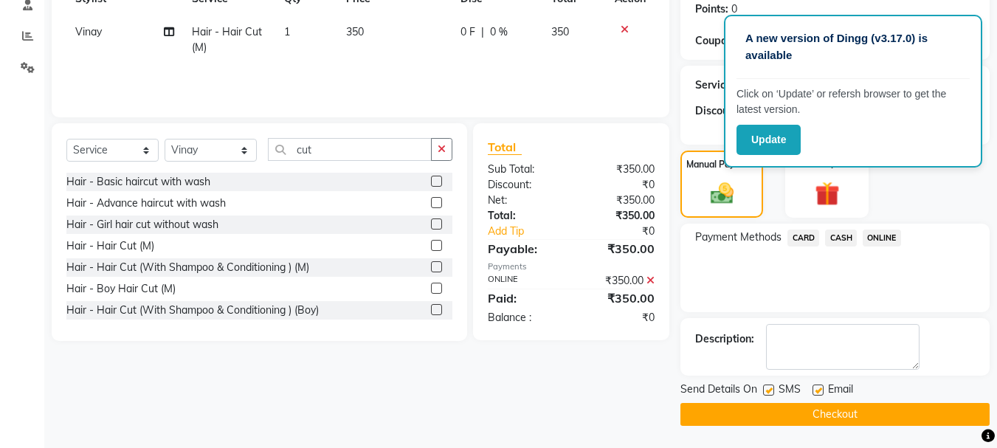
click at [802, 413] on button "Checkout" at bounding box center [834, 414] width 309 height 23
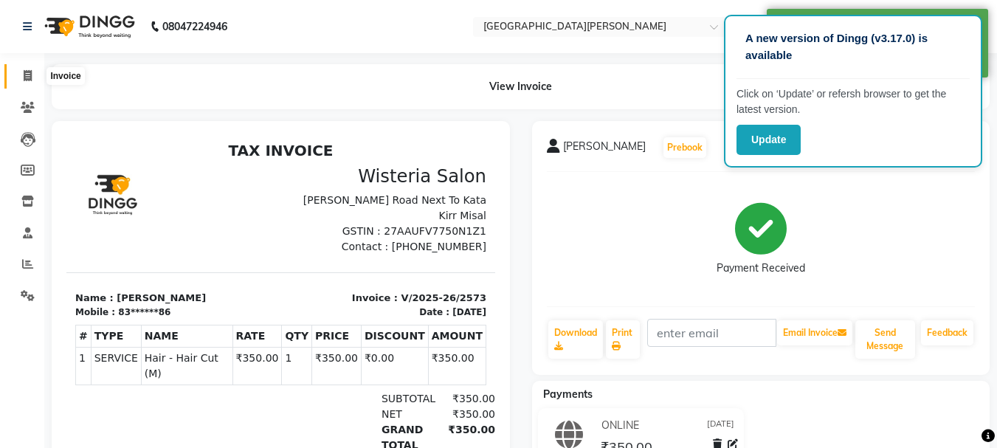
click at [30, 77] on icon at bounding box center [28, 75] width 8 height 11
select select "service"
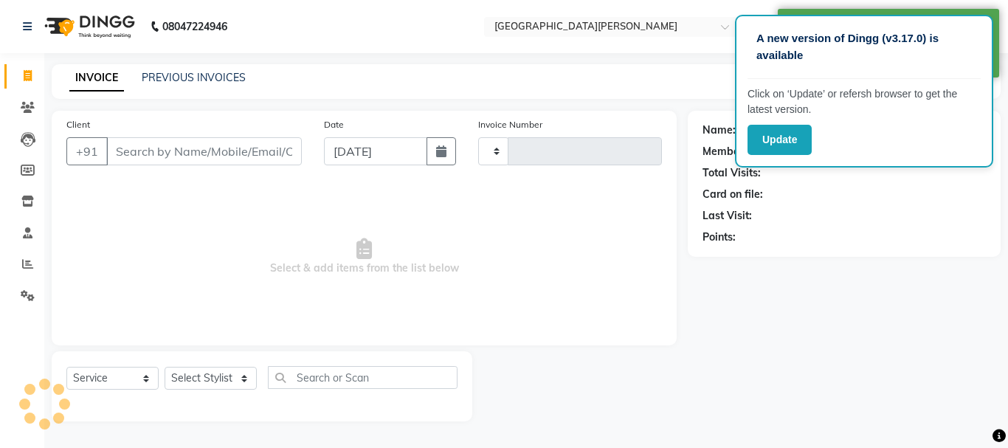
type input "2574"
select select "911"
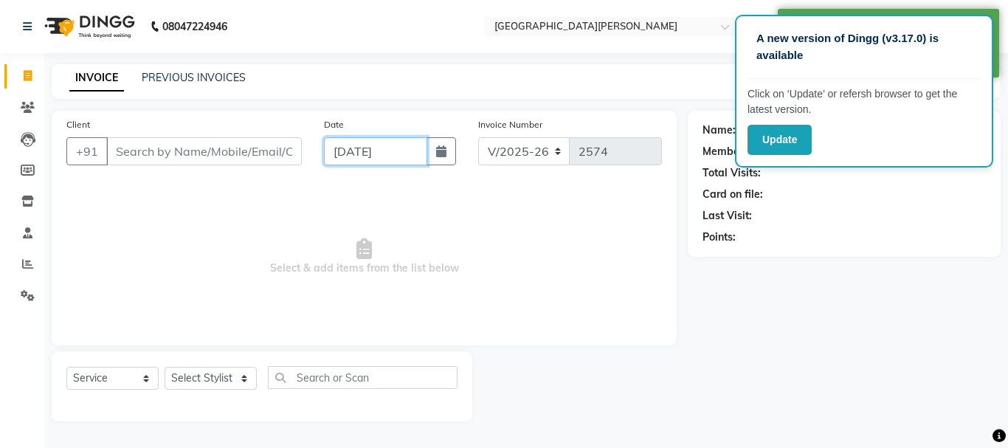
click at [348, 148] on input "[DATE]" at bounding box center [375, 151] width 103 height 28
select select "9"
select select "2025"
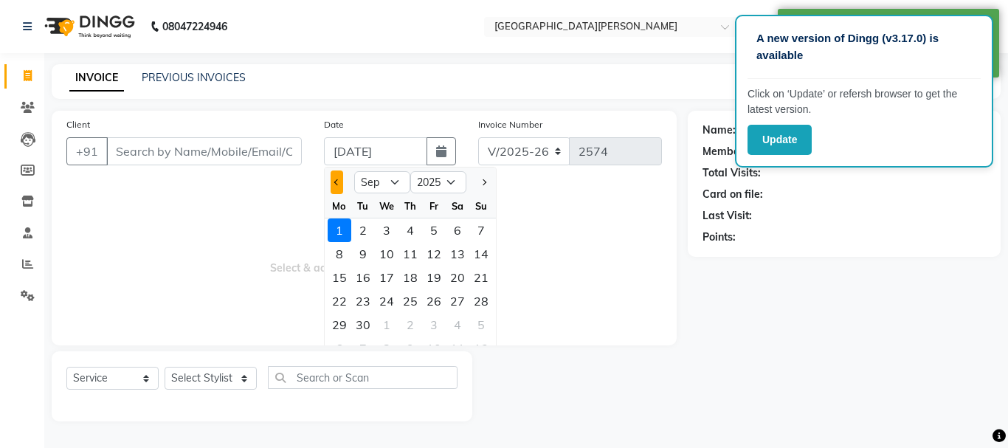
click at [334, 185] on button "Previous month" at bounding box center [337, 182] width 13 height 24
select select "8"
click at [472, 327] on div "31" at bounding box center [481, 325] width 24 height 24
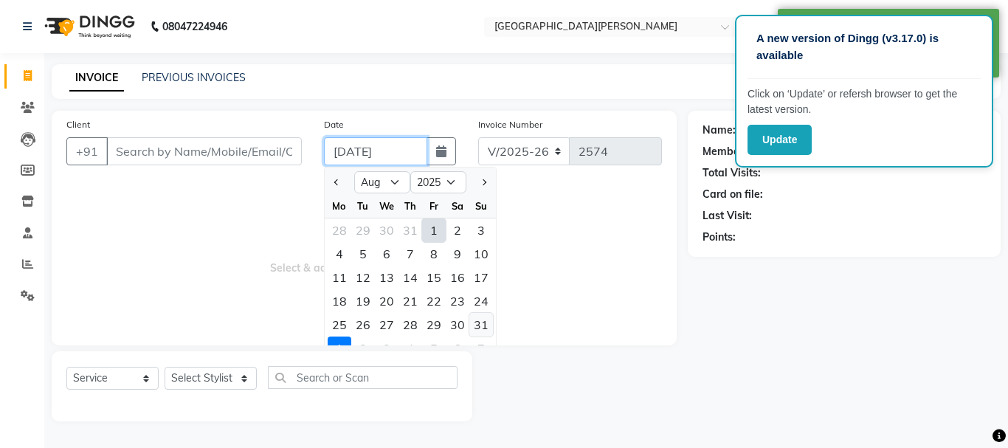
type input "[DATE]"
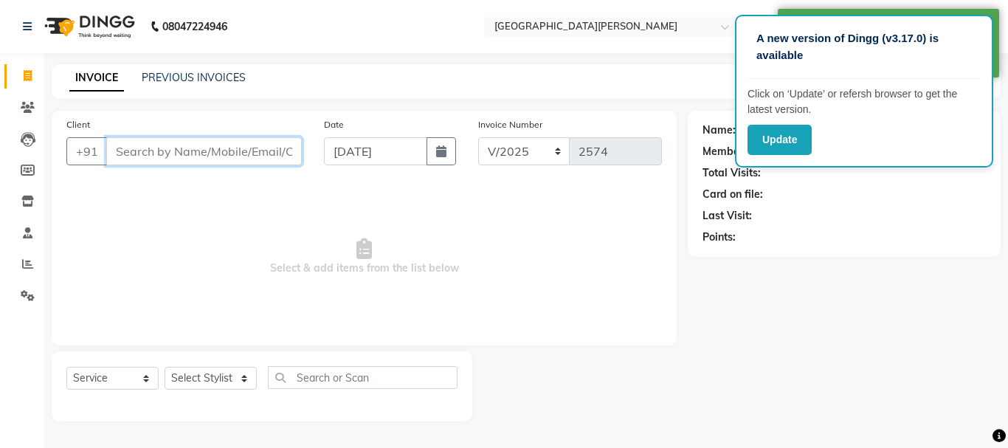
click at [169, 152] on input "Client" at bounding box center [204, 151] width 196 height 28
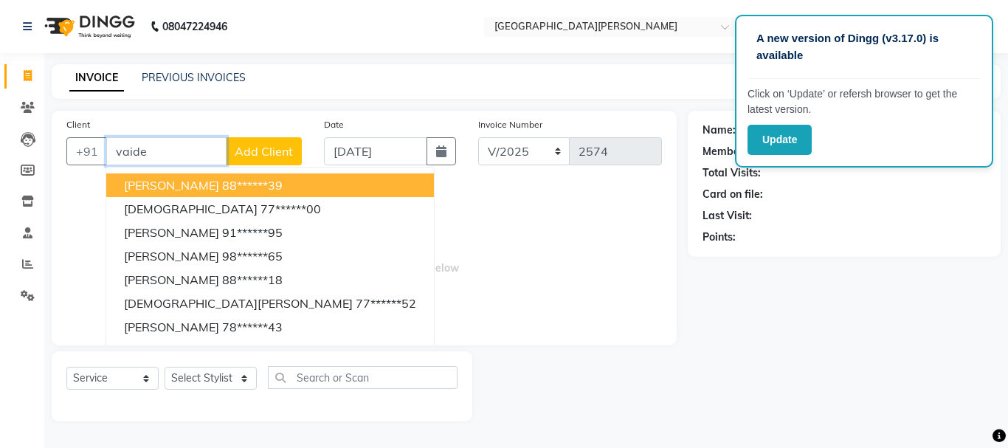
click at [222, 186] on ngb-highlight "88******39" at bounding box center [252, 185] width 61 height 15
type input "88******39"
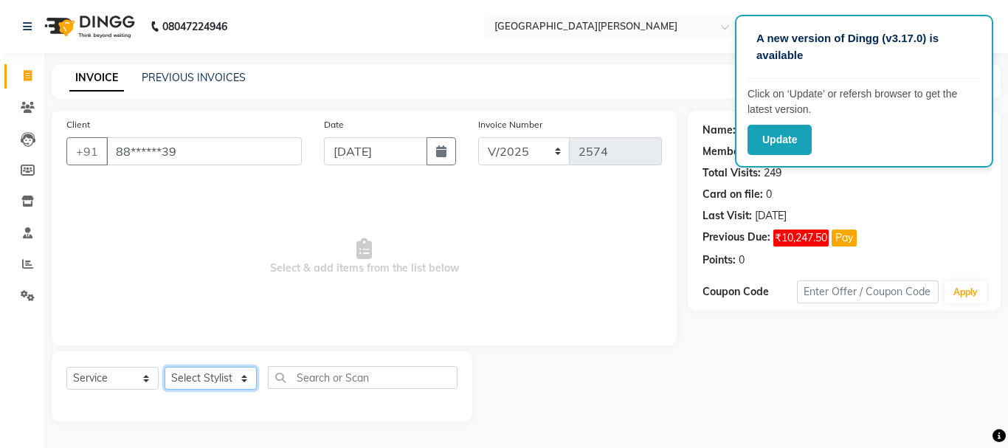
click at [247, 379] on select "Select Stylist [PERSON_NAME] [PERSON_NAME] [PERSON_NAME] [PERSON_NAME] [PERSON_…" at bounding box center [211, 378] width 92 height 23
select select "30889"
click at [165, 367] on select "Select Stylist [PERSON_NAME] [PERSON_NAME] [PERSON_NAME] [PERSON_NAME] [PERSON_…" at bounding box center [211, 378] width 92 height 23
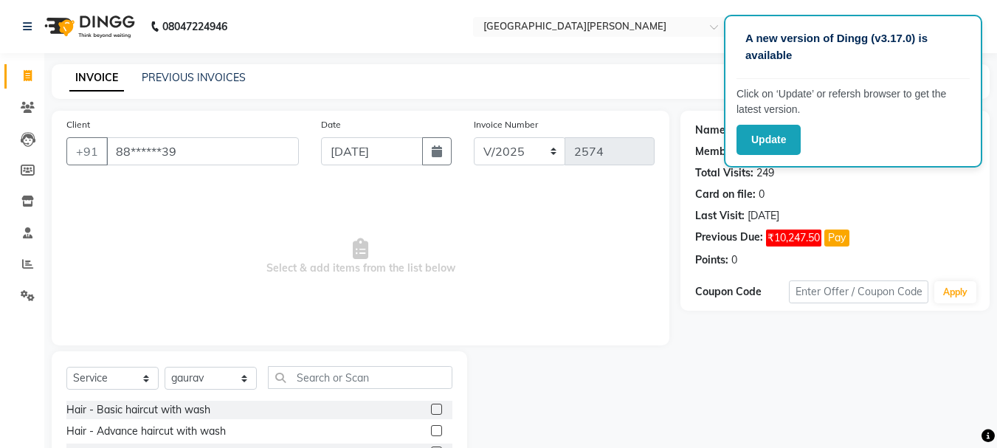
click at [431, 434] on label at bounding box center [436, 430] width 11 height 11
click at [431, 434] on input "checkbox" at bounding box center [436, 432] width 10 height 10
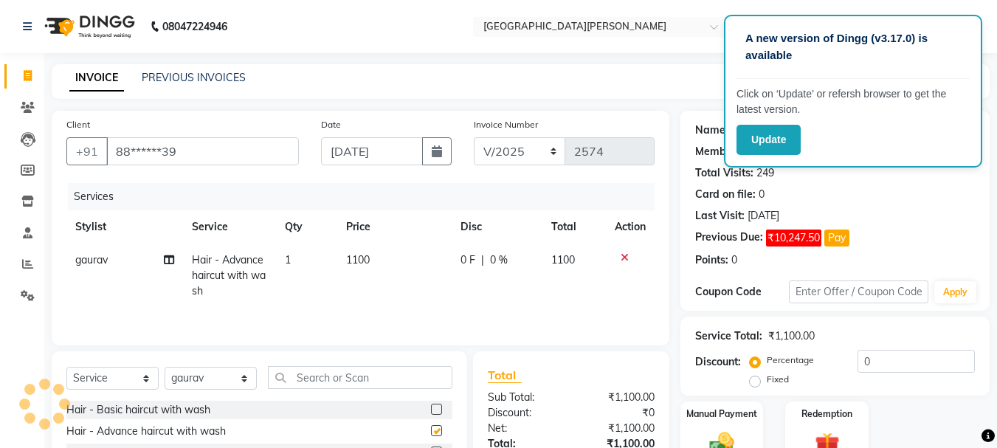
checkbox input "false"
click at [241, 379] on select "Select Stylist [PERSON_NAME] [PERSON_NAME] [PERSON_NAME] [PERSON_NAME] [PERSON_…" at bounding box center [211, 378] width 92 height 23
select select "15252"
click at [165, 367] on select "Select Stylist [PERSON_NAME] [PERSON_NAME] [PERSON_NAME] [PERSON_NAME] [PERSON_…" at bounding box center [211, 378] width 92 height 23
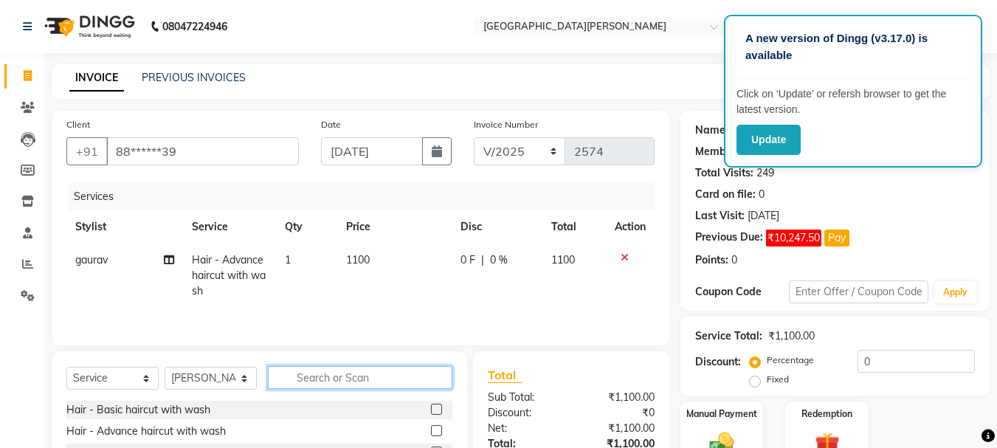
click at [328, 382] on input "text" at bounding box center [360, 377] width 185 height 23
type input "ey"
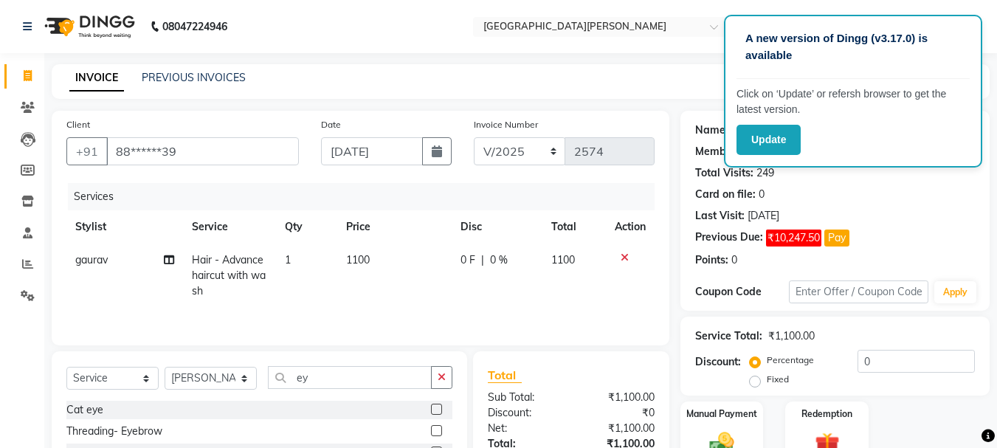
click at [432, 430] on label at bounding box center [436, 430] width 11 height 11
click at [432, 430] on input "checkbox" at bounding box center [436, 432] width 10 height 10
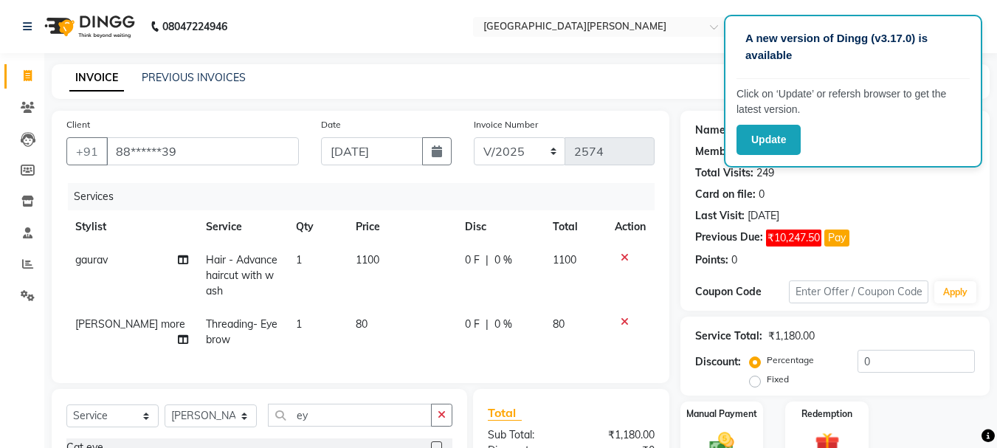
checkbox input "false"
click at [447, 427] on button "button" at bounding box center [441, 415] width 21 height 23
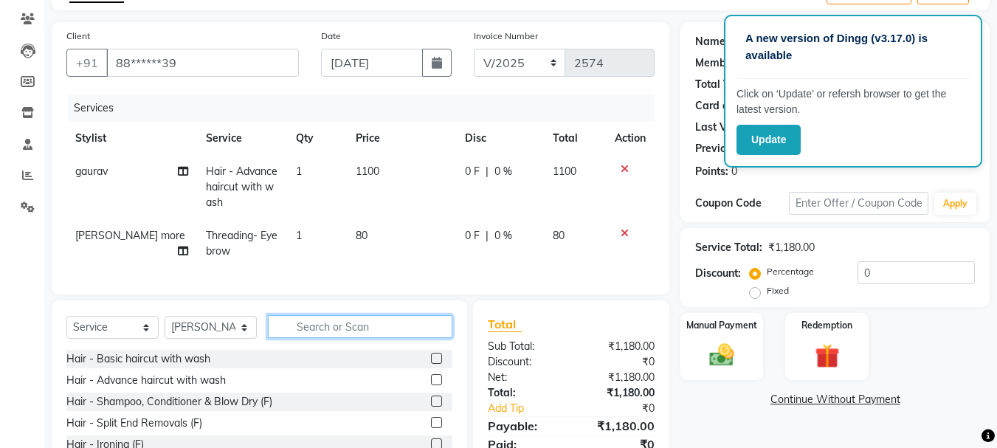
scroll to position [114, 0]
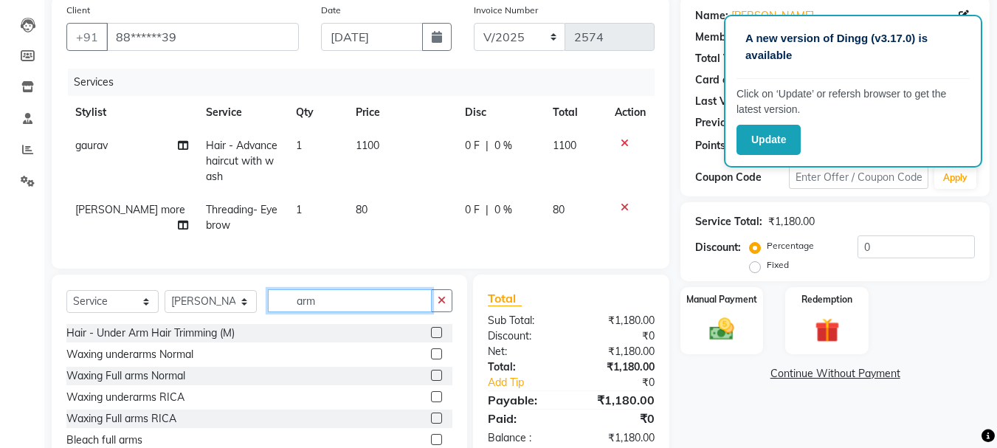
type input "arm"
click at [431, 424] on label at bounding box center [436, 418] width 11 height 11
click at [431, 424] on input "checkbox" at bounding box center [436, 419] width 10 height 10
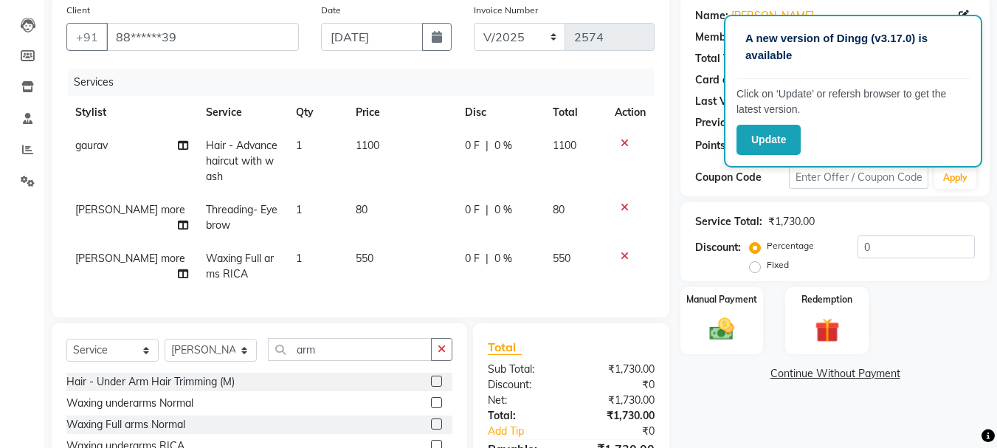
checkbox input "false"
click at [439, 354] on icon "button" at bounding box center [442, 349] width 8 height 10
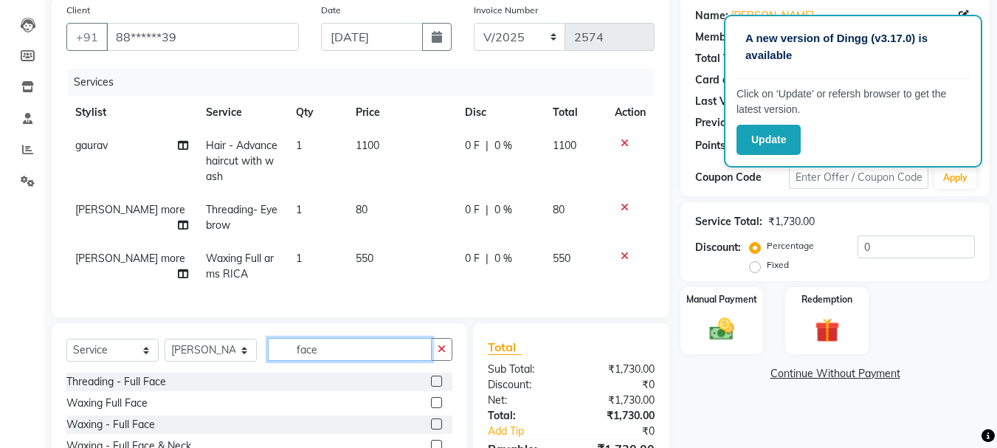
type input "face"
click at [431, 408] on label at bounding box center [436, 402] width 11 height 11
click at [431, 408] on input "checkbox" at bounding box center [436, 404] width 10 height 10
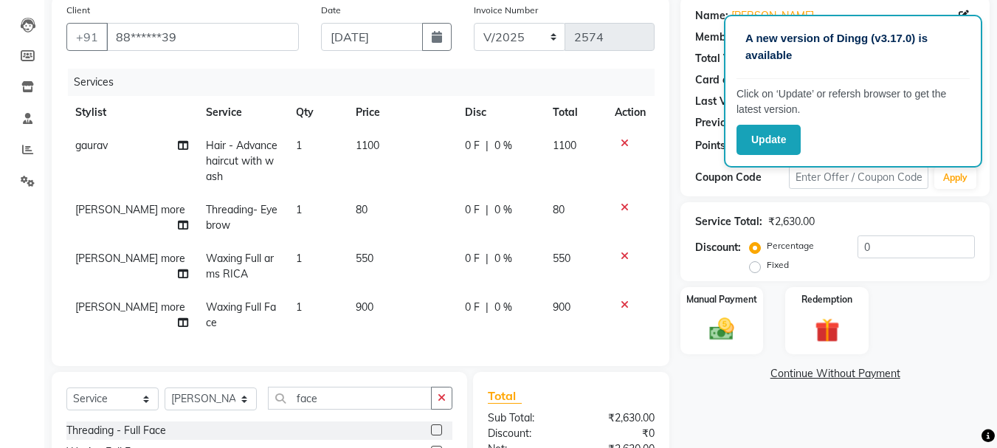
checkbox input "false"
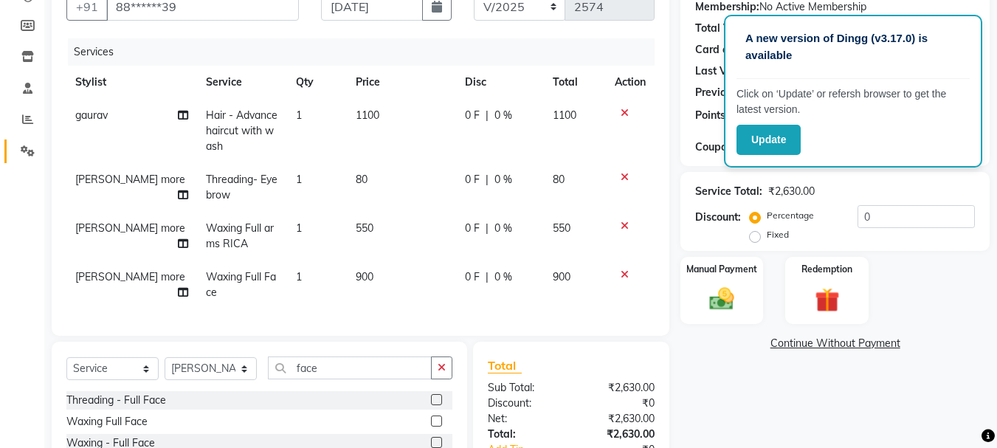
scroll to position [148, 0]
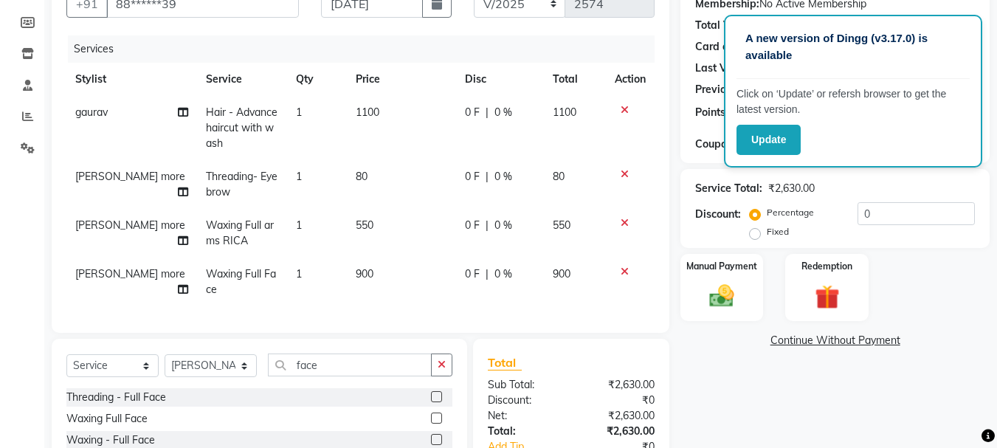
click at [100, 226] on span "[PERSON_NAME] more" at bounding box center [130, 224] width 110 height 13
select select "15252"
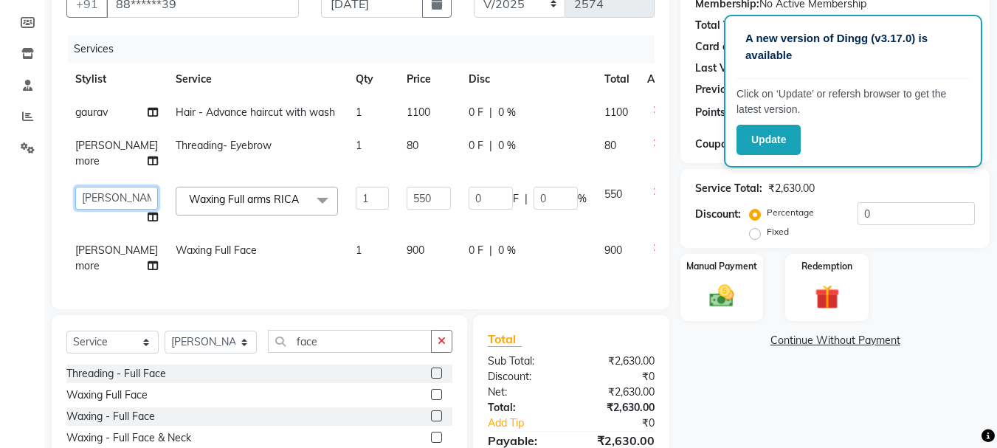
click at [97, 210] on select "[PERSON_NAME] [PERSON_NAME] [PERSON_NAME] [PERSON_NAME] [PERSON_NAME] more [PER…" at bounding box center [116, 198] width 83 height 23
select select "60169"
click at [439, 346] on icon "button" at bounding box center [442, 341] width 8 height 10
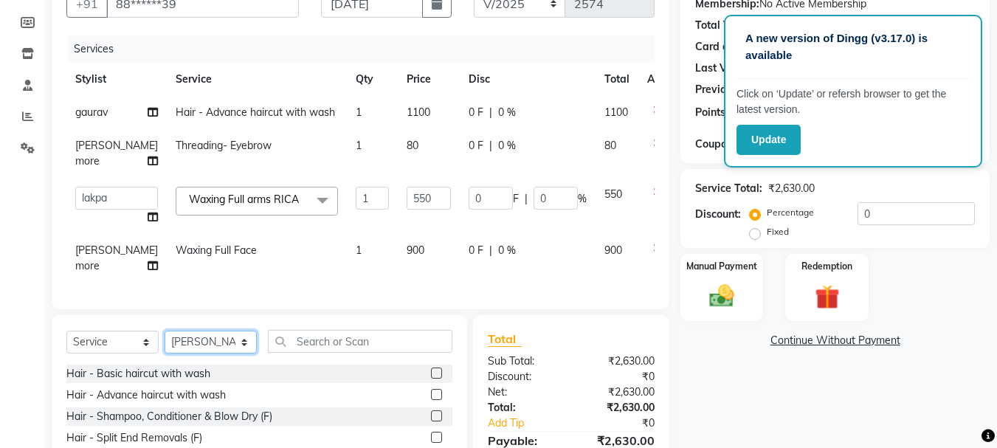
click at [250, 354] on select "Select Stylist [PERSON_NAME] [PERSON_NAME] [PERSON_NAME] [PERSON_NAME] [PERSON_…" at bounding box center [211, 342] width 92 height 23
select select "90283"
click at [165, 354] on select "Select Stylist [PERSON_NAME] [PERSON_NAME] [PERSON_NAME] [PERSON_NAME] [PERSON_…" at bounding box center [211, 342] width 92 height 23
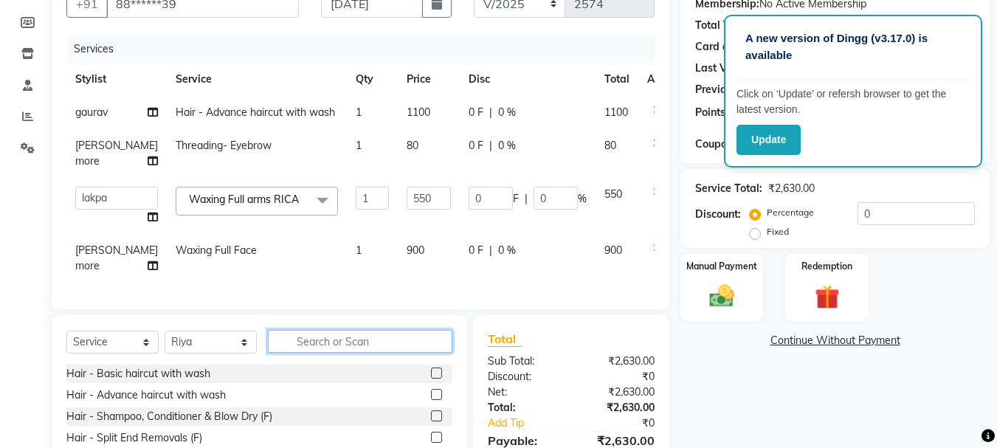
click at [306, 353] on input "text" at bounding box center [360, 341] width 185 height 23
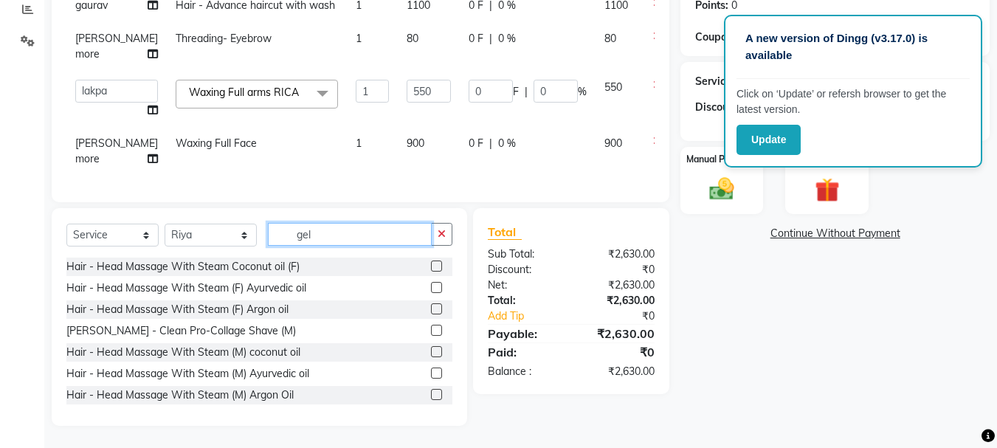
scroll to position [249, 0]
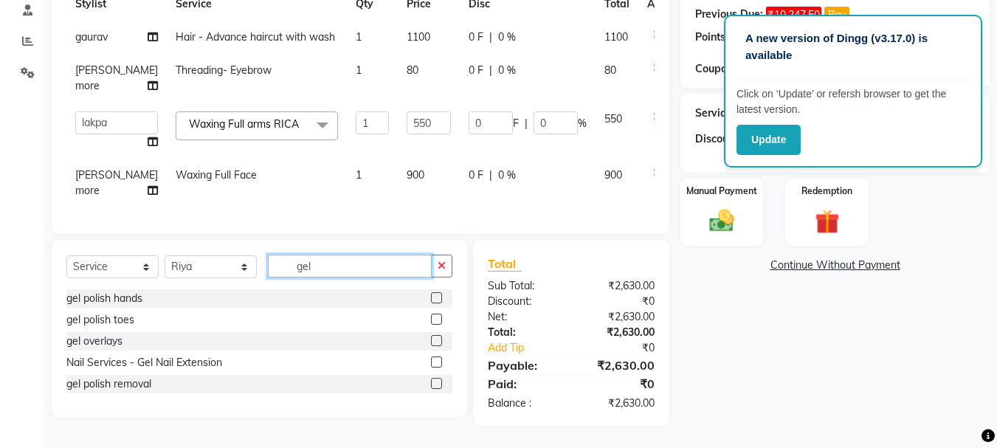
type input "gel"
click at [439, 294] on label at bounding box center [436, 297] width 11 height 11
click at [439, 294] on input "checkbox" at bounding box center [436, 299] width 10 height 10
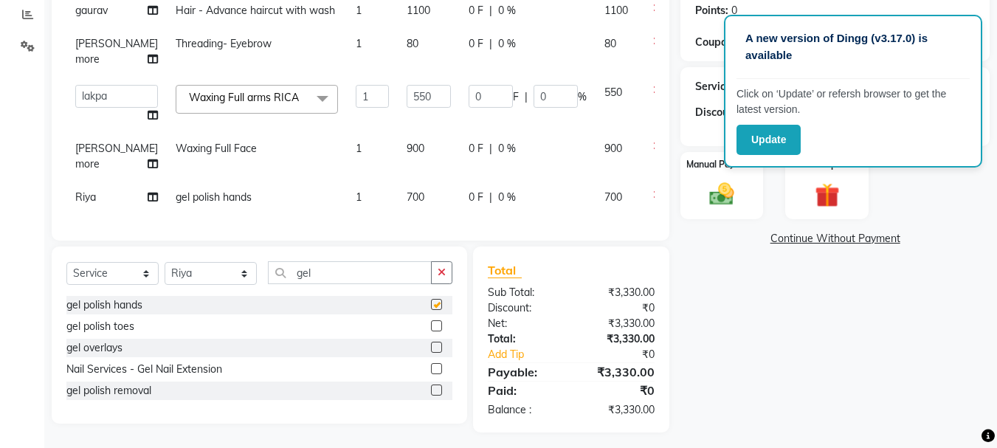
checkbox input "false"
click at [435, 331] on label at bounding box center [436, 325] width 11 height 11
click at [435, 331] on input "checkbox" at bounding box center [436, 327] width 10 height 10
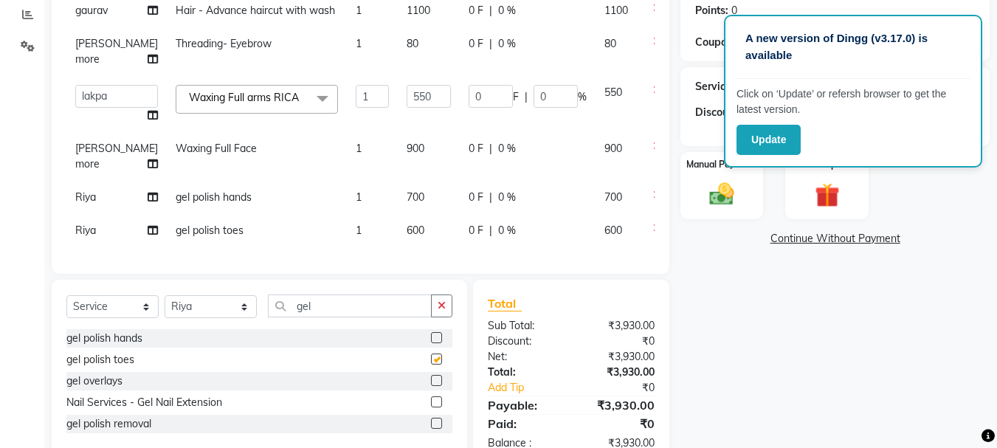
checkbox input "false"
click at [439, 311] on icon "button" at bounding box center [442, 305] width 8 height 10
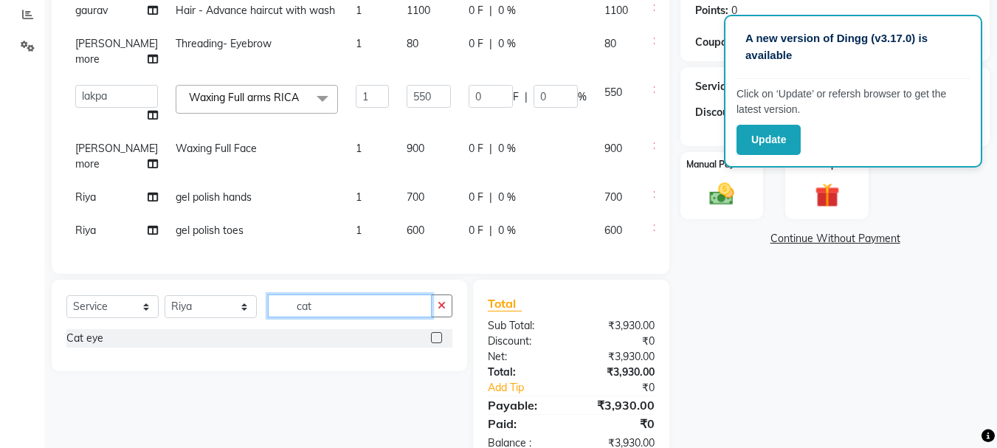
type input "cat"
click at [432, 343] on label at bounding box center [436, 337] width 11 height 11
click at [432, 343] on input "checkbox" at bounding box center [436, 339] width 10 height 10
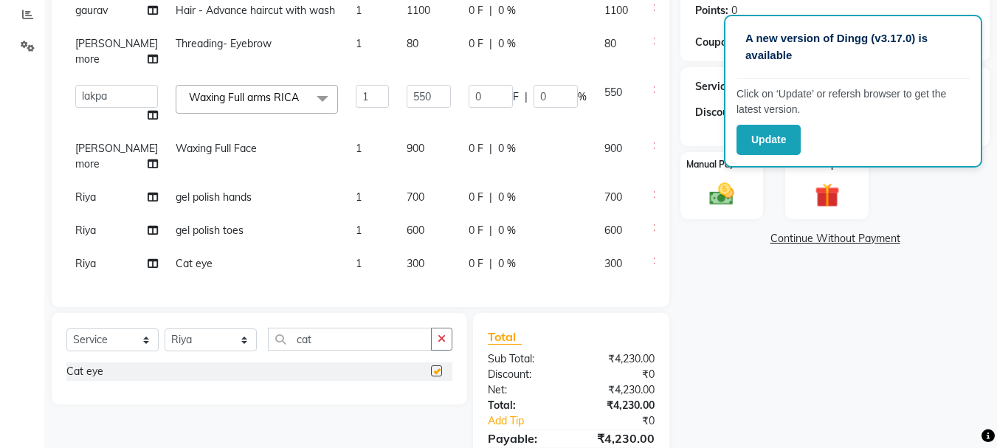
checkbox input "false"
click at [398, 247] on td "600" at bounding box center [429, 230] width 62 height 33
select select "90283"
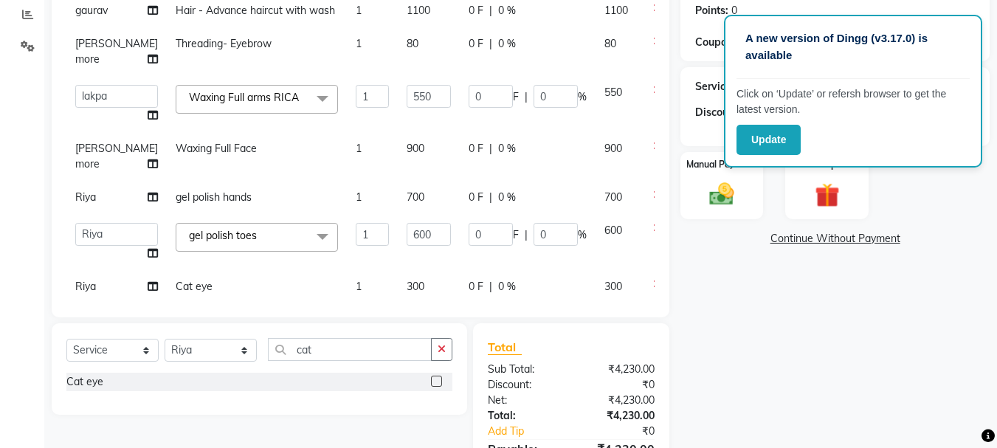
scroll to position [39, 0]
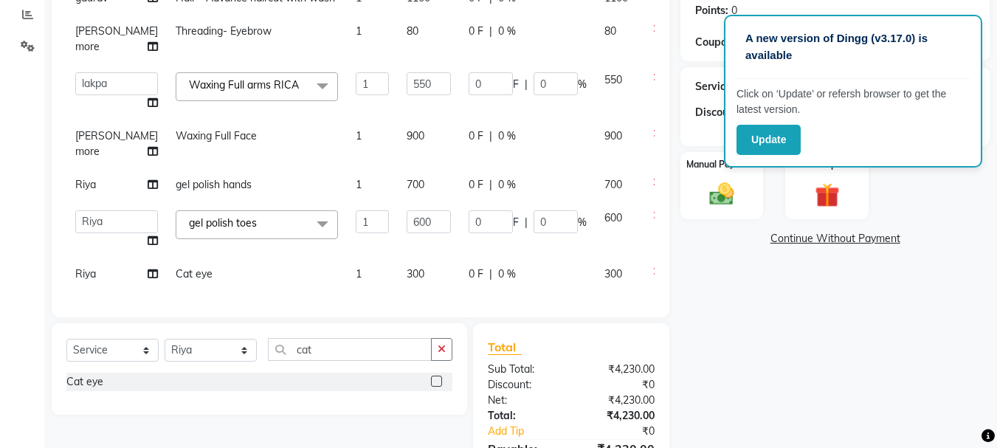
click at [407, 267] on span "300" at bounding box center [416, 273] width 18 height 13
select select "90283"
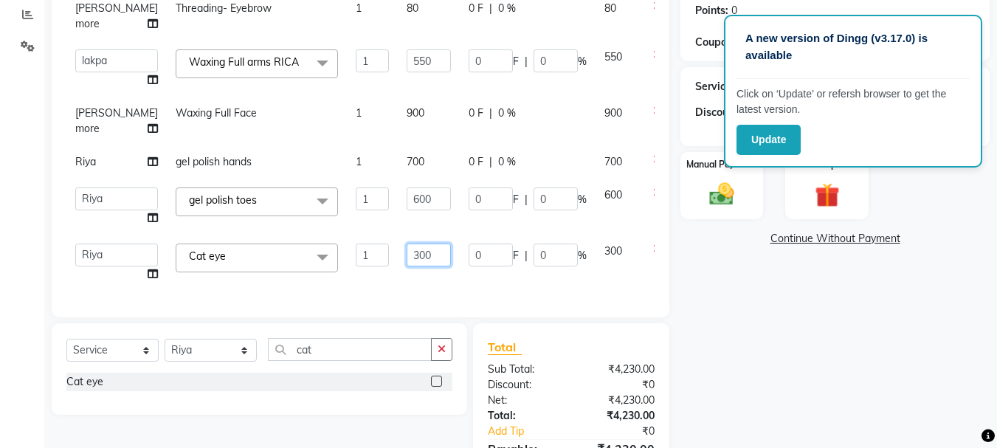
click at [407, 266] on input "300" at bounding box center [429, 255] width 44 height 23
type input "200"
click at [398, 235] on td "600" at bounding box center [429, 207] width 62 height 56
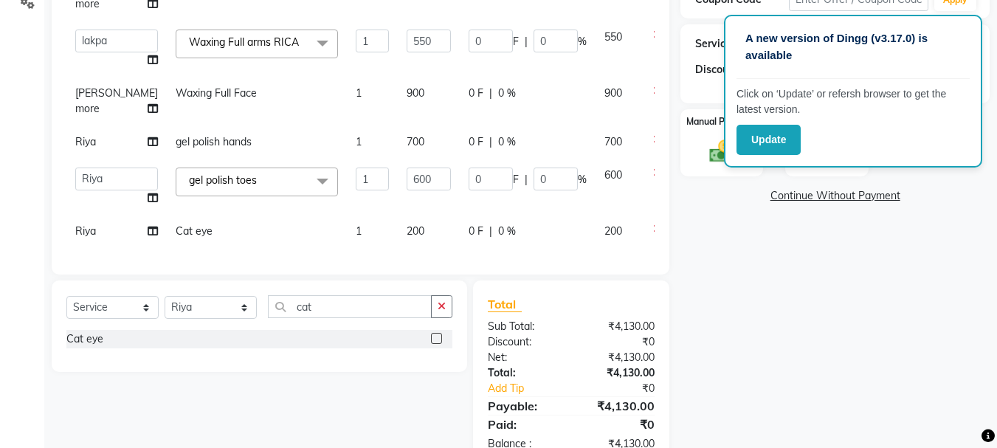
scroll to position [325, 0]
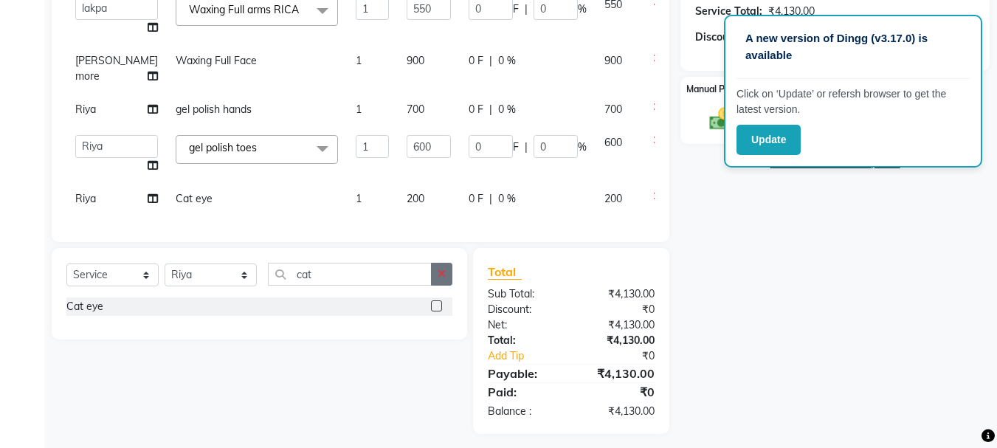
click at [441, 280] on button "button" at bounding box center [441, 274] width 21 height 23
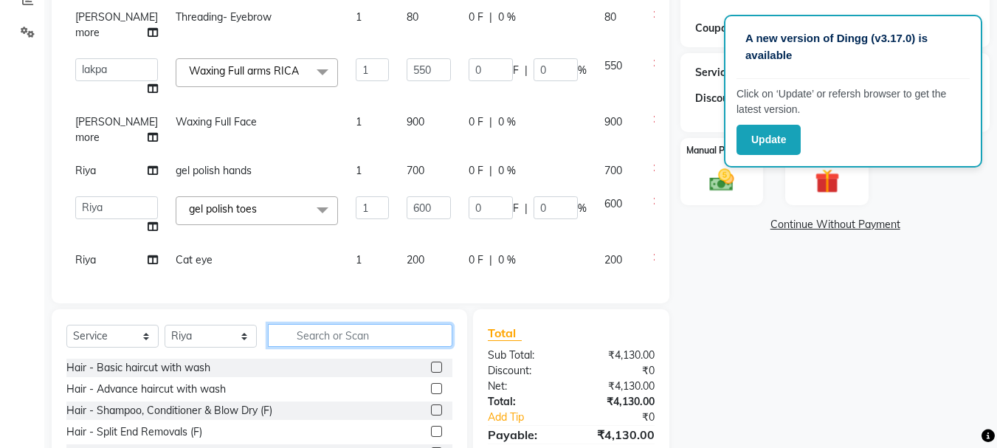
scroll to position [213, 0]
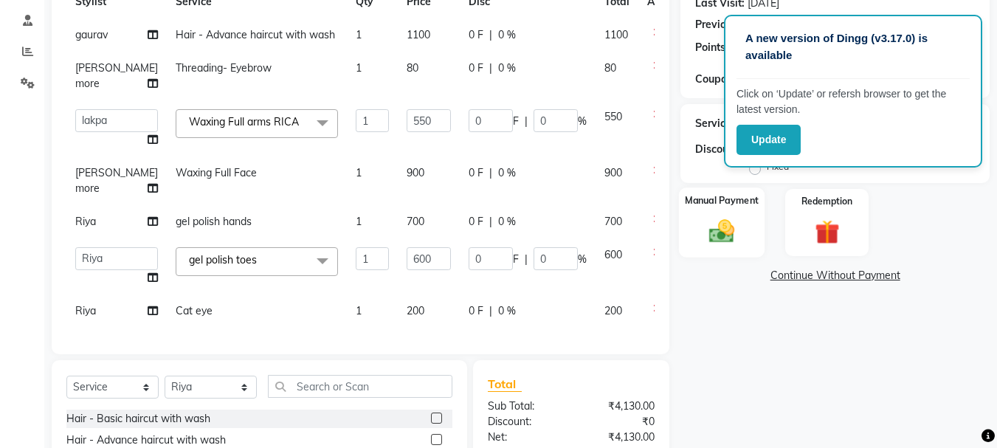
click at [747, 229] on div "Manual Payment" at bounding box center [722, 222] width 86 height 70
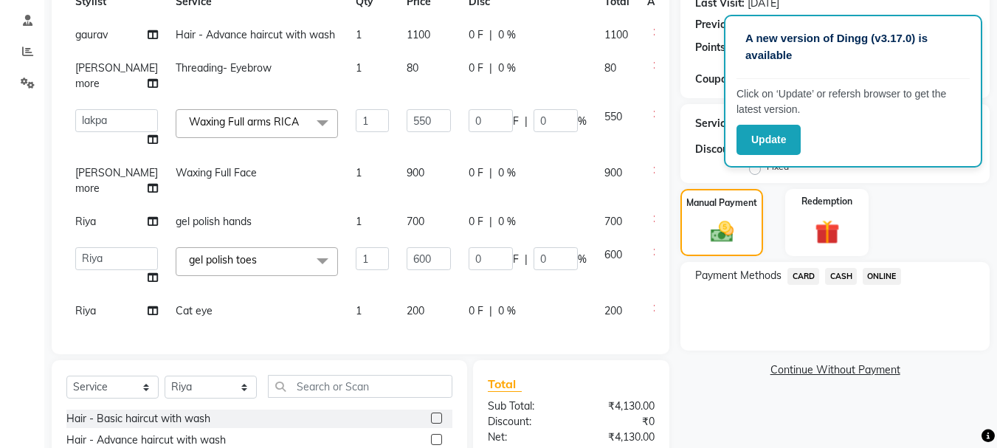
click at [847, 282] on span "CASH" at bounding box center [841, 276] width 32 height 17
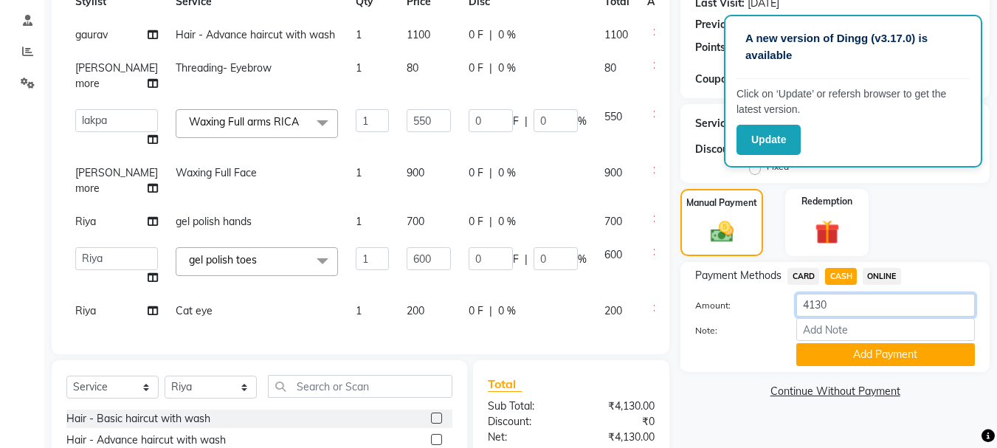
click at [822, 302] on input "4130" at bounding box center [885, 305] width 179 height 23
type input "1580"
click at [861, 357] on button "Add Payment" at bounding box center [885, 354] width 179 height 23
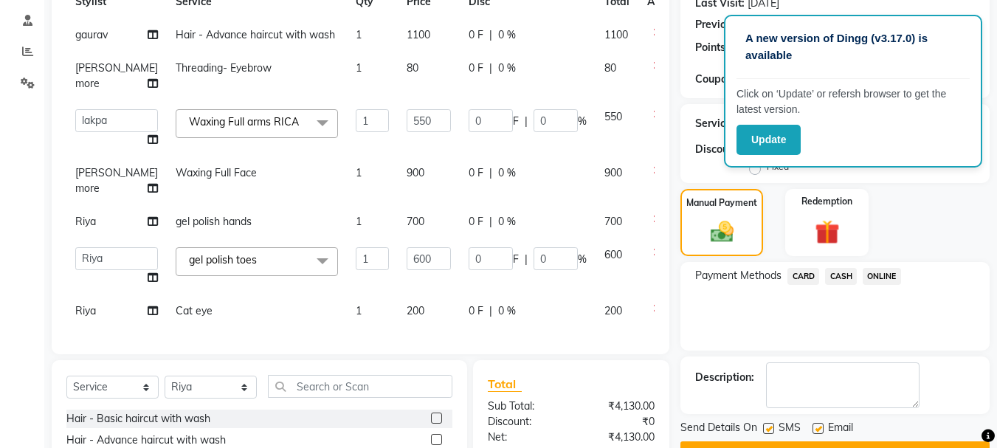
click at [806, 275] on span "CARD" at bounding box center [803, 276] width 32 height 17
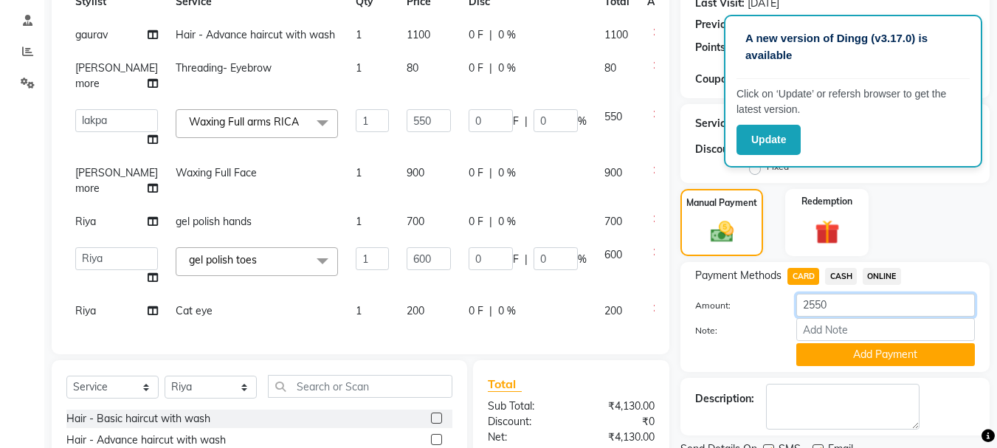
click at [822, 307] on input "2550" at bounding box center [885, 305] width 179 height 23
type input "1500"
click at [823, 350] on button "Add Payment" at bounding box center [885, 354] width 179 height 23
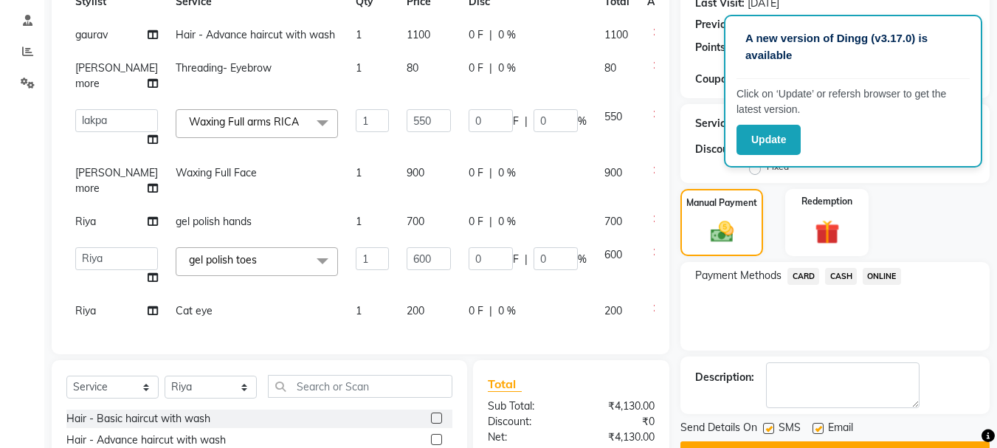
click at [877, 281] on span "ONLINE" at bounding box center [882, 276] width 38 height 17
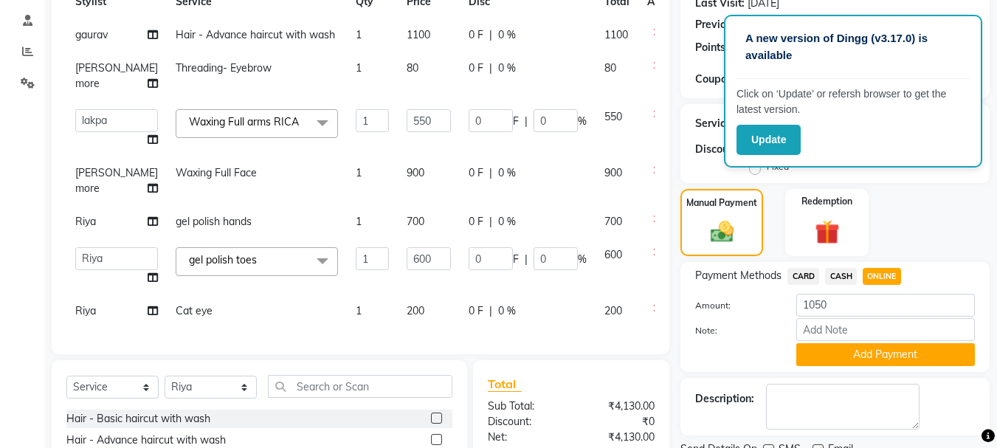
click at [801, 272] on span "CARD" at bounding box center [803, 276] width 32 height 17
click at [824, 303] on input "1050" at bounding box center [885, 305] width 179 height 23
click at [822, 303] on input "1050" at bounding box center [885, 305] width 179 height 23
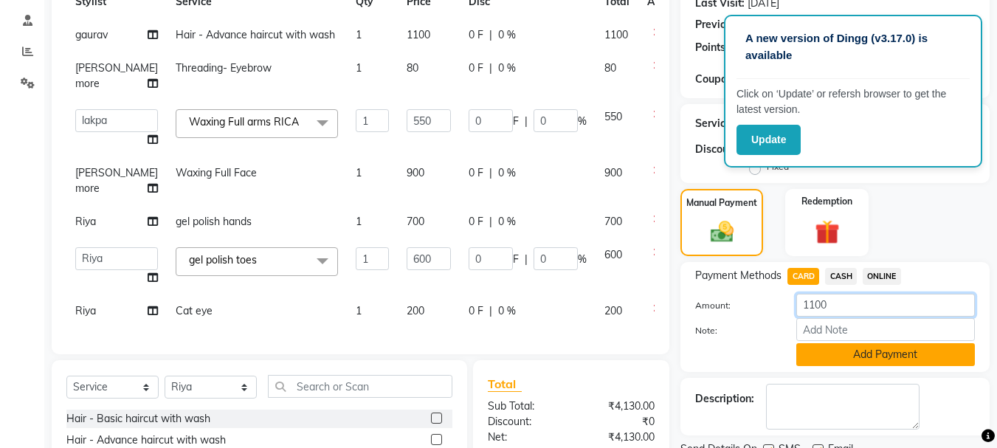
type input "1100"
click at [816, 354] on button "Add Payment" at bounding box center [885, 354] width 179 height 23
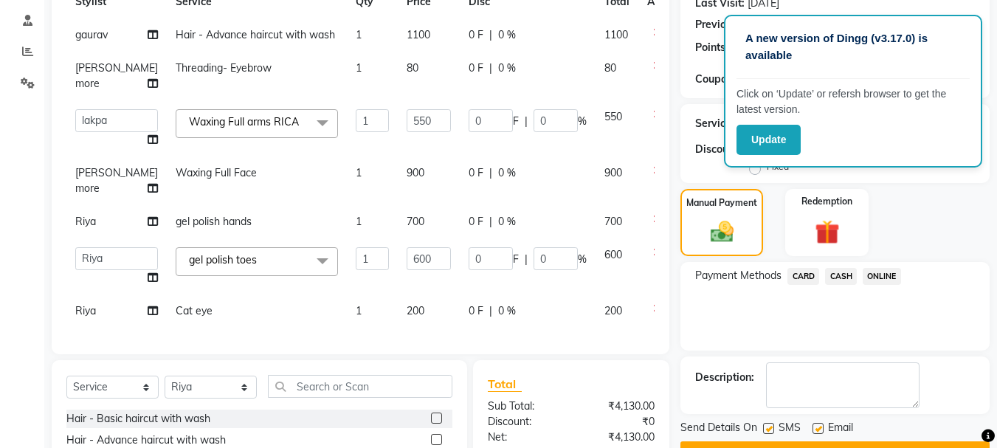
click at [840, 275] on span "CASH" at bounding box center [841, 276] width 32 height 17
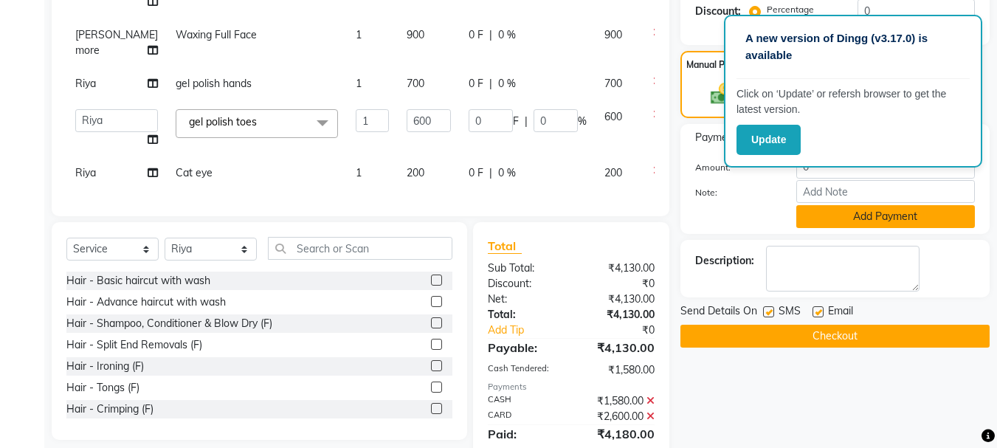
scroll to position [413, 0]
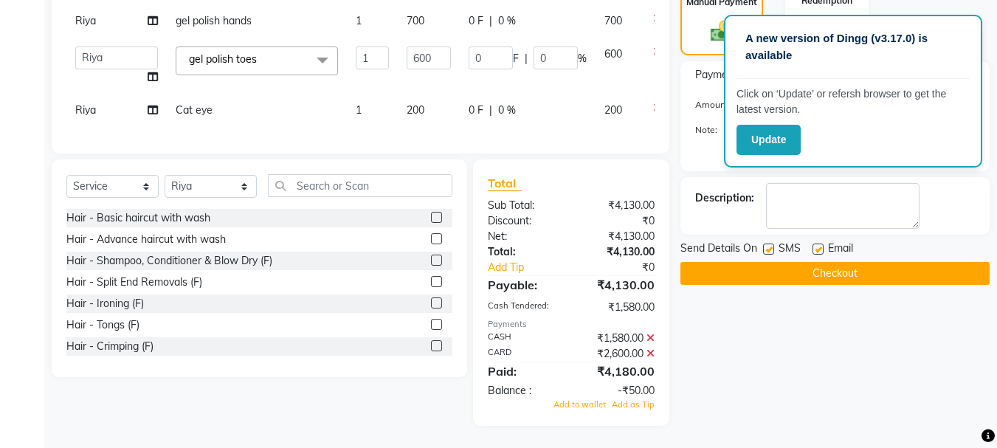
click at [651, 338] on icon at bounding box center [651, 338] width 8 height 10
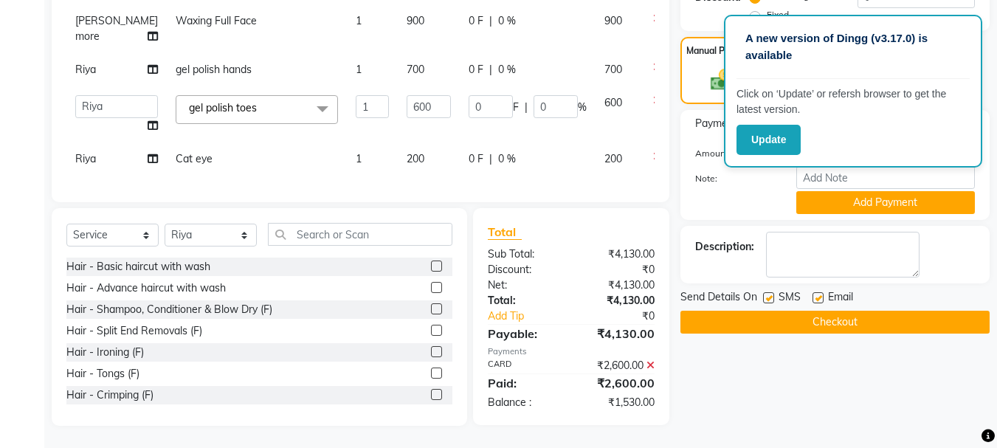
click at [651, 363] on icon at bounding box center [651, 365] width 8 height 10
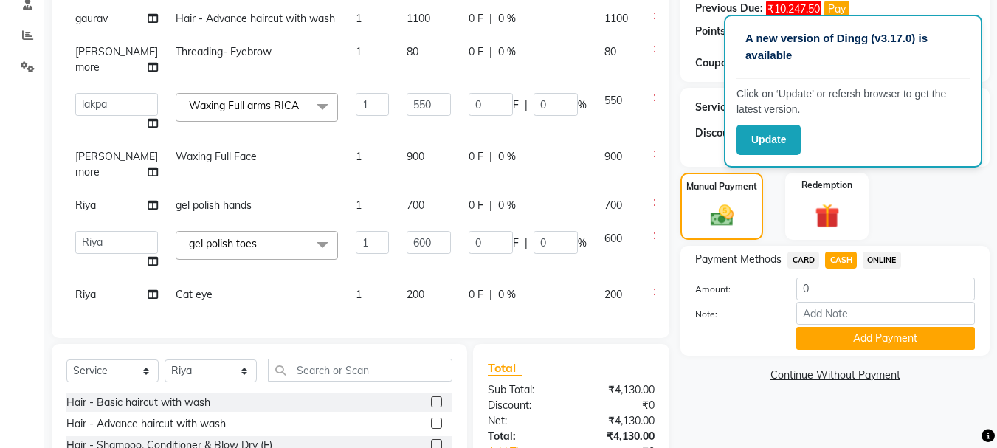
scroll to position [157, 0]
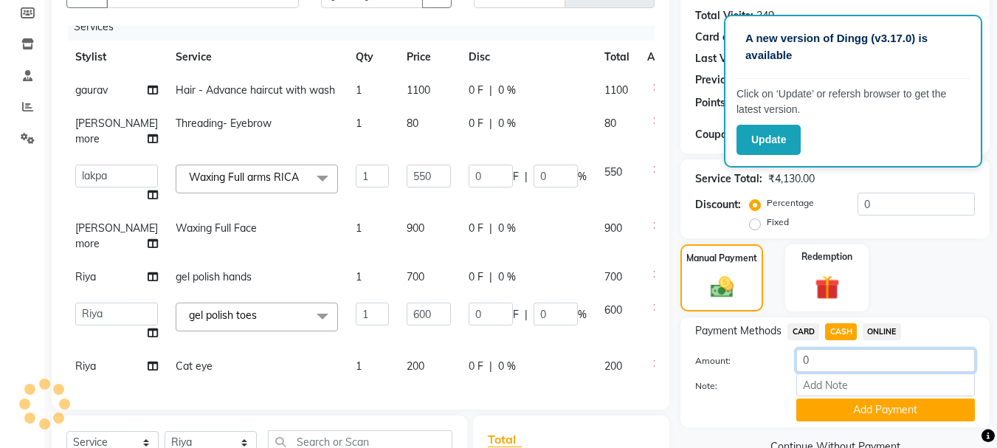
click at [821, 356] on input "0" at bounding box center [885, 360] width 179 height 23
click at [802, 339] on span "CARD" at bounding box center [803, 331] width 32 height 17
click at [819, 364] on input "4130" at bounding box center [885, 360] width 179 height 23
type input "1100"
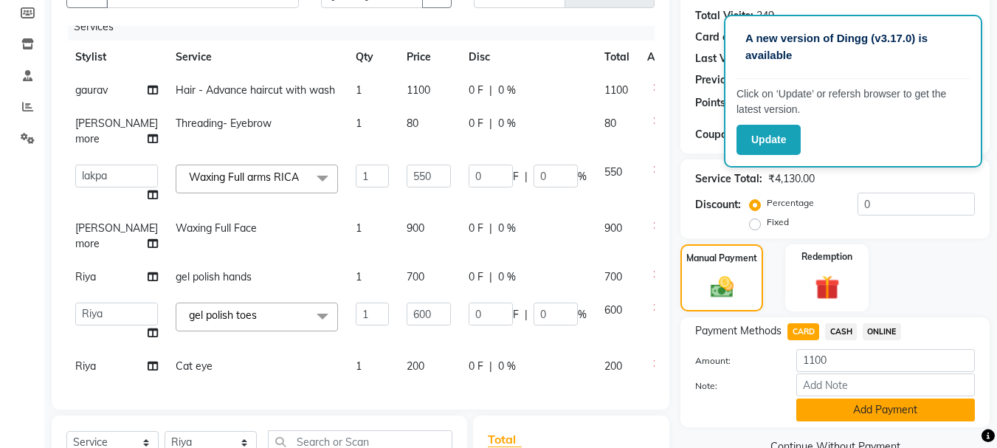
click at [848, 417] on button "Add Payment" at bounding box center [885, 410] width 179 height 23
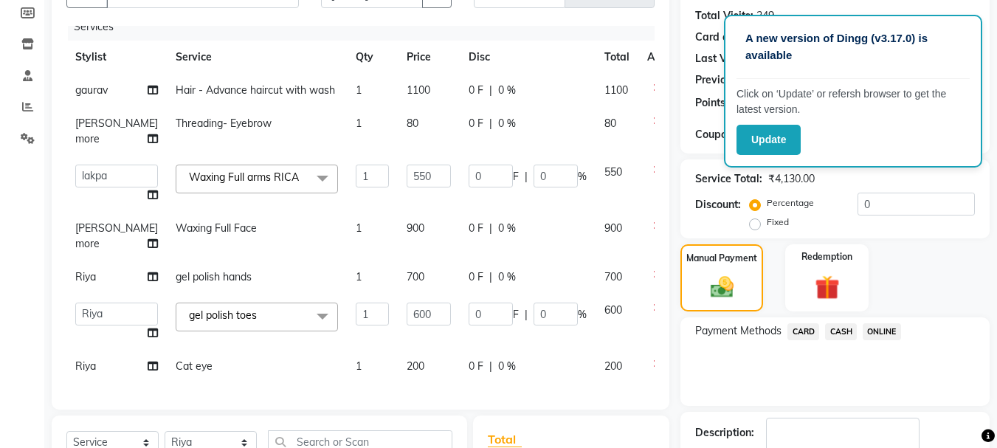
click at [881, 334] on span "ONLINE" at bounding box center [882, 331] width 38 height 17
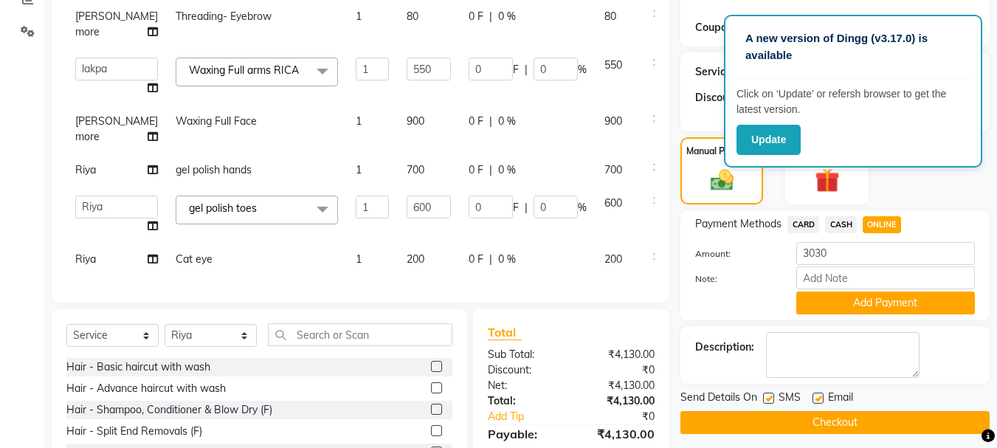
scroll to position [248, 0]
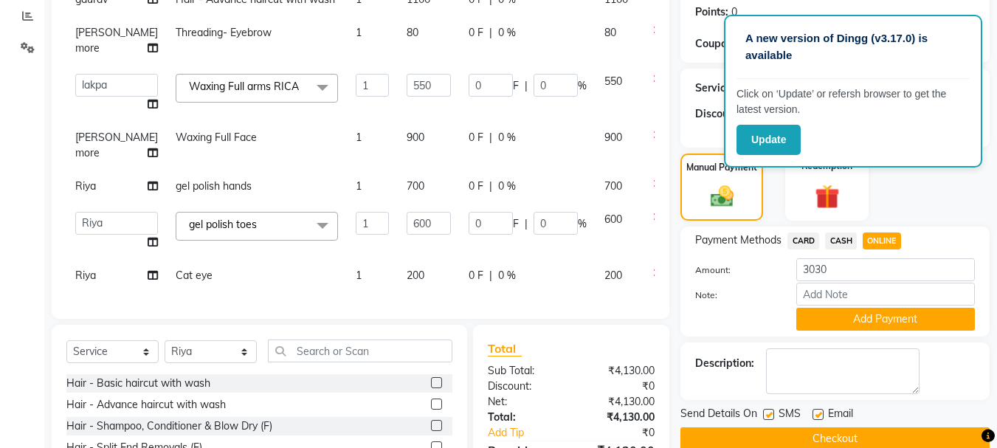
click at [840, 228] on div "Payment Methods CARD CASH ONLINE Amount: 3030 Note: Add Payment" at bounding box center [834, 282] width 309 height 110
click at [797, 242] on span "CARD" at bounding box center [803, 240] width 32 height 17
click at [834, 246] on span "CASH" at bounding box center [841, 240] width 32 height 17
click at [802, 245] on span "CARD" at bounding box center [803, 240] width 32 height 17
click at [839, 269] on input "3030" at bounding box center [885, 269] width 179 height 23
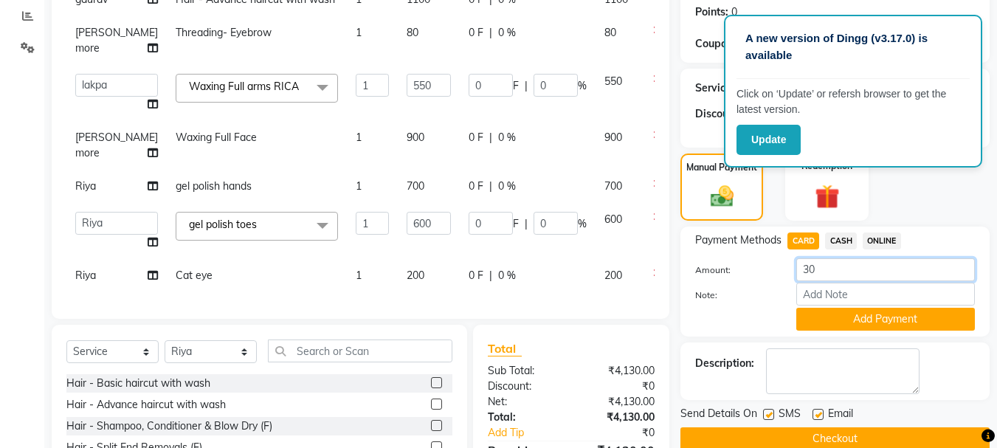
type input "3"
click at [843, 241] on span "CASH" at bounding box center [841, 240] width 32 height 17
click at [825, 269] on input "3030" at bounding box center [885, 269] width 179 height 23
type input "3"
click at [808, 244] on span "CARD" at bounding box center [803, 240] width 32 height 17
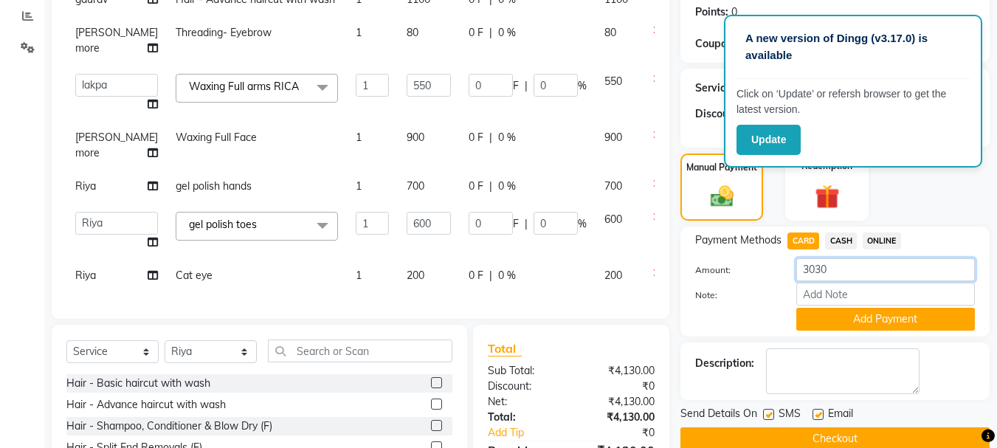
click at [826, 268] on input "3030" at bounding box center [885, 269] width 179 height 23
type input "3"
type input "1100"
click at [821, 316] on button "Add Payment" at bounding box center [885, 319] width 179 height 23
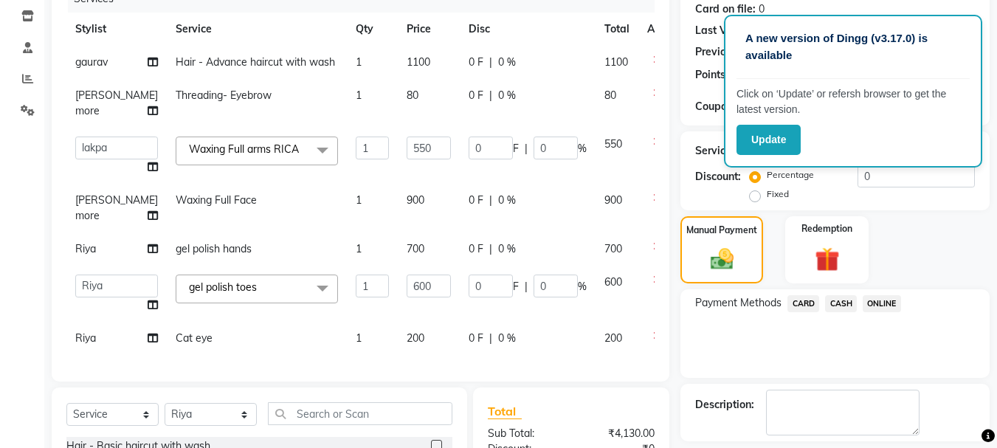
scroll to position [176, 0]
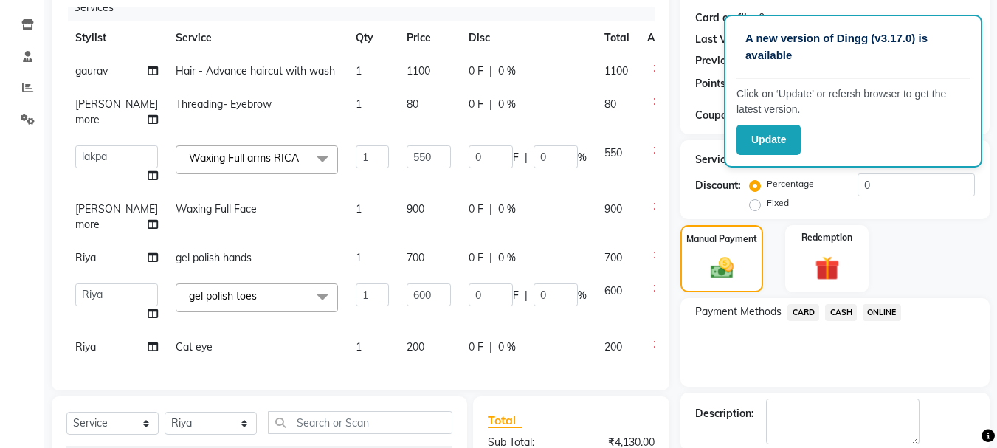
click at [841, 311] on span "CASH" at bounding box center [841, 312] width 32 height 17
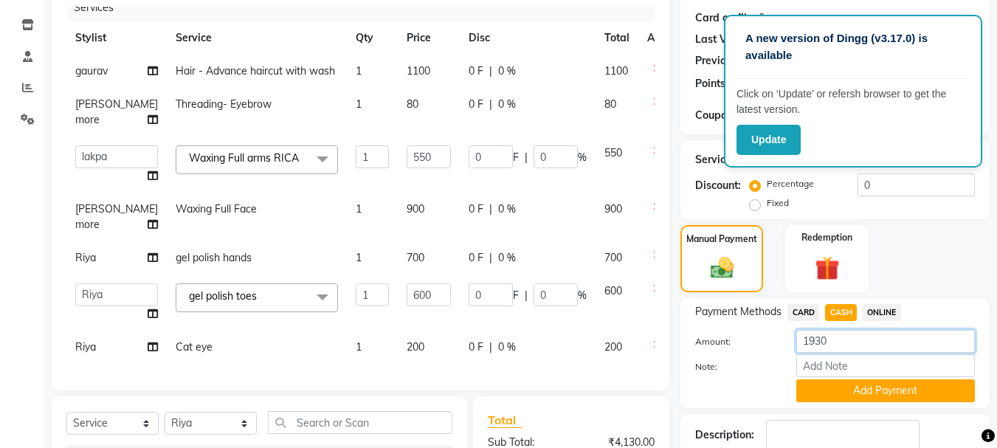
click at [820, 345] on input "1930" at bounding box center [885, 341] width 179 height 23
type input "1580"
click at [826, 381] on button "Add Payment" at bounding box center [885, 390] width 179 height 23
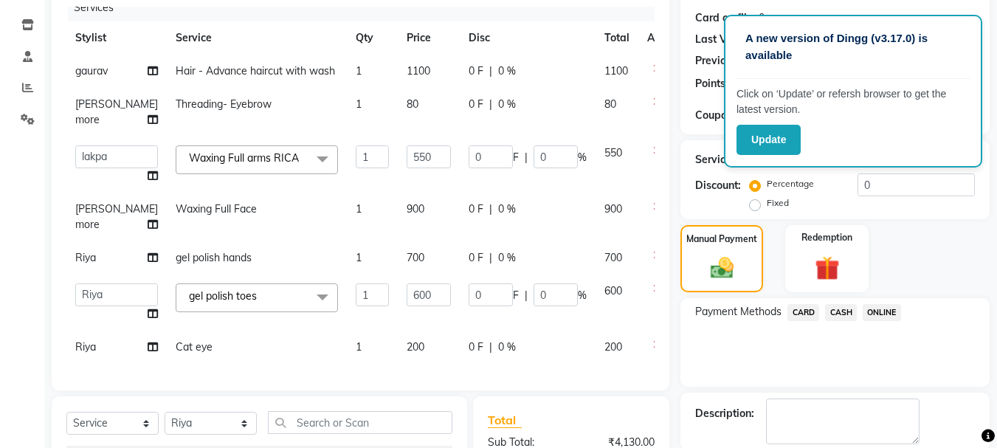
click at [871, 307] on span "ONLINE" at bounding box center [882, 312] width 38 height 17
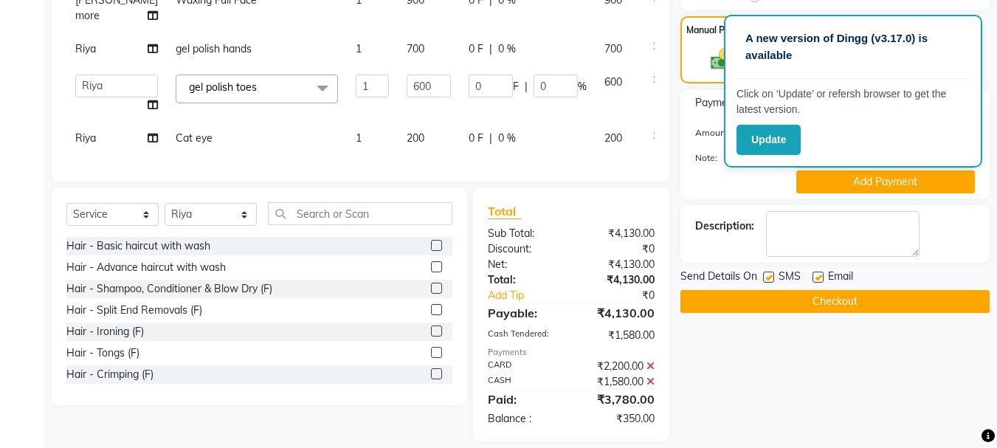
scroll to position [401, 0]
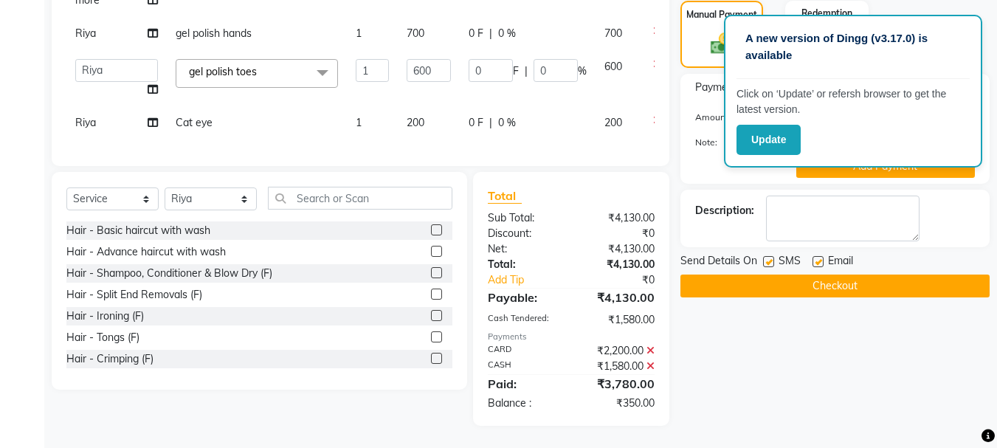
click at [651, 364] on icon at bounding box center [651, 366] width 8 height 10
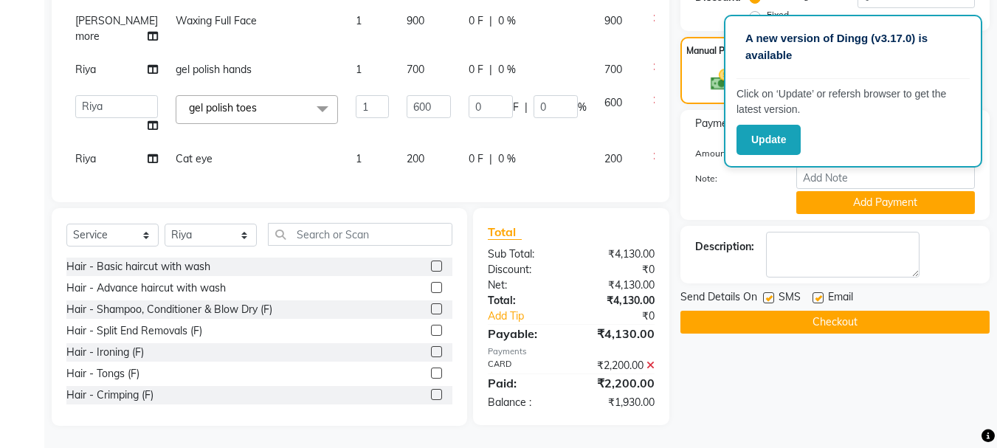
click at [651, 364] on icon at bounding box center [651, 365] width 8 height 10
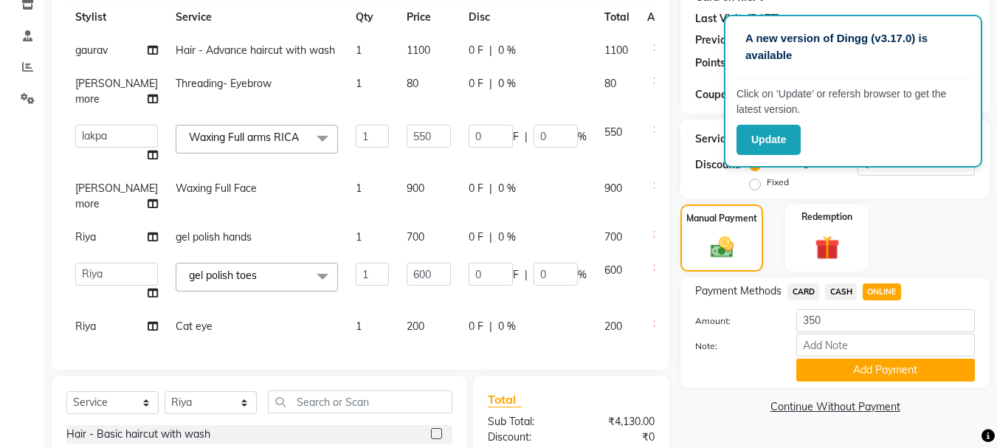
scroll to position [190, 0]
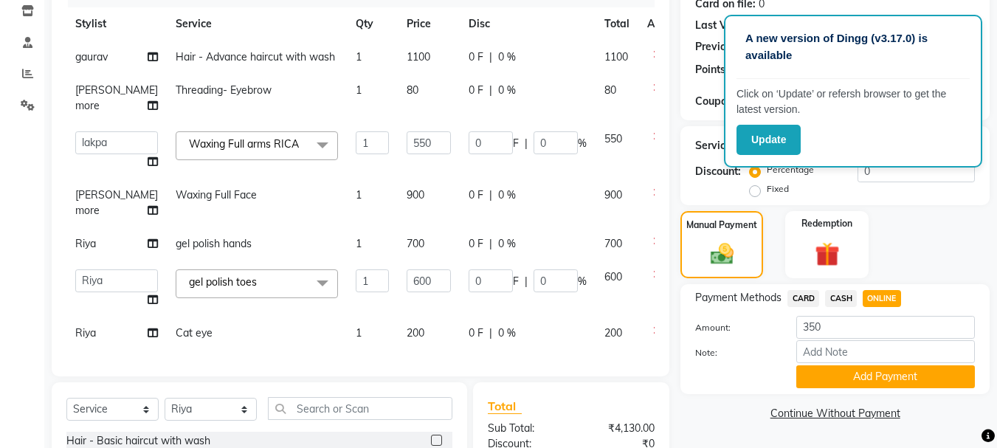
click at [807, 300] on span "CARD" at bounding box center [803, 298] width 32 height 17
click at [842, 300] on span "CASH" at bounding box center [841, 298] width 32 height 17
click at [876, 298] on span "ONLINE" at bounding box center [882, 298] width 38 height 17
click at [802, 297] on span "CARD" at bounding box center [803, 298] width 32 height 17
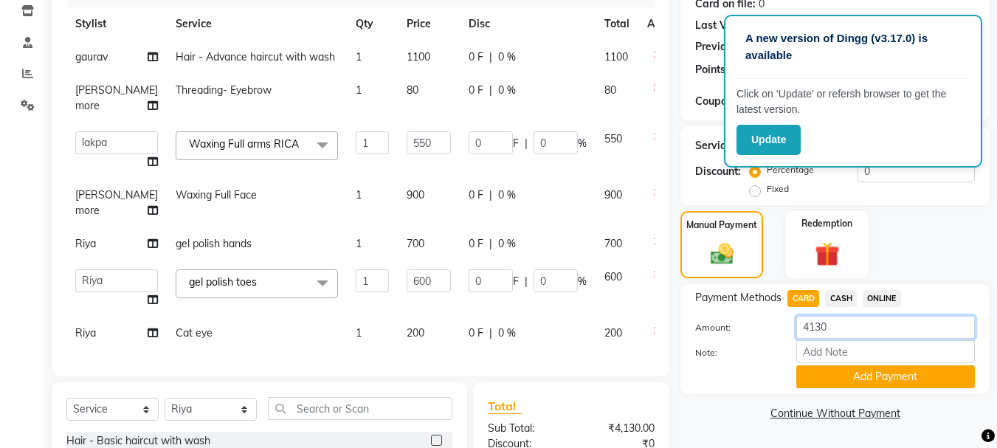
click at [821, 329] on input "4130" at bounding box center [885, 327] width 179 height 23
type input "1100"
click at [824, 378] on button "Add Payment" at bounding box center [885, 376] width 179 height 23
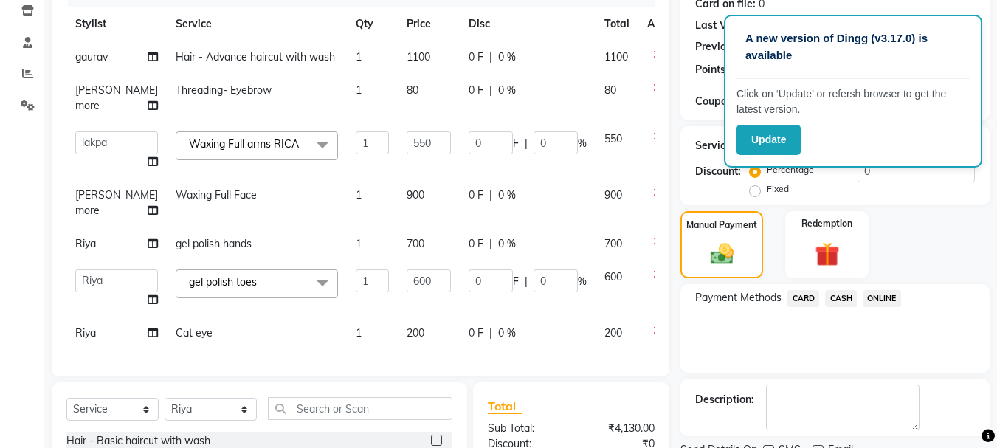
click at [838, 296] on span "CASH" at bounding box center [841, 298] width 32 height 17
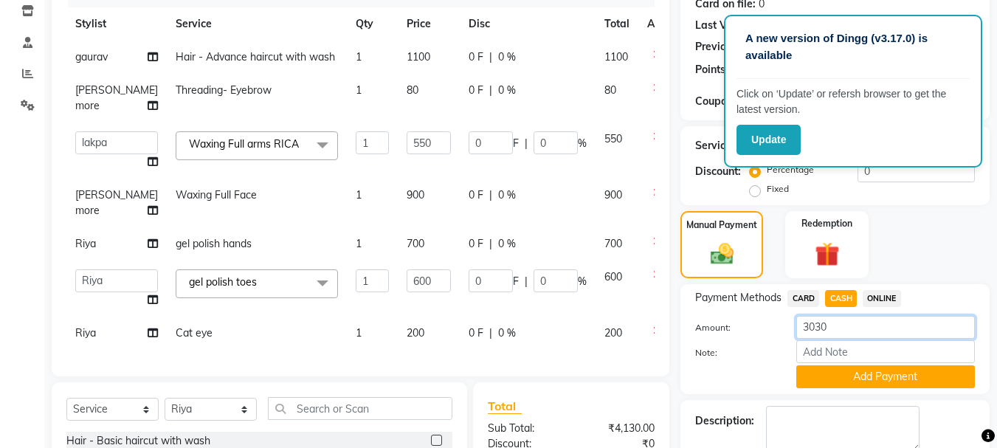
click at [824, 325] on input "3030" at bounding box center [885, 327] width 179 height 23
type input "3"
type input "1580"
click at [824, 381] on button "Add Payment" at bounding box center [885, 376] width 179 height 23
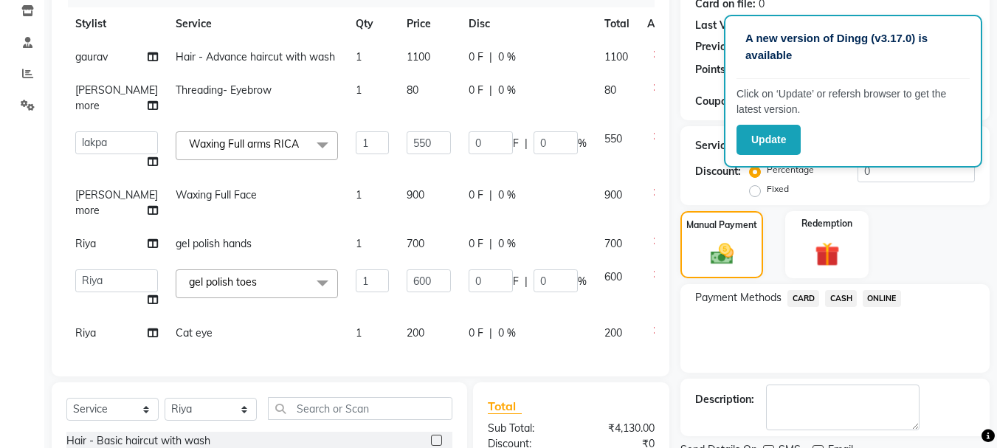
click at [887, 293] on span "ONLINE" at bounding box center [882, 298] width 38 height 17
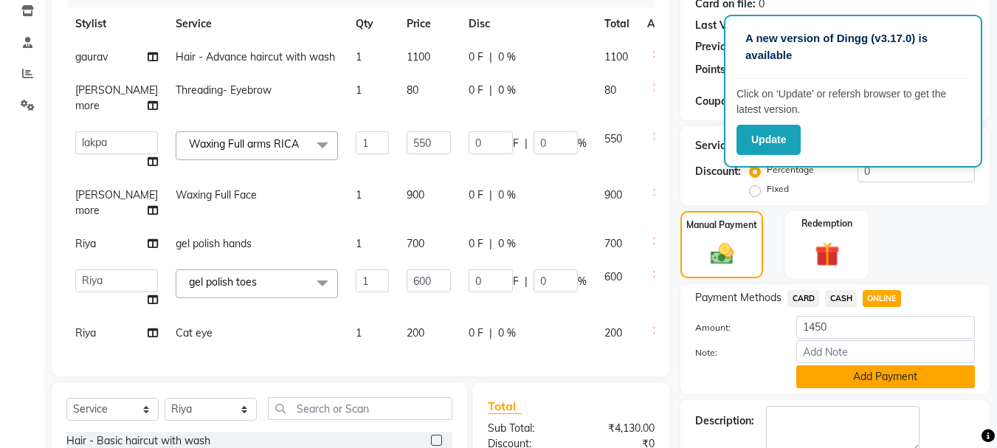
click at [838, 381] on button "Add Payment" at bounding box center [885, 376] width 179 height 23
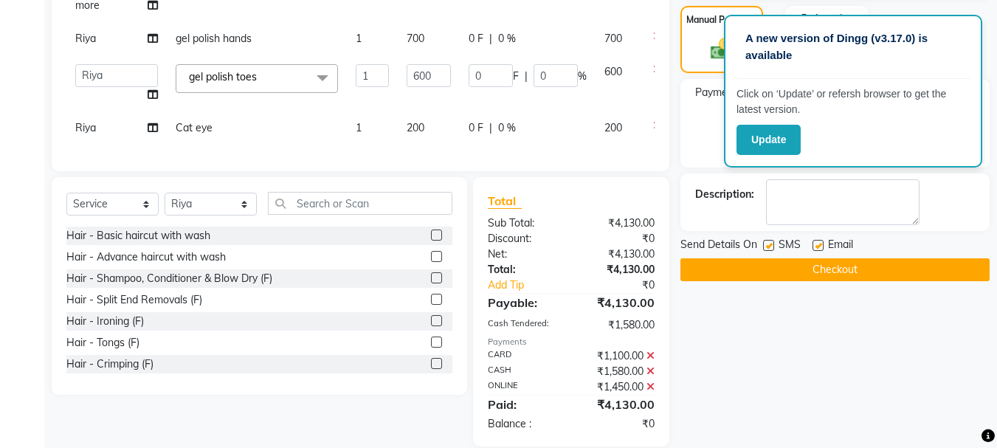
scroll to position [416, 0]
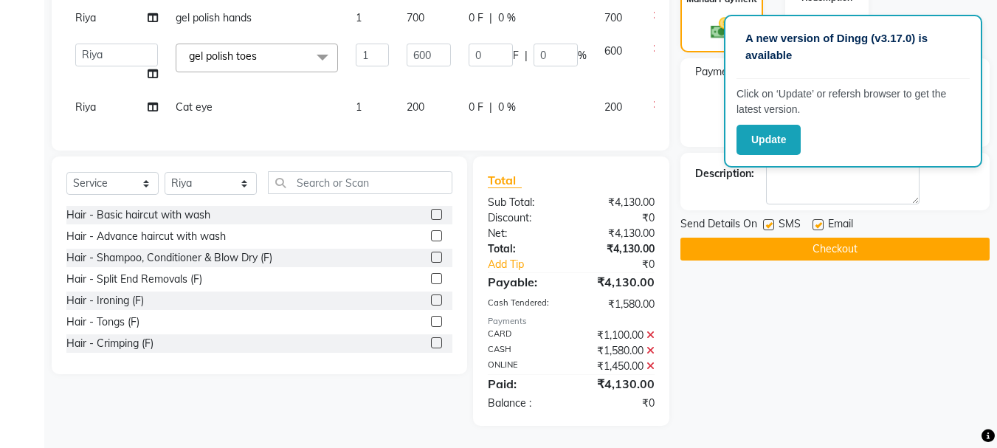
click at [798, 261] on div "Name: [PERSON_NAME] Membership: No Active Membership Total Visits: 249 Card on …" at bounding box center [840, 59] width 320 height 731
click at [789, 250] on button "Checkout" at bounding box center [834, 249] width 309 height 23
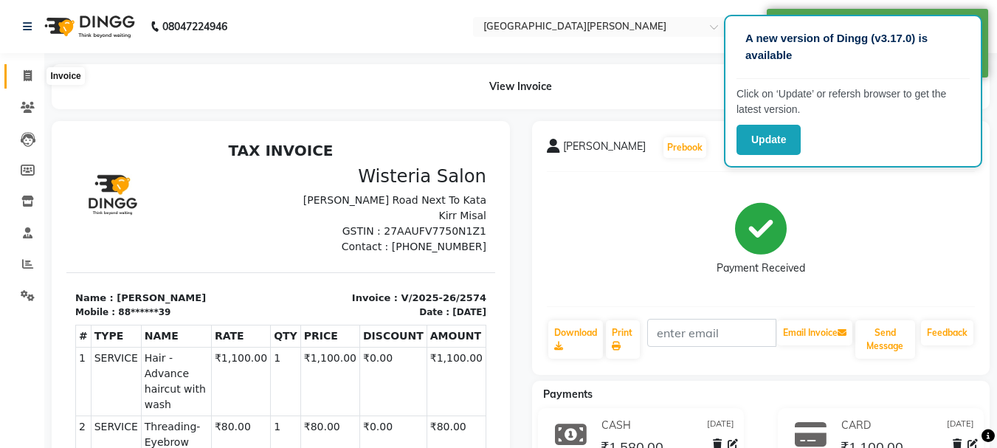
click at [28, 69] on span at bounding box center [28, 76] width 26 height 17
select select "service"
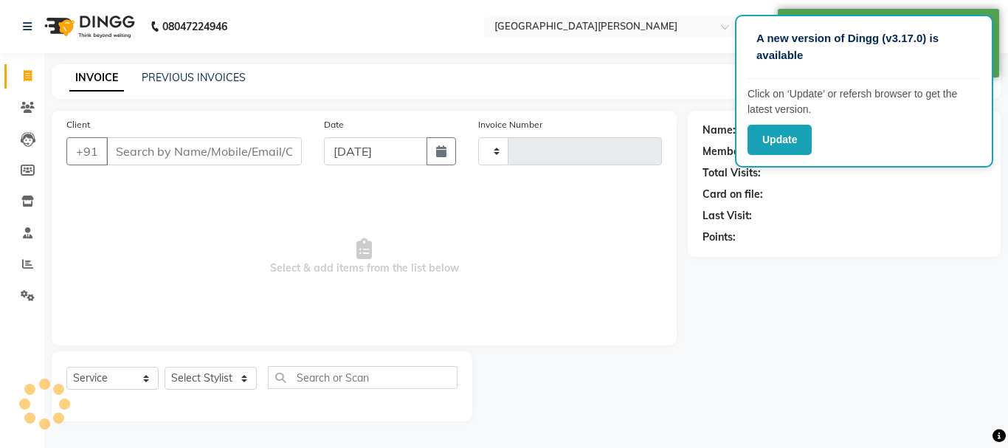
type input "2575"
select select "911"
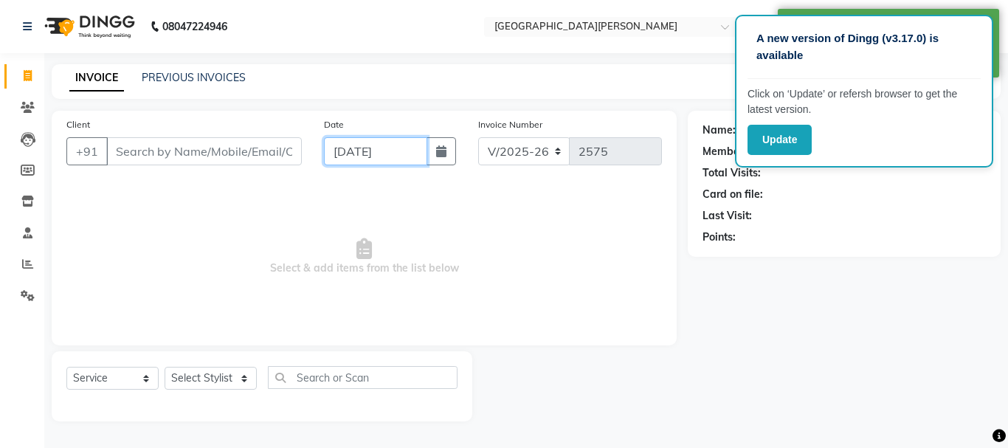
click at [328, 160] on input "[DATE]" at bounding box center [375, 151] width 103 height 28
select select "9"
select select "2025"
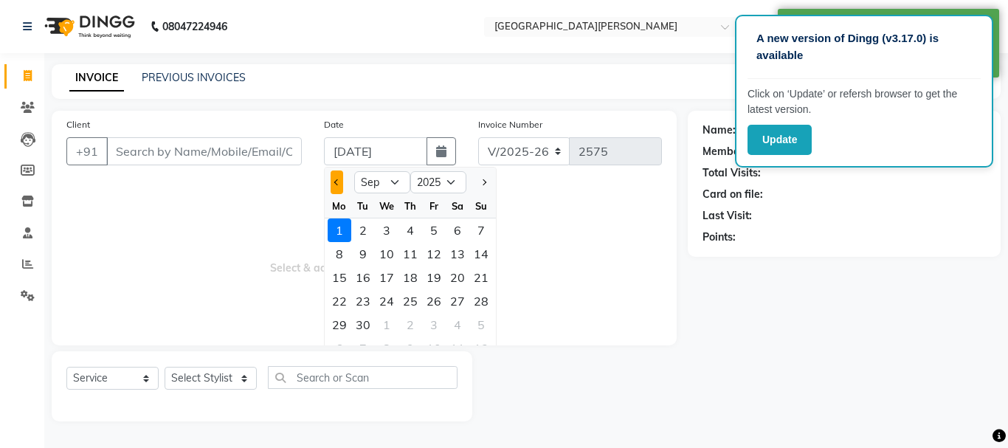
click at [335, 185] on button "Previous month" at bounding box center [337, 182] width 13 height 24
select select "8"
click at [483, 326] on div "31" at bounding box center [481, 325] width 24 height 24
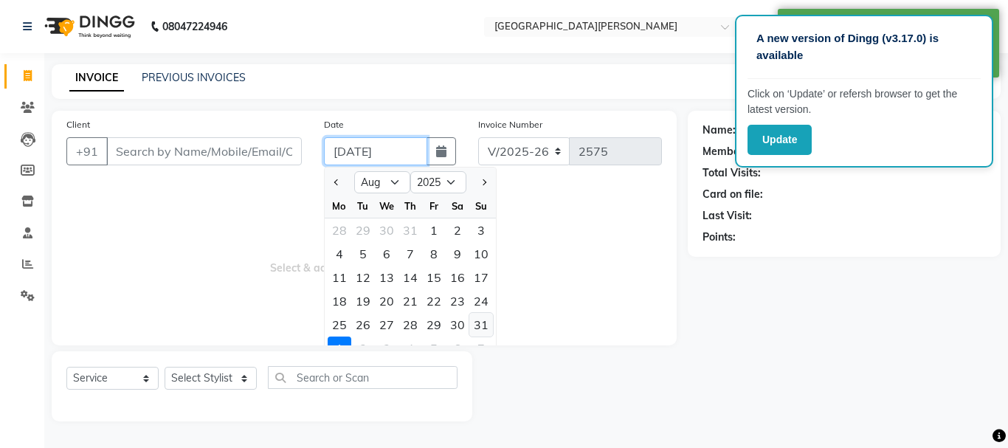
type input "[DATE]"
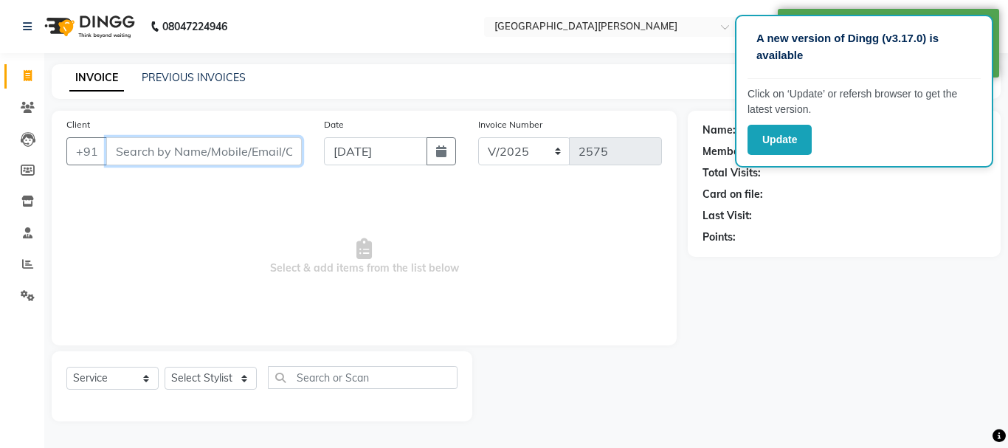
click at [176, 156] on input "Client" at bounding box center [204, 151] width 196 height 28
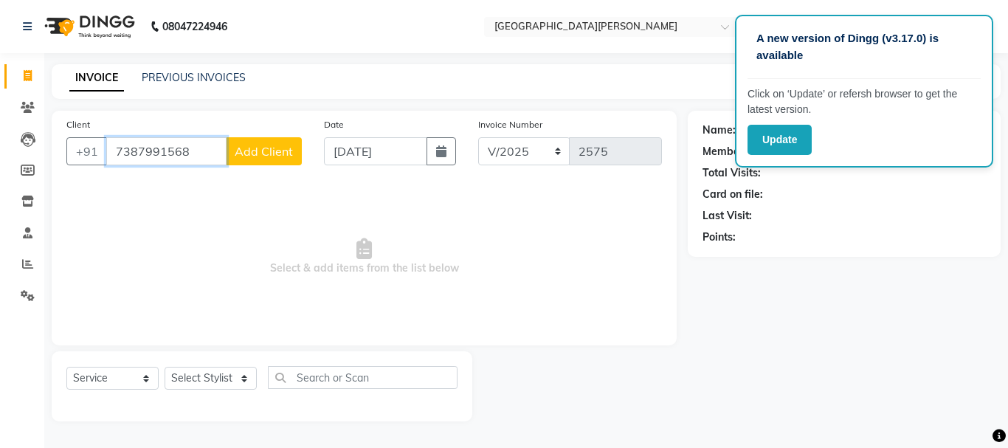
type input "7387991568"
click at [247, 154] on span "Add Client" at bounding box center [264, 151] width 58 height 15
select select "22"
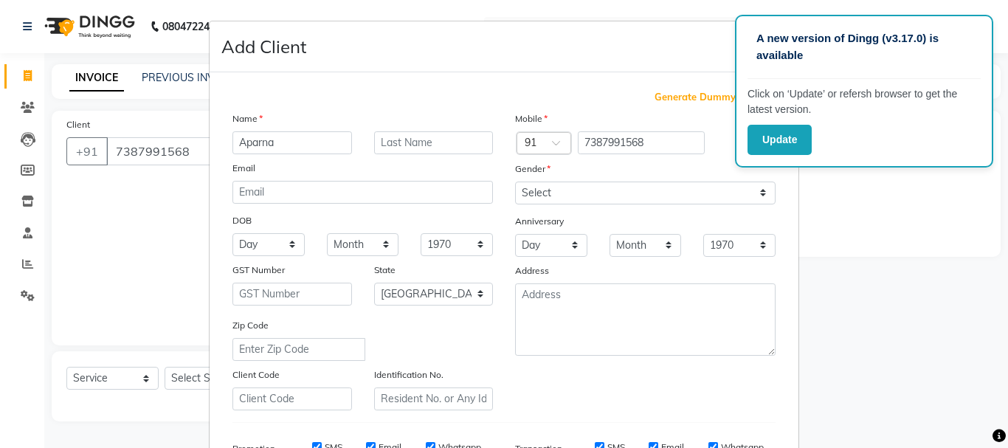
type input "Aparna"
click at [391, 145] on input "text" at bounding box center [434, 142] width 120 height 23
type input "[PERSON_NAME]"
click at [540, 191] on select "Select [DEMOGRAPHIC_DATA] [DEMOGRAPHIC_DATA] Other Prefer Not To Say" at bounding box center [645, 193] width 261 height 23
select select "[DEMOGRAPHIC_DATA]"
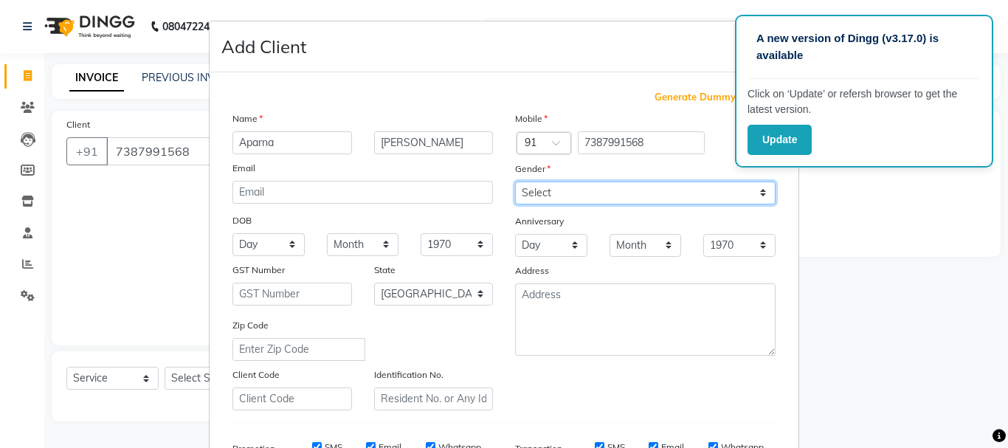
click at [515, 182] on select "Select [DEMOGRAPHIC_DATA] [DEMOGRAPHIC_DATA] Other Prefer Not To Say" at bounding box center [645, 193] width 261 height 23
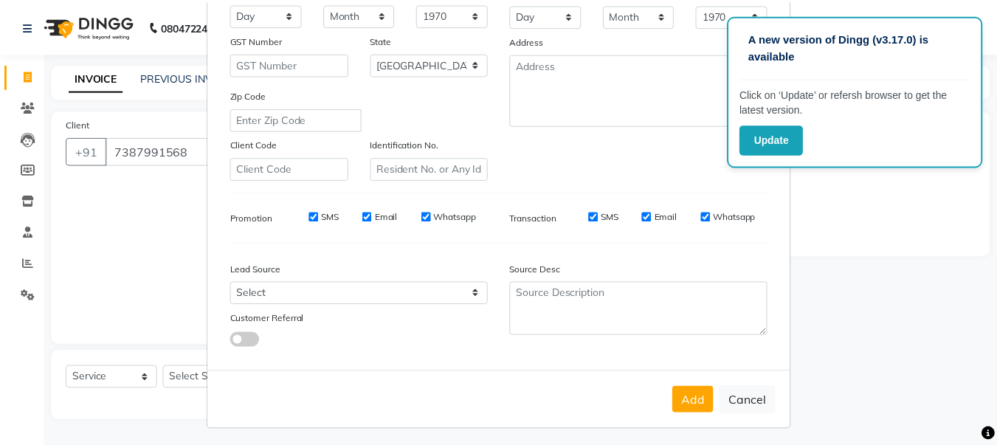
scroll to position [233, 0]
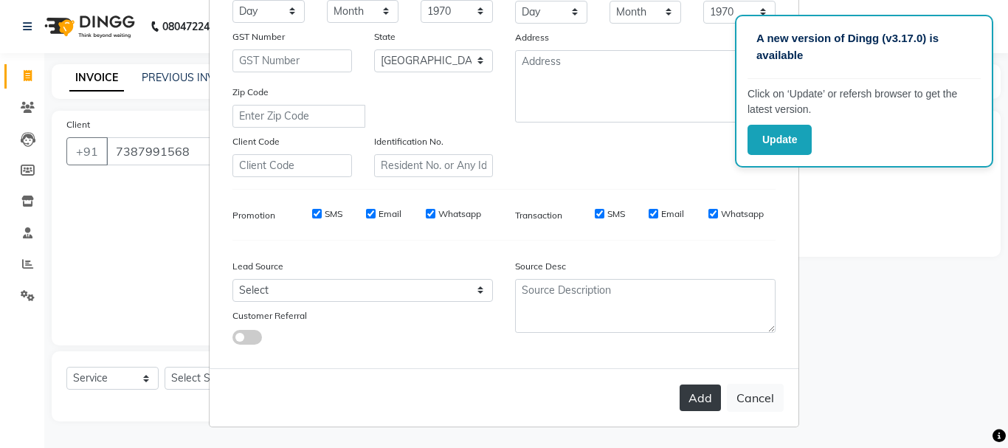
click at [690, 399] on button "Add" at bounding box center [700, 398] width 41 height 27
type input "73******68"
select select
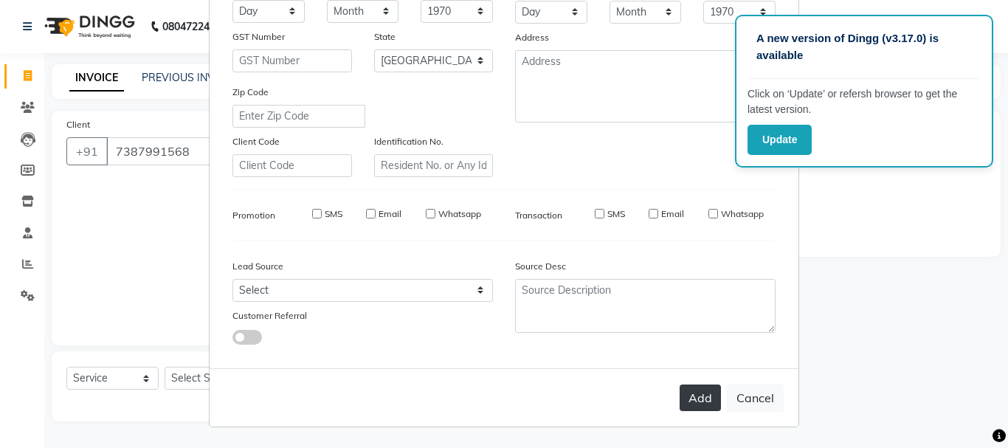
select select "null"
select select
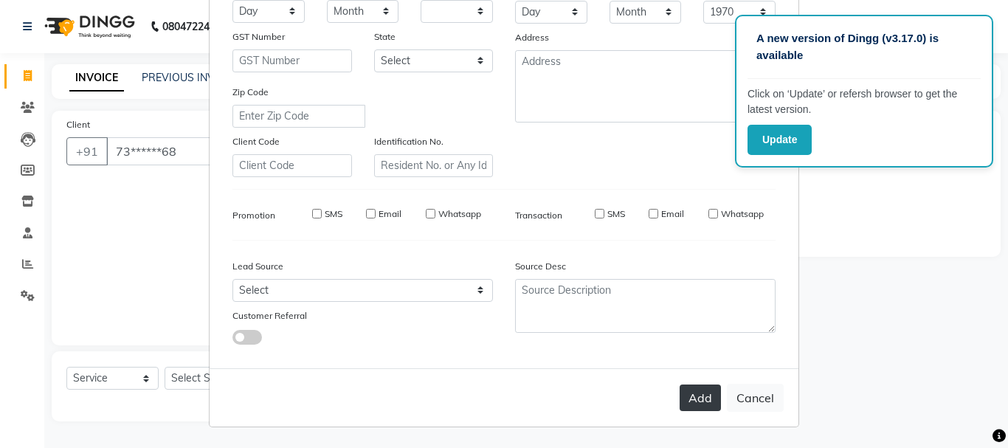
checkbox input "false"
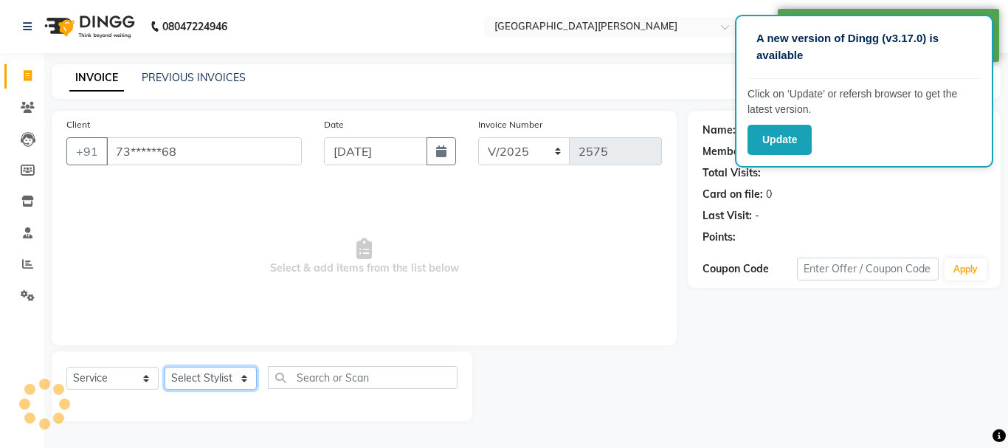
click at [241, 372] on select "Select Stylist [PERSON_NAME] [PERSON_NAME] [PERSON_NAME] [PERSON_NAME] [PERSON_…" at bounding box center [211, 378] width 92 height 23
click at [165, 367] on select "Select Stylist [PERSON_NAME] [PERSON_NAME] [PERSON_NAME] [PERSON_NAME] [PERSON_…" at bounding box center [211, 378] width 92 height 23
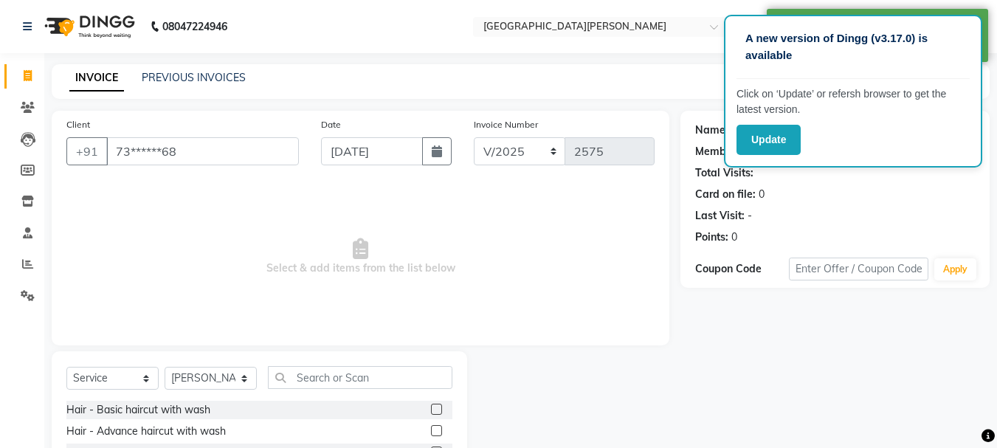
click at [431, 432] on label at bounding box center [436, 430] width 11 height 11
click at [431, 432] on input "checkbox" at bounding box center [436, 432] width 10 height 10
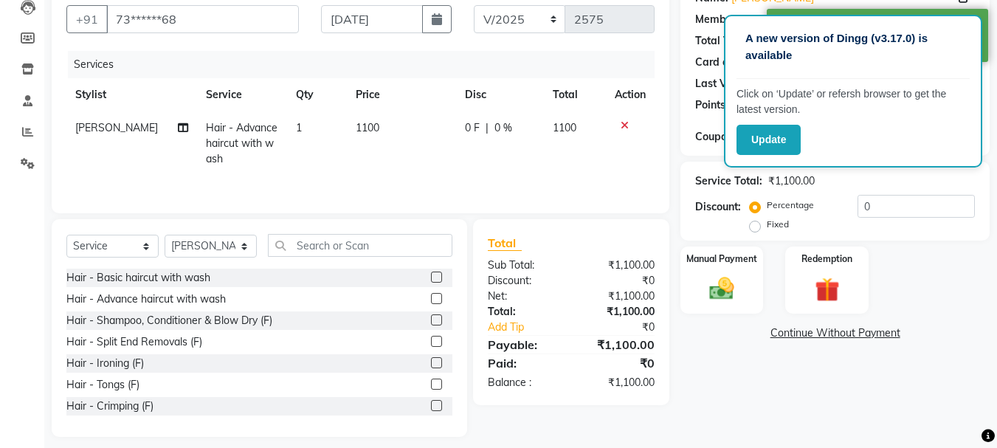
scroll to position [143, 0]
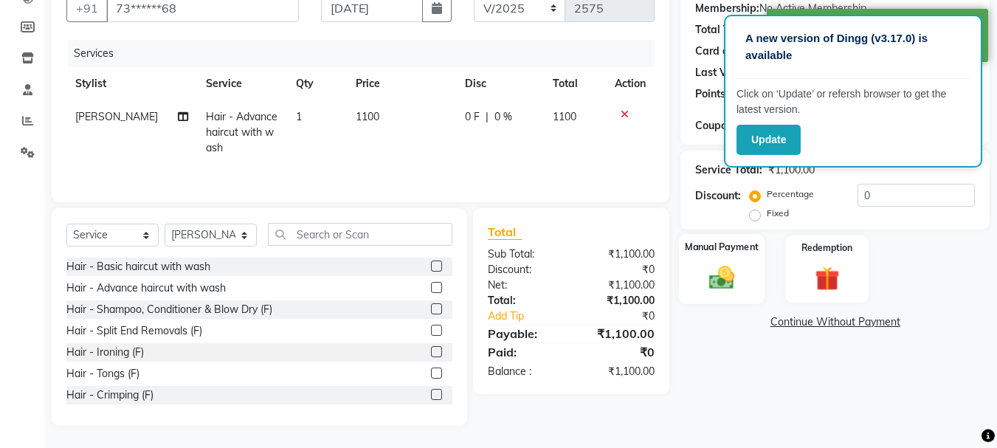
click at [748, 288] on div "Manual Payment" at bounding box center [722, 269] width 86 height 70
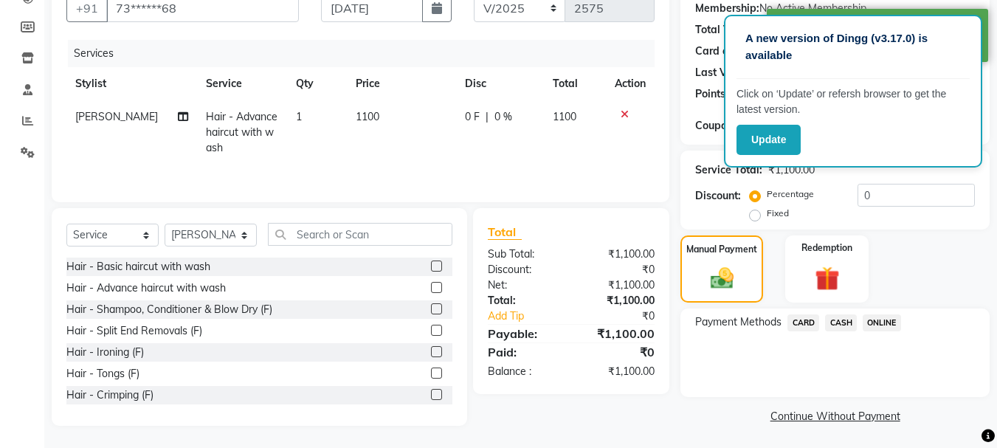
click at [892, 313] on div "Payment Methods CARD CASH ONLINE" at bounding box center [834, 353] width 309 height 89
click at [886, 321] on span "ONLINE" at bounding box center [882, 322] width 38 height 17
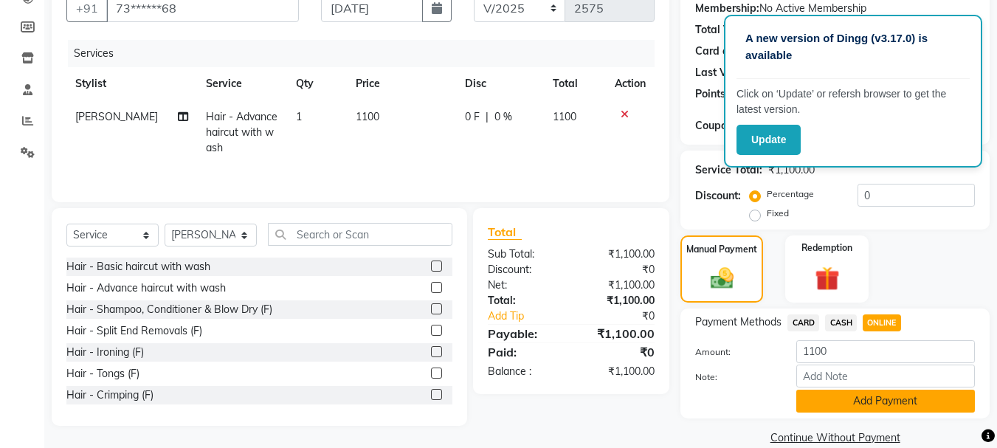
click at [846, 398] on button "Add Payment" at bounding box center [885, 401] width 179 height 23
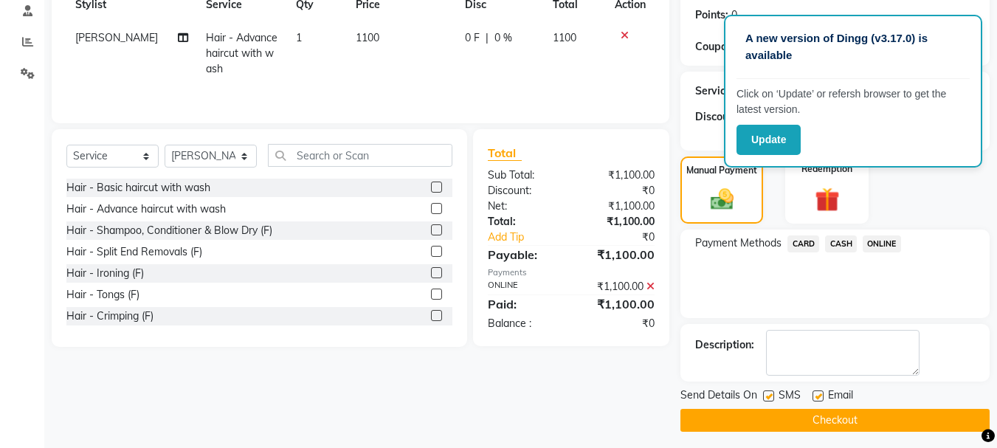
scroll to position [228, 0]
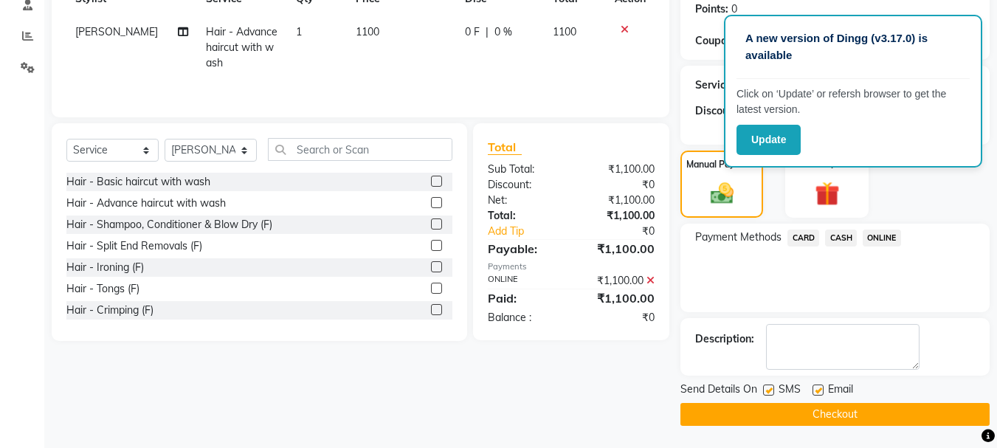
click at [816, 417] on button "Checkout" at bounding box center [834, 414] width 309 height 23
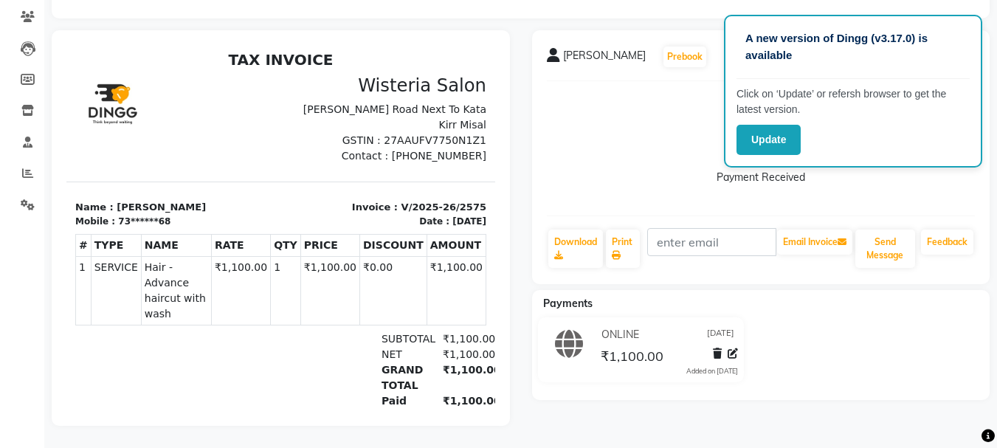
scroll to position [102, 0]
